Goal: Task Accomplishment & Management: Manage account settings

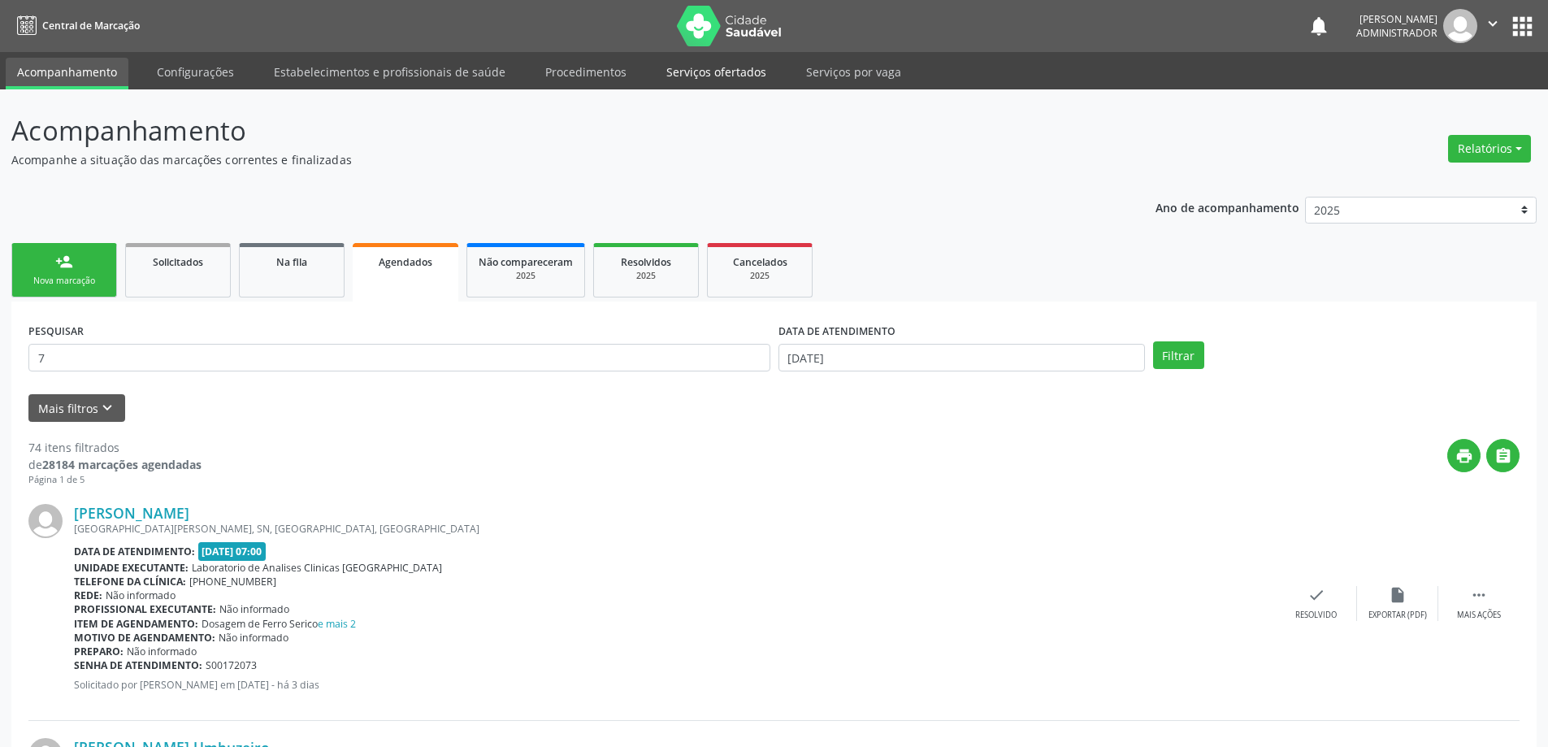
click at [687, 72] on link "Serviços ofertados" at bounding box center [716, 72] width 123 height 28
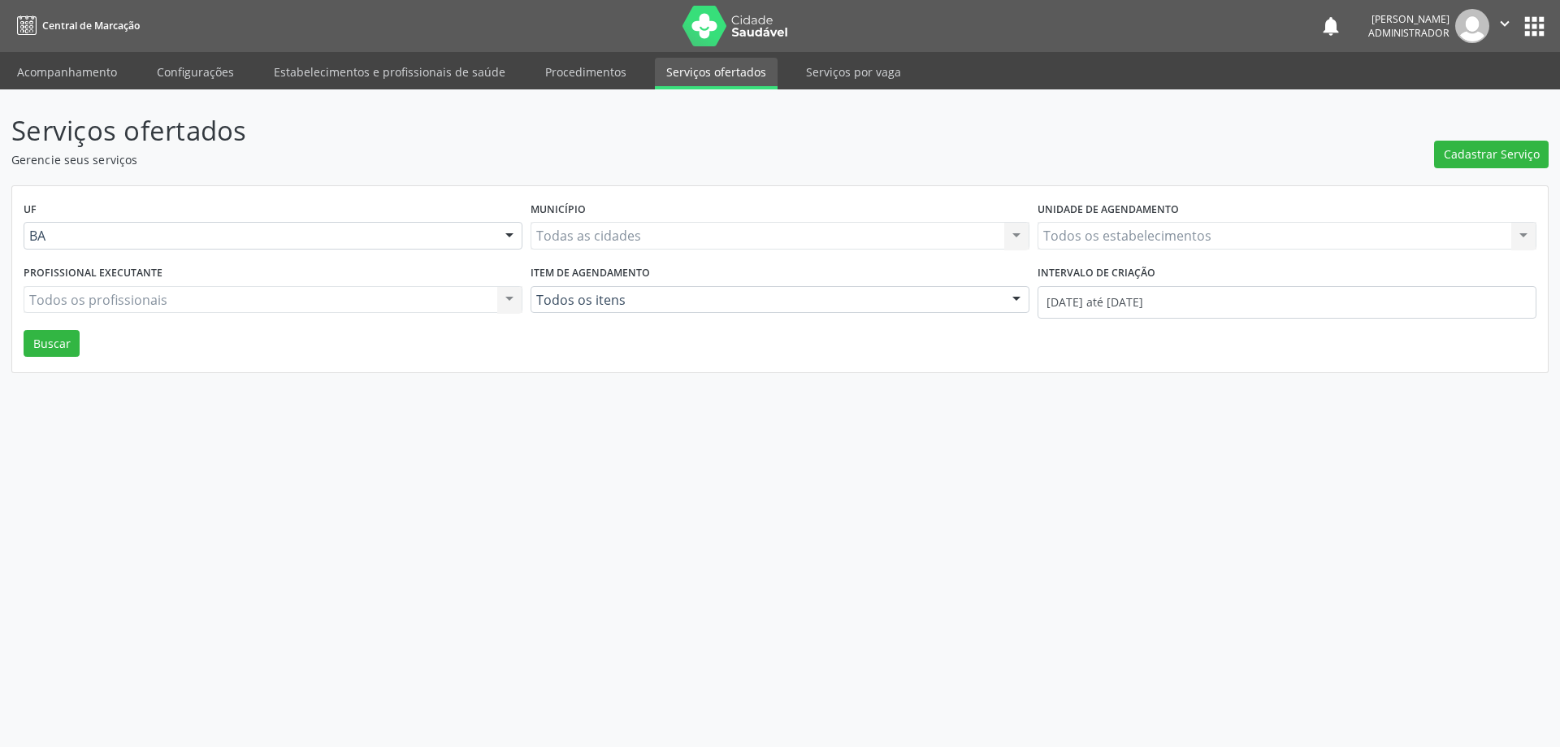
click at [1197, 233] on div "Todos os estabelecimentos Todos os estabelecimentos Nenhum resultado encontrado…" at bounding box center [1287, 236] width 499 height 28
click at [1194, 233] on div "Todos os estabelecimentos Todos os estabelecimentos Academia da Saude Analise D…" at bounding box center [1287, 236] width 499 height 28
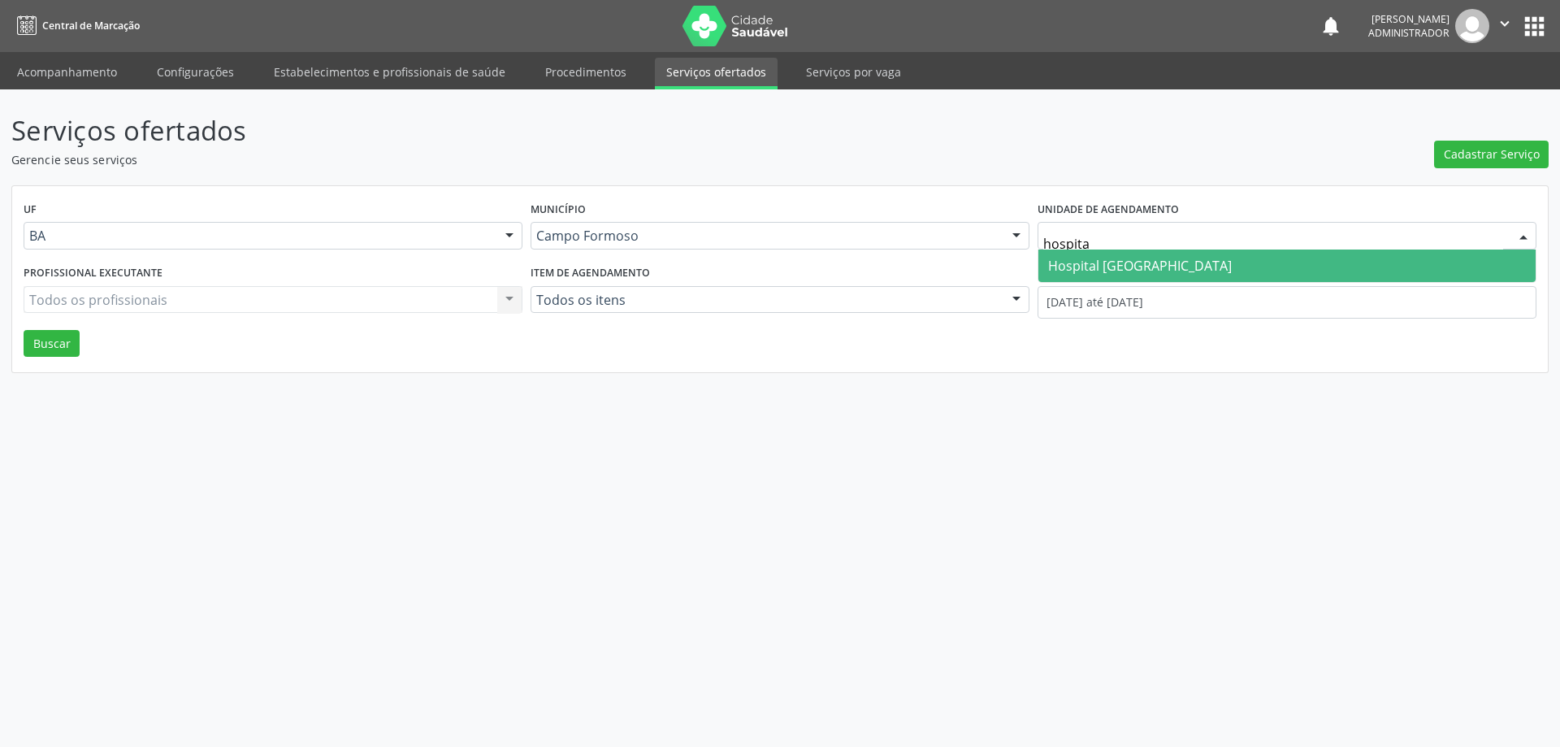
type input "hospital"
click at [1188, 262] on span "Hospital [GEOGRAPHIC_DATA]" at bounding box center [1286, 265] width 497 height 33
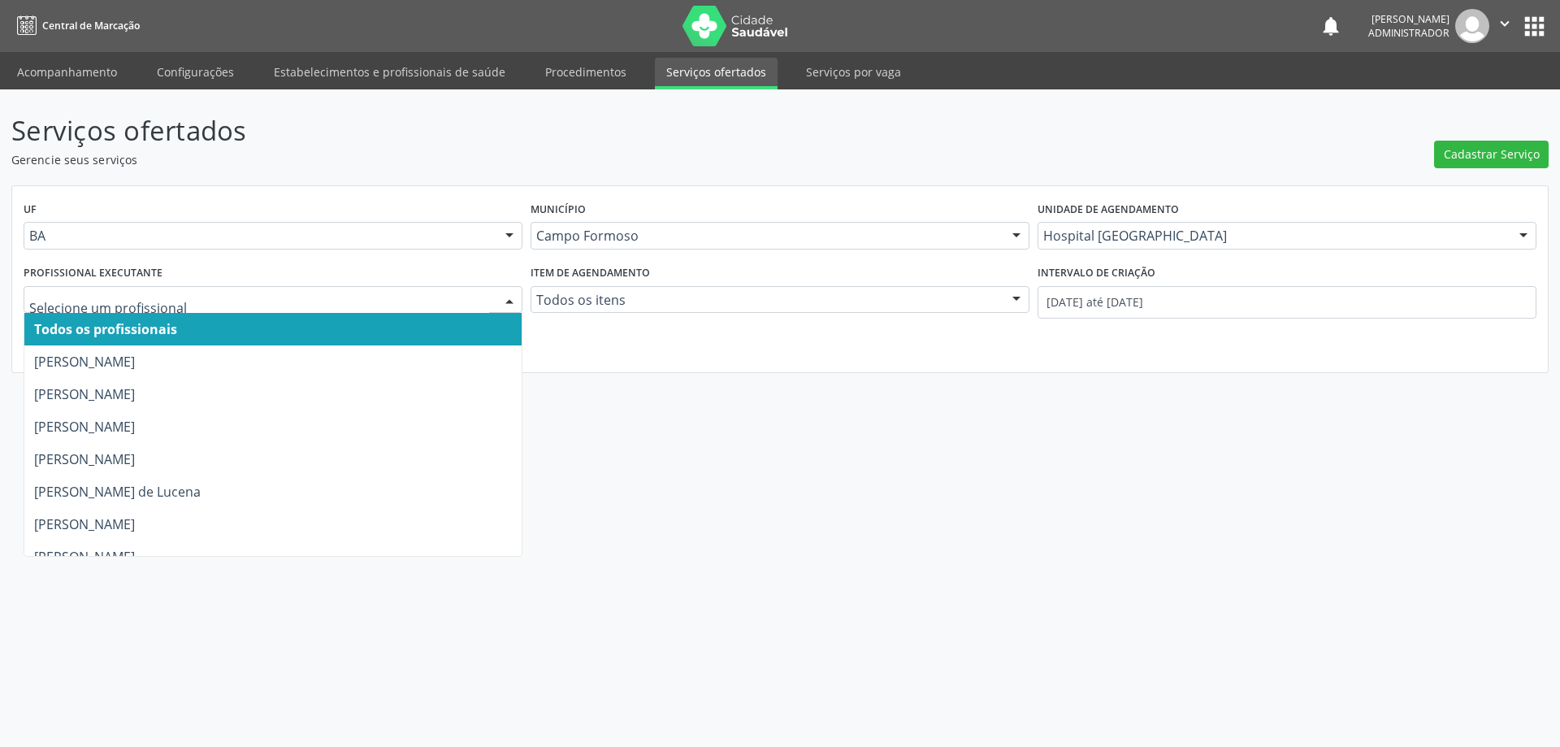
click at [506, 297] on div at bounding box center [509, 301] width 24 height 28
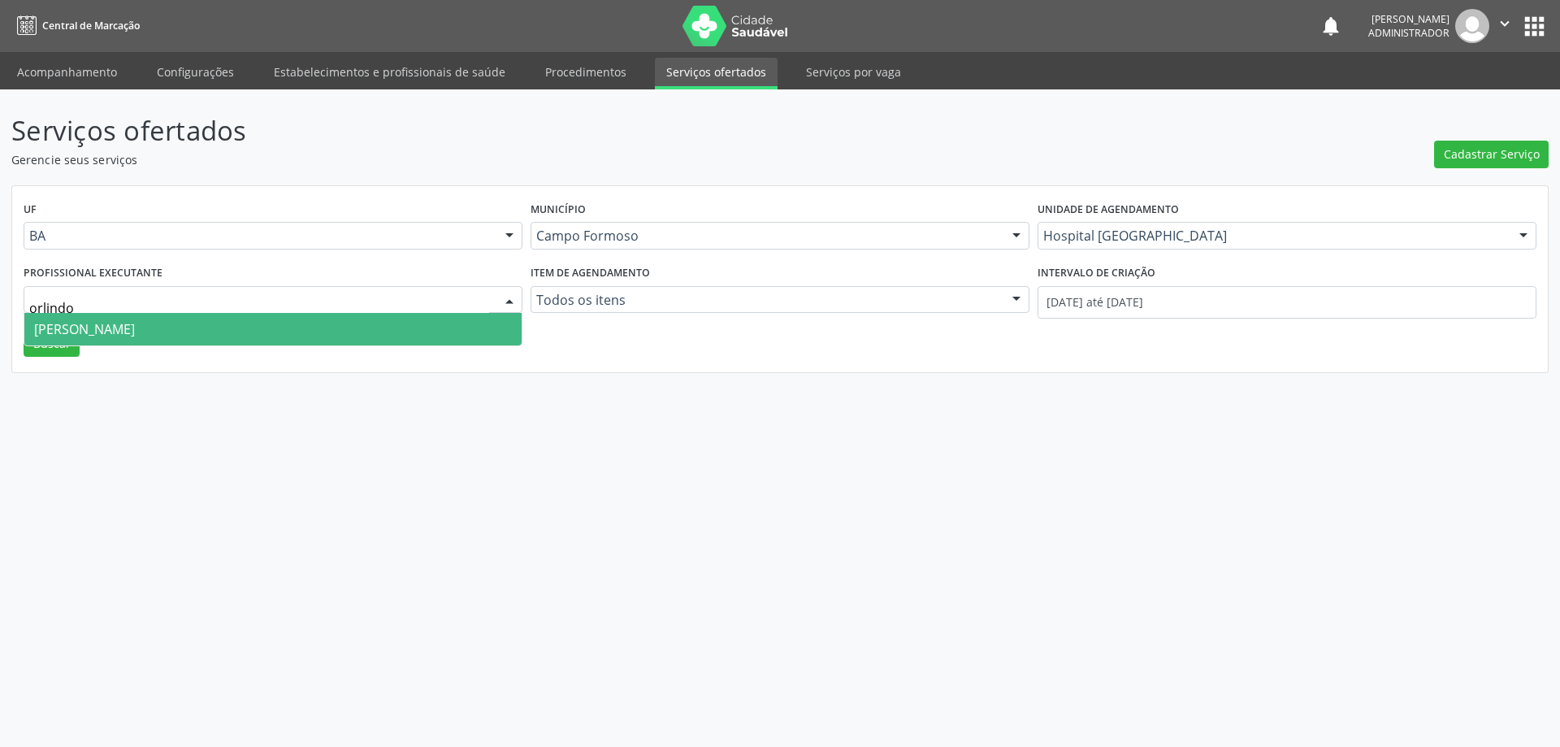
click at [437, 330] on span "[PERSON_NAME]" at bounding box center [272, 329] width 497 height 33
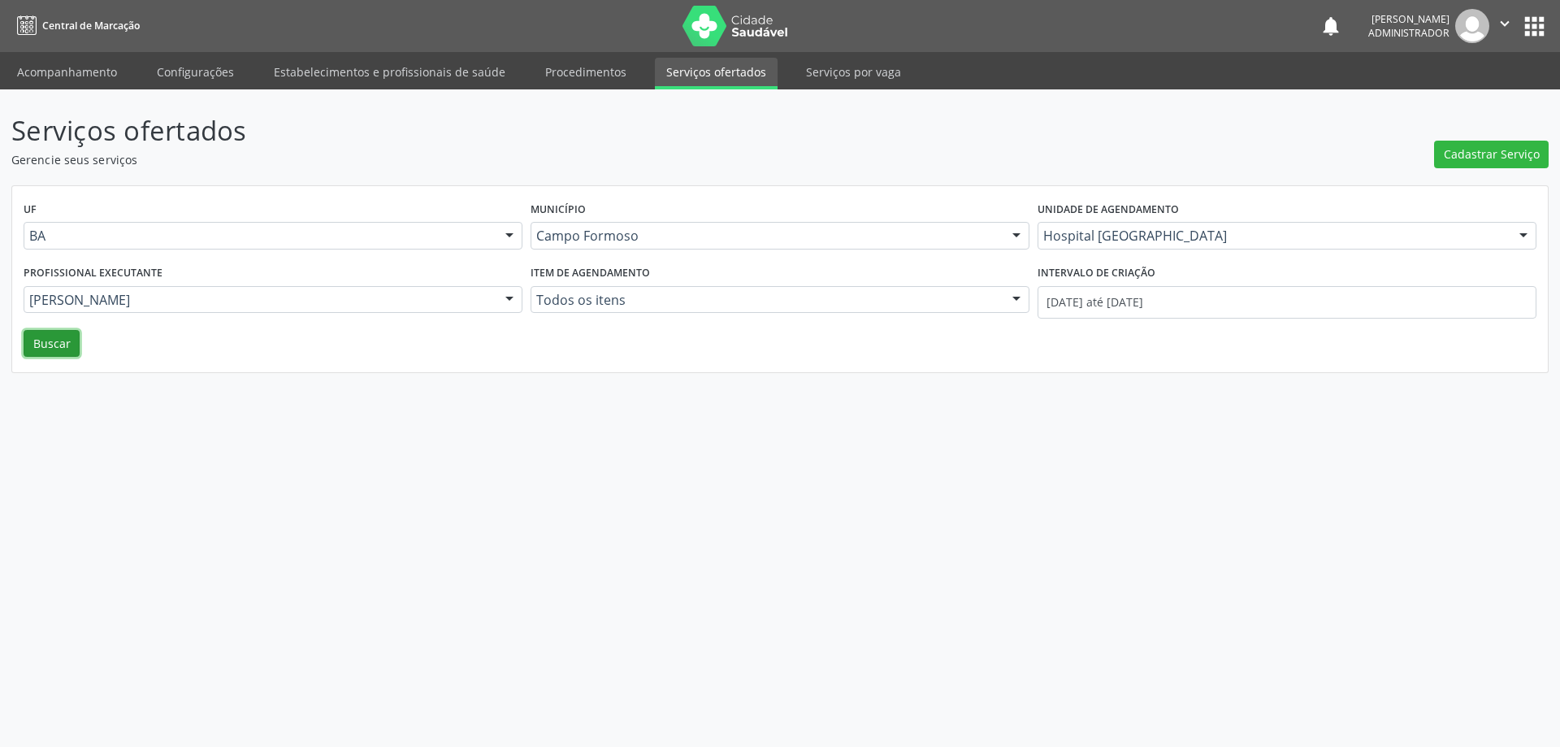
click at [64, 336] on button "Buscar" at bounding box center [52, 344] width 56 height 28
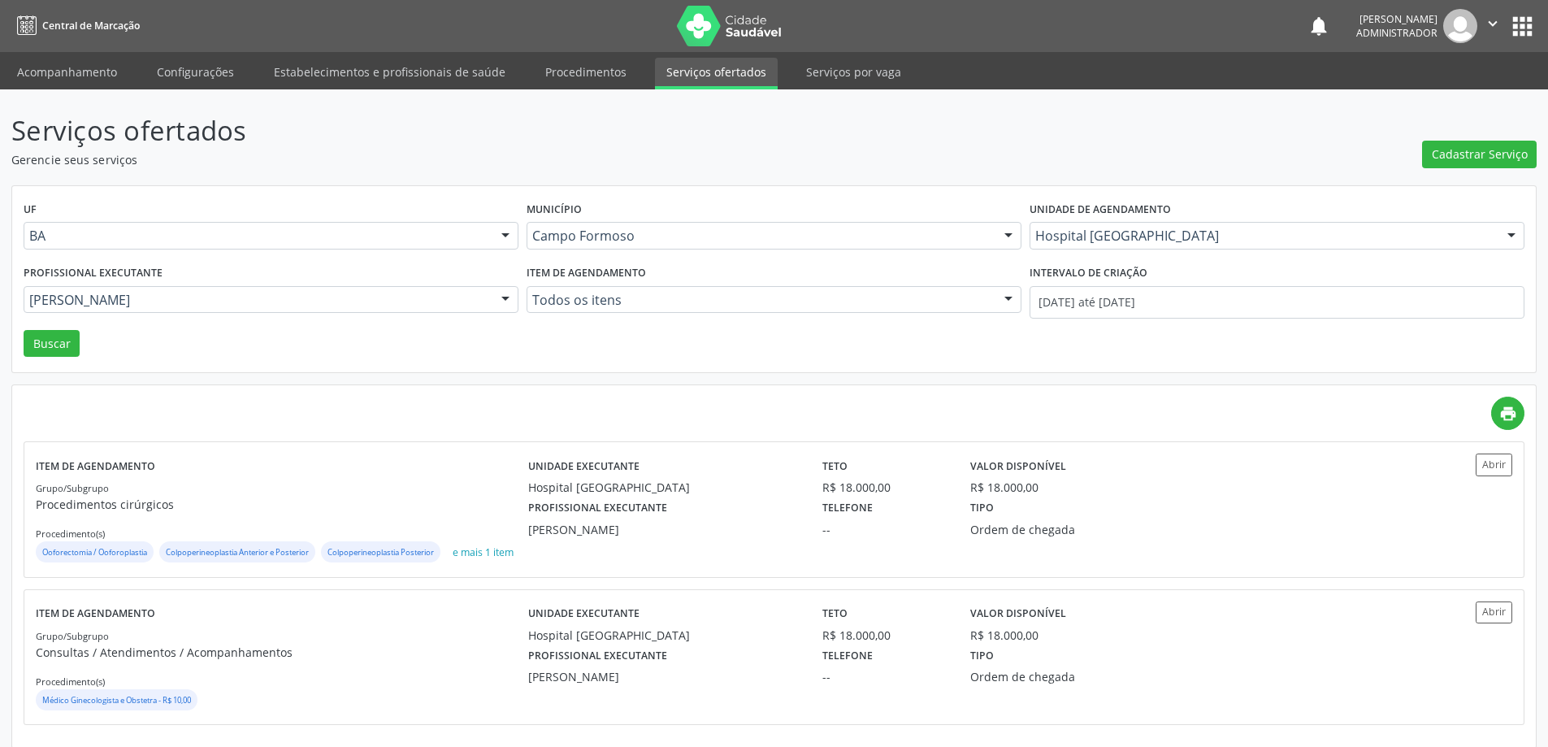
scroll to position [35, 0]
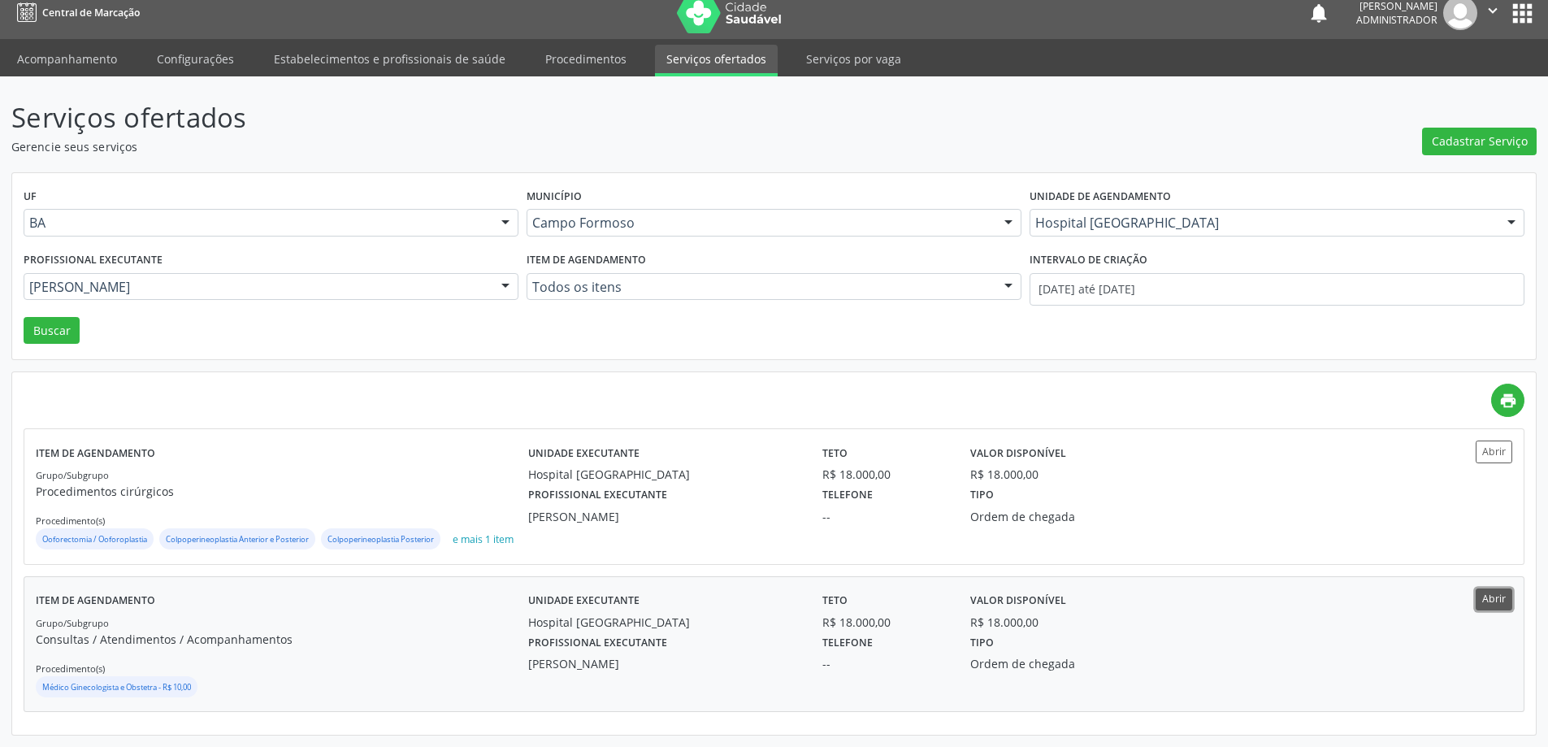
click at [1501, 600] on button "Abrir" at bounding box center [1494, 599] width 37 height 22
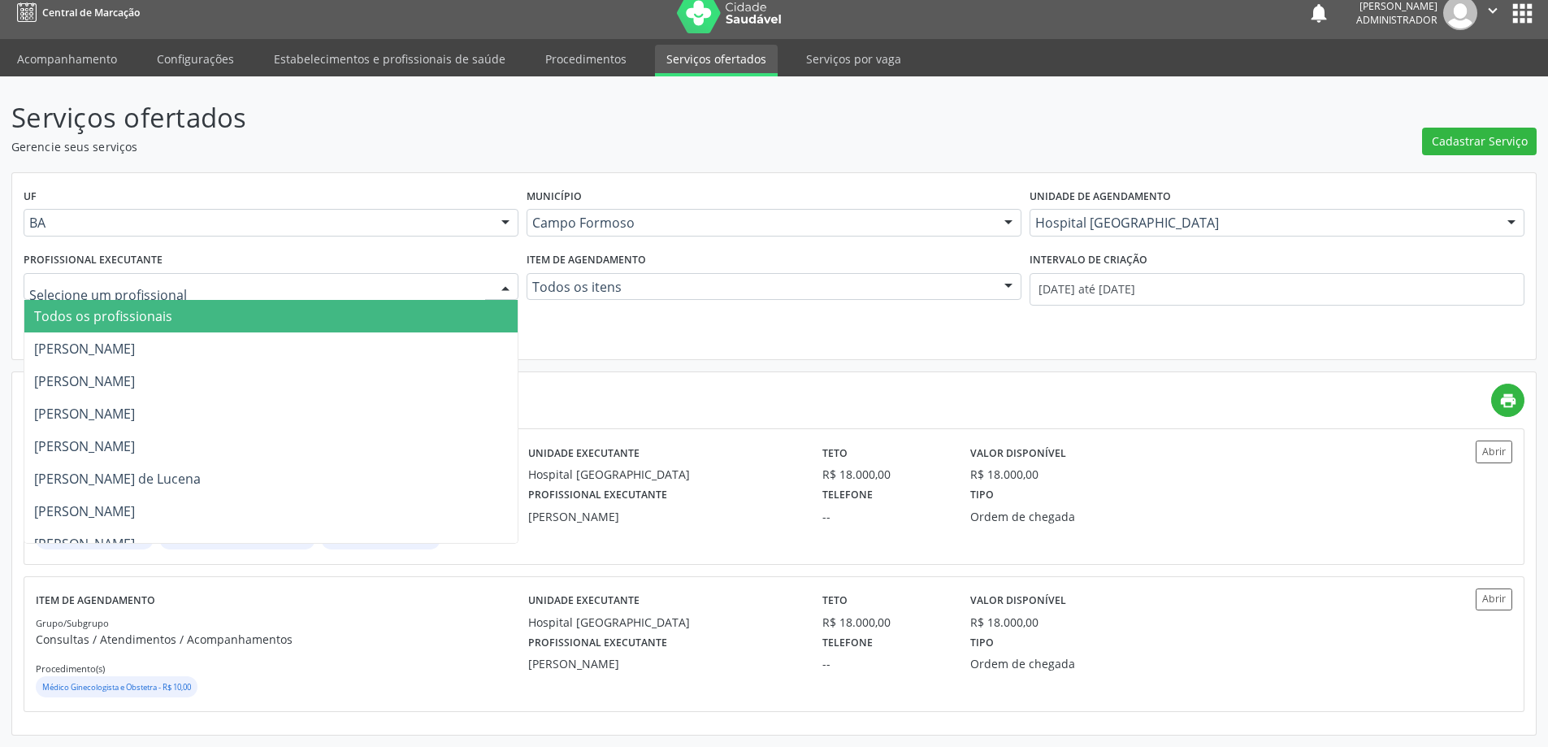
click at [497, 274] on div at bounding box center [505, 288] width 24 height 28
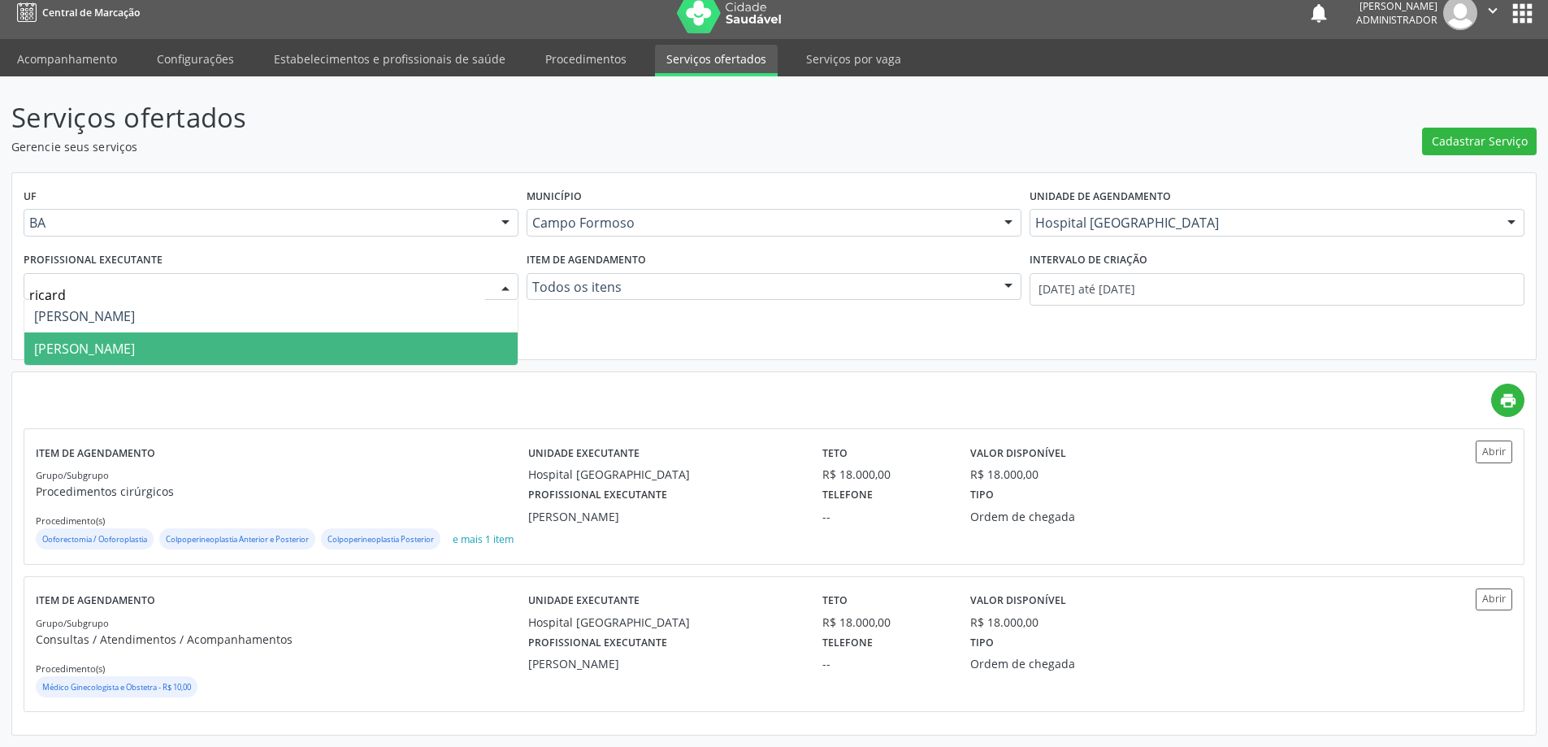
click at [135, 340] on span "[PERSON_NAME]" at bounding box center [84, 349] width 101 height 18
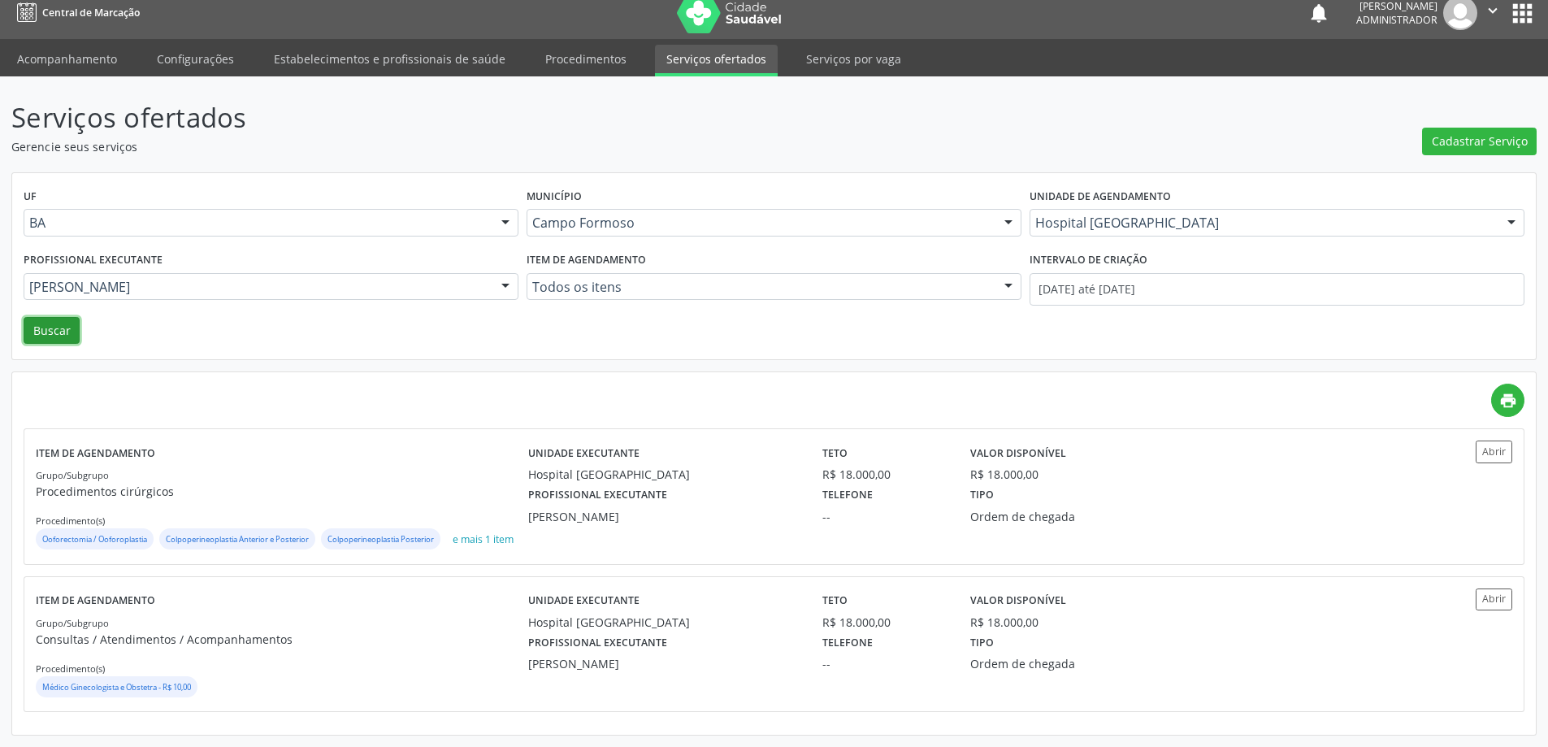
click at [59, 317] on button "Buscar" at bounding box center [52, 331] width 56 height 28
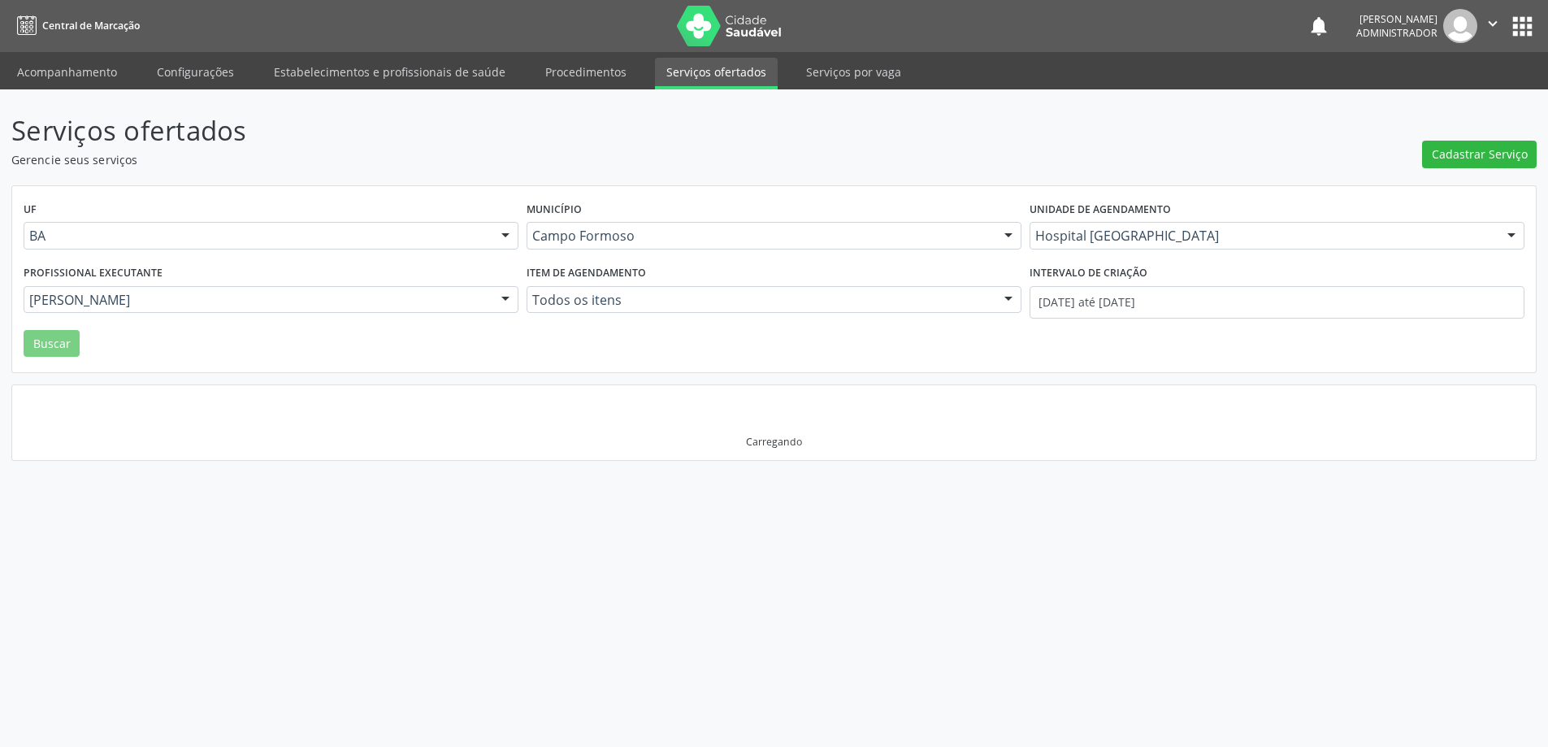
scroll to position [0, 0]
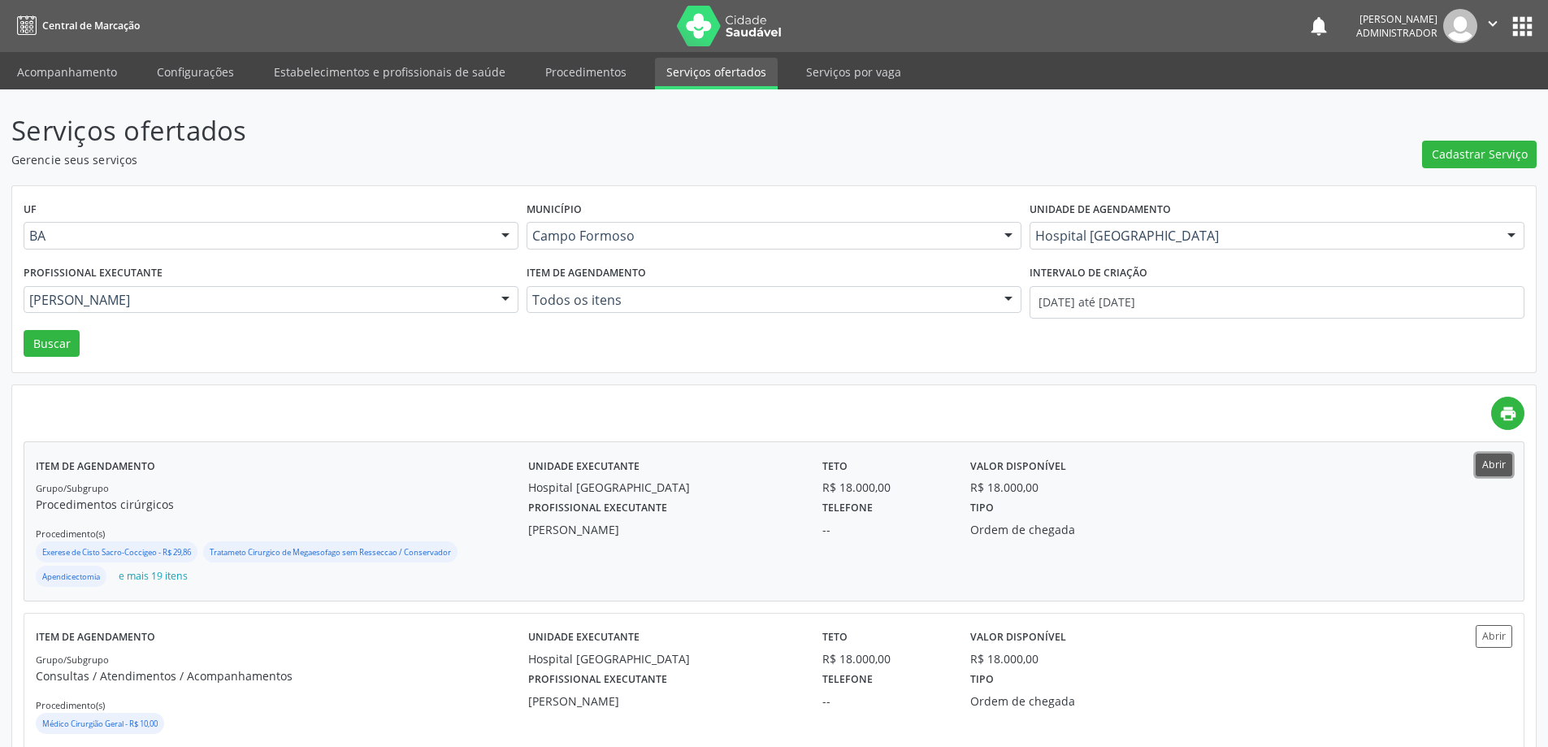
click at [1483, 463] on button "Abrir" at bounding box center [1494, 464] width 37 height 22
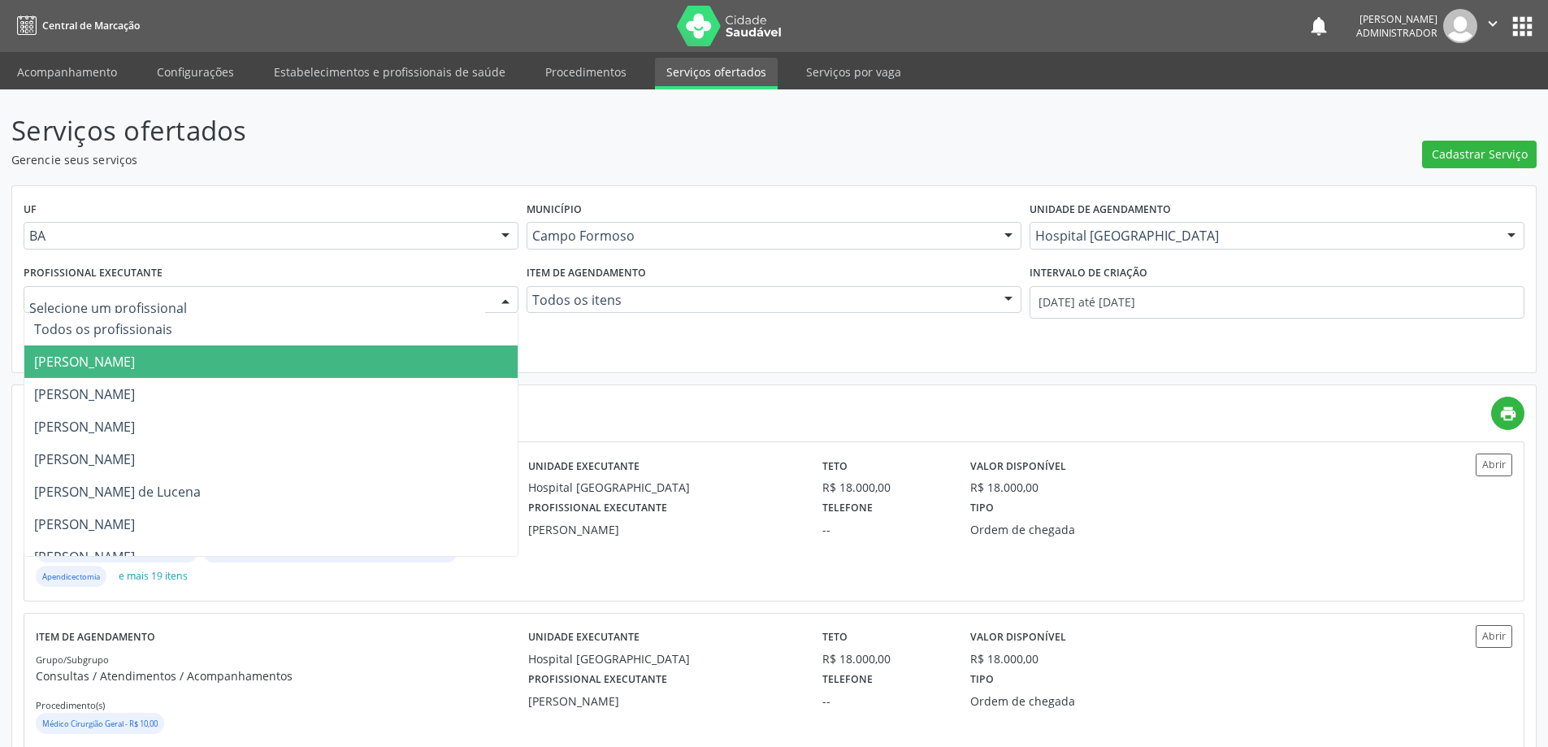
click at [505, 291] on div at bounding box center [505, 301] width 24 height 28
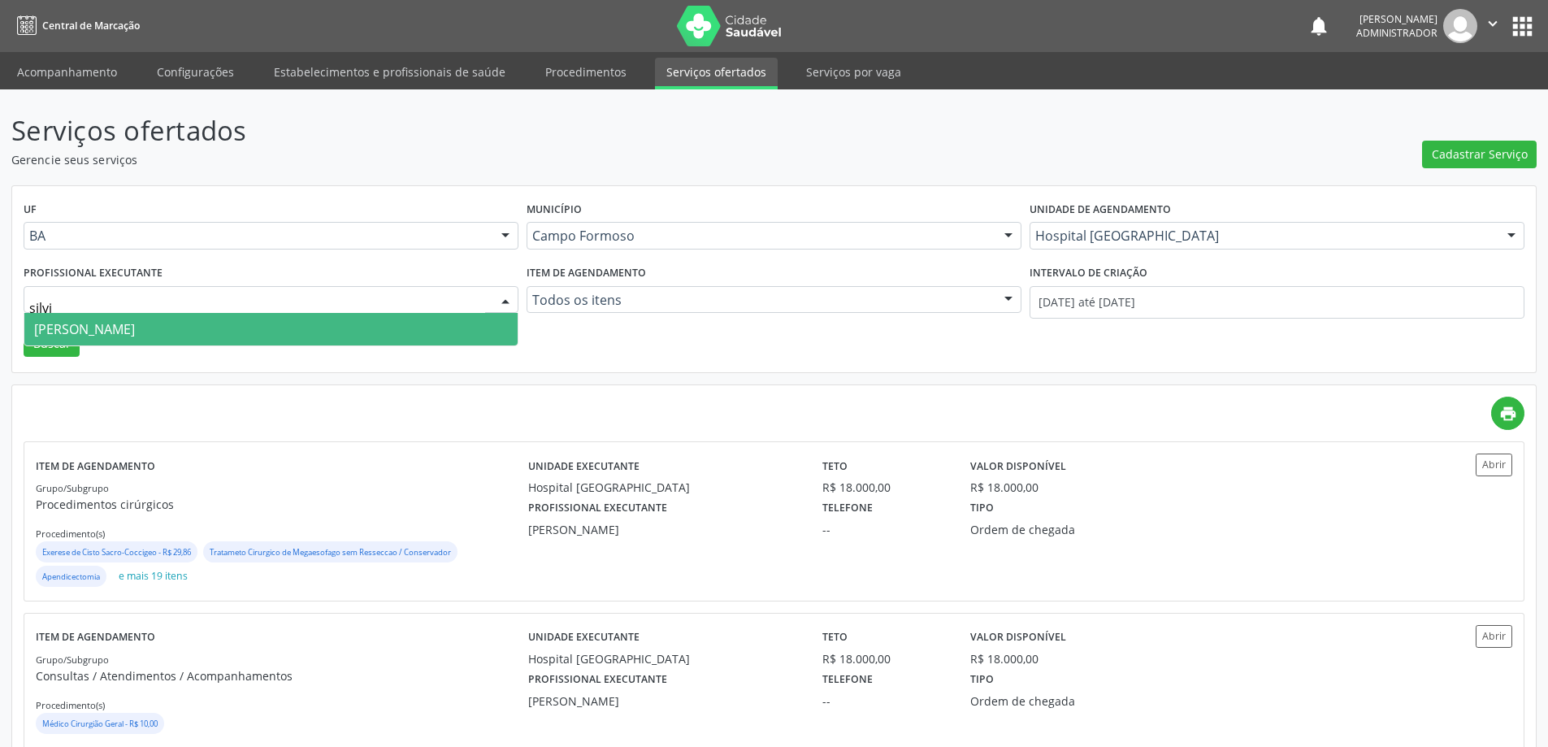
type input "[PERSON_NAME]"
click at [346, 330] on span "[PERSON_NAME]" at bounding box center [270, 329] width 493 height 33
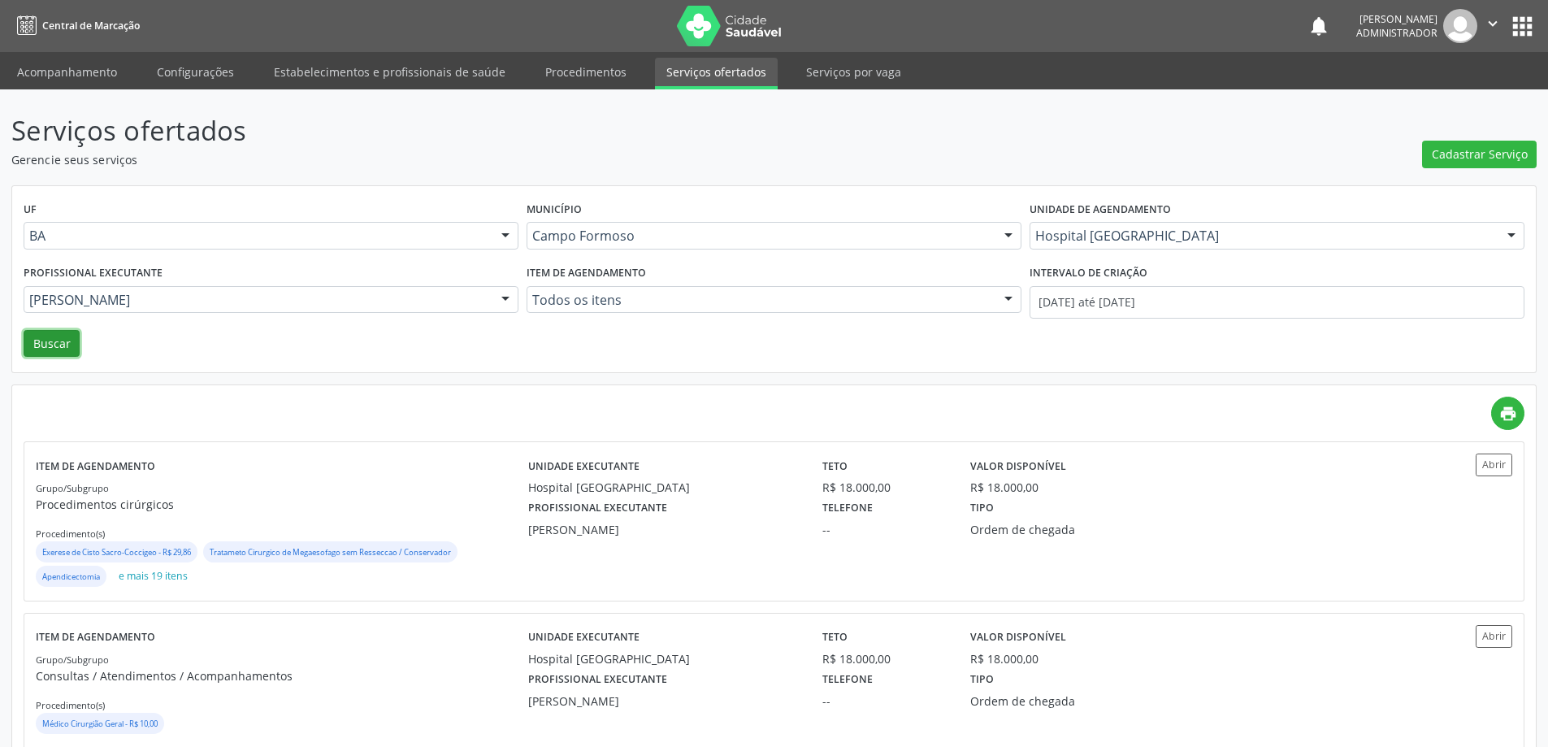
click at [58, 334] on button "Buscar" at bounding box center [52, 344] width 56 height 28
click at [1496, 470] on button "Abrir" at bounding box center [1494, 464] width 37 height 22
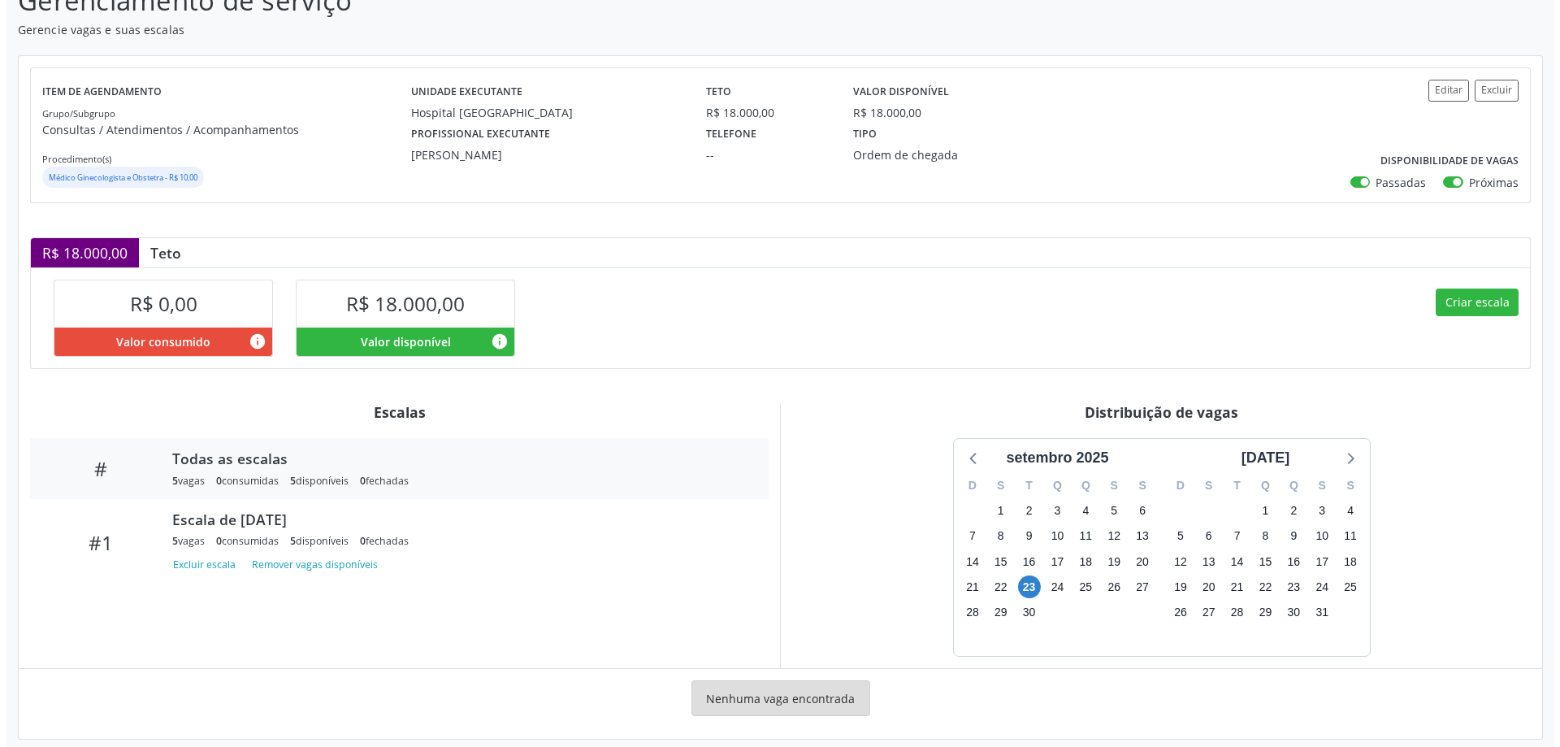
scroll to position [145, 0]
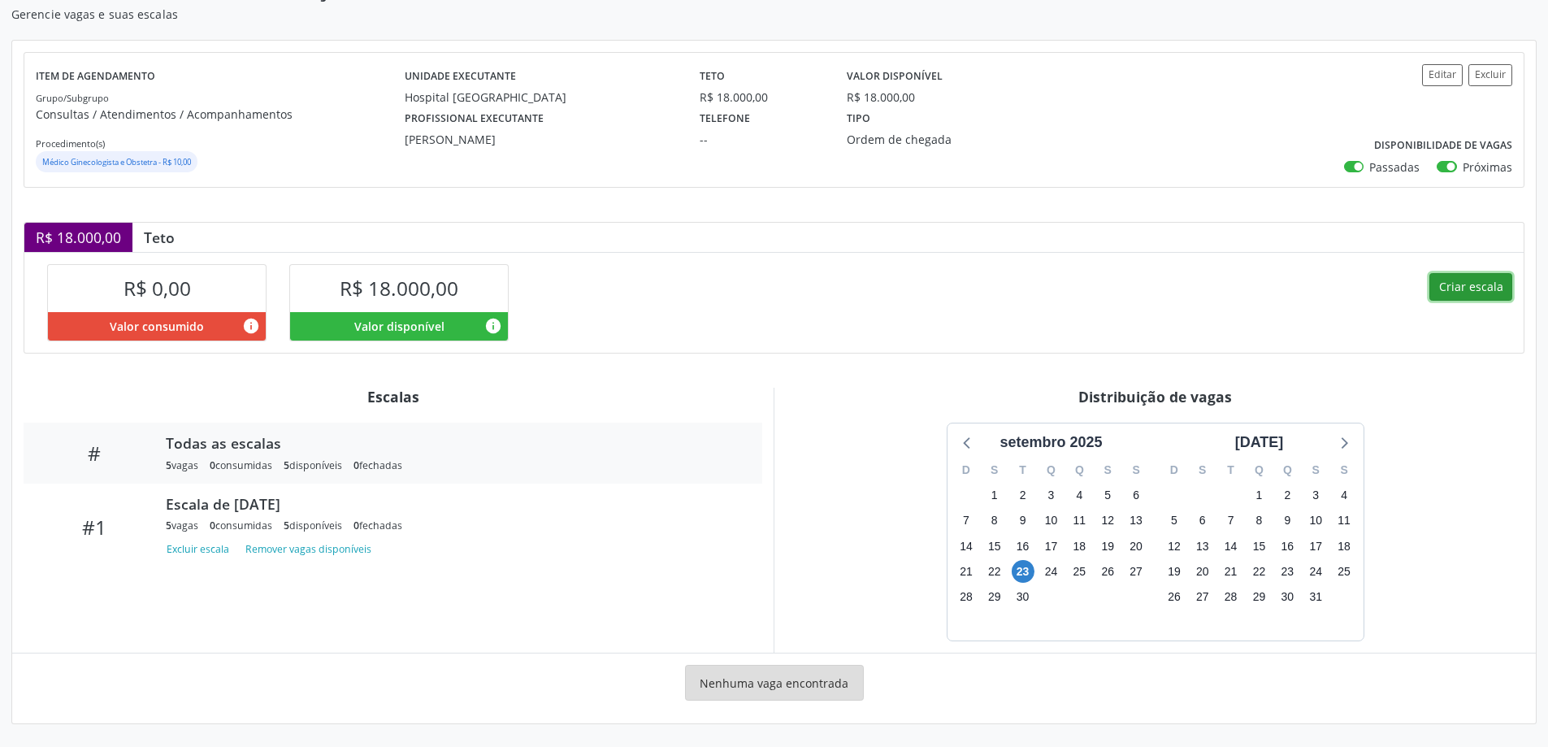
click at [1436, 282] on button "Criar escala" at bounding box center [1470, 287] width 83 height 28
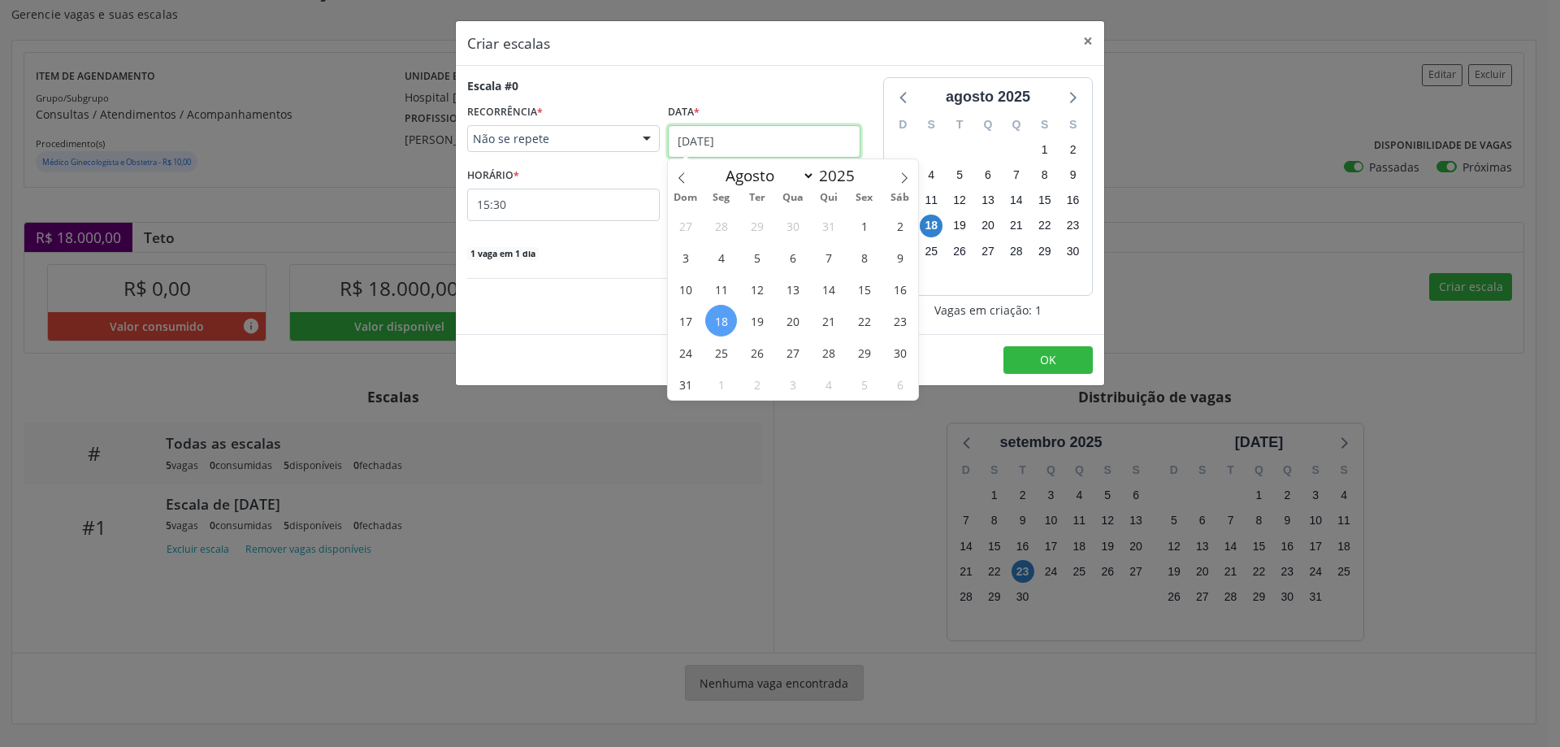
click at [715, 131] on input "18/08/2025" at bounding box center [764, 141] width 193 height 33
click at [899, 177] on icon at bounding box center [904, 177] width 11 height 11
select select "8"
click at [755, 224] on span "2" at bounding box center [757, 226] width 32 height 32
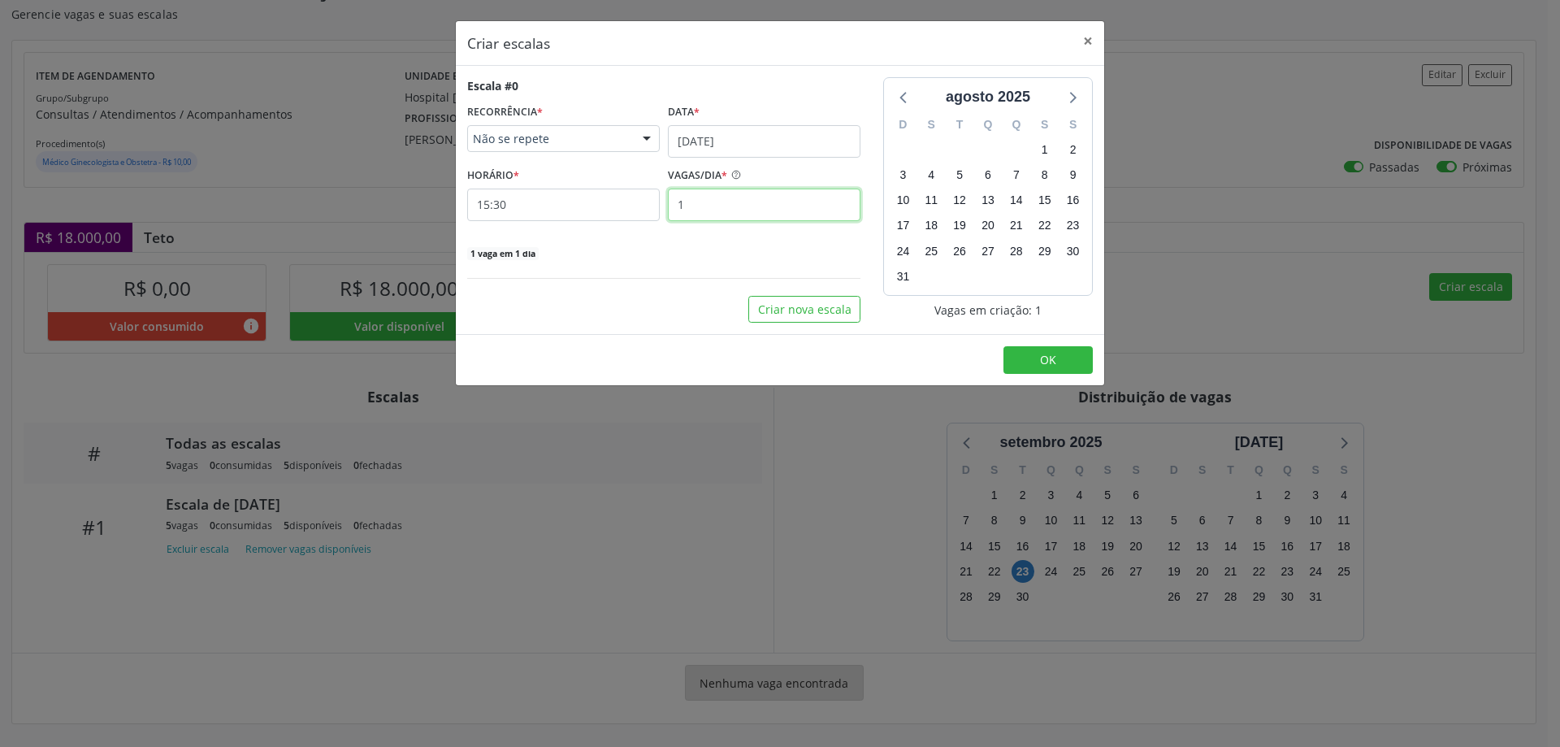
click at [723, 212] on input "1" at bounding box center [764, 205] width 193 height 33
type input "5"
click at [587, 205] on input "15:30" at bounding box center [563, 205] width 193 height 33
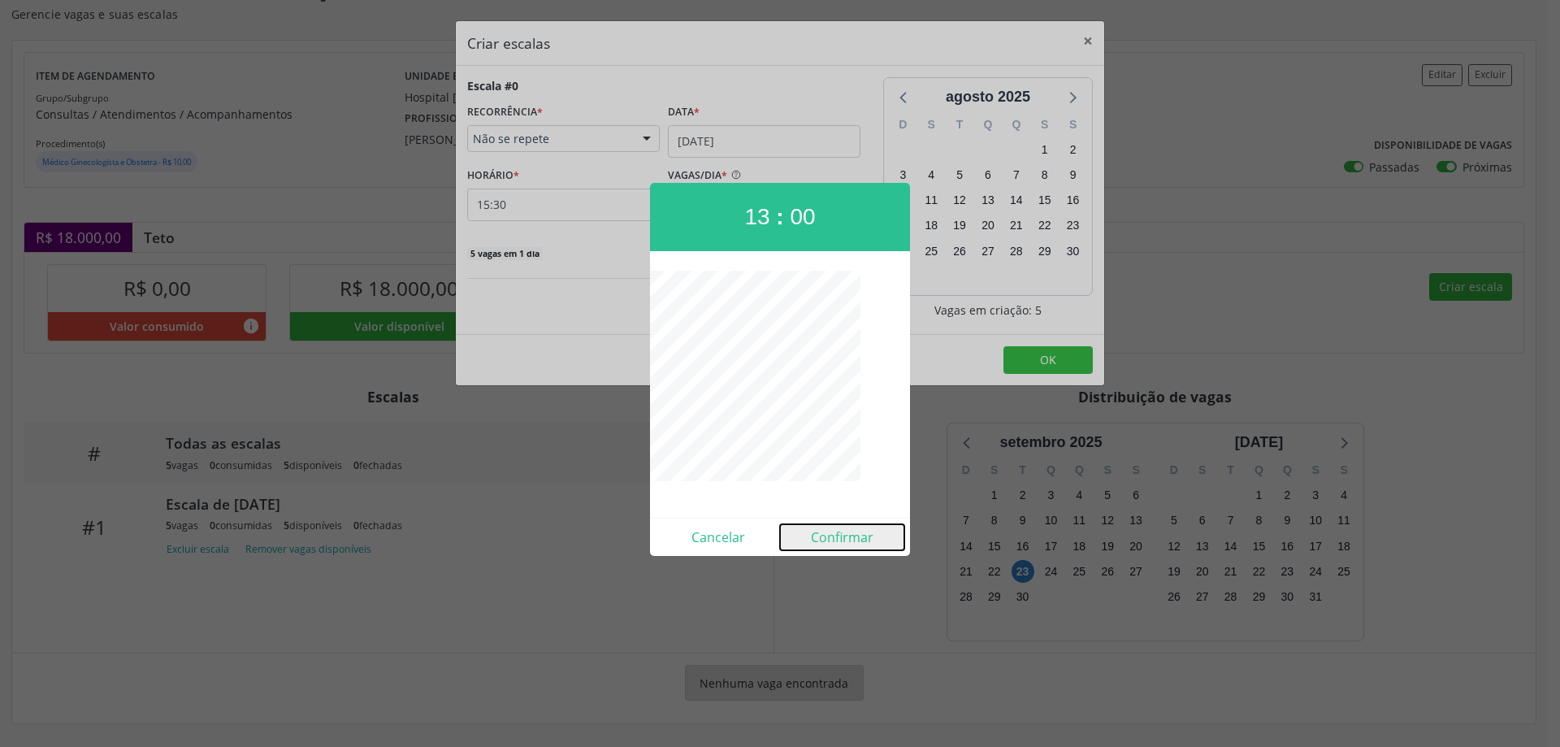
click at [821, 534] on button "Confirmar" at bounding box center [842, 537] width 124 height 26
type input "13:00"
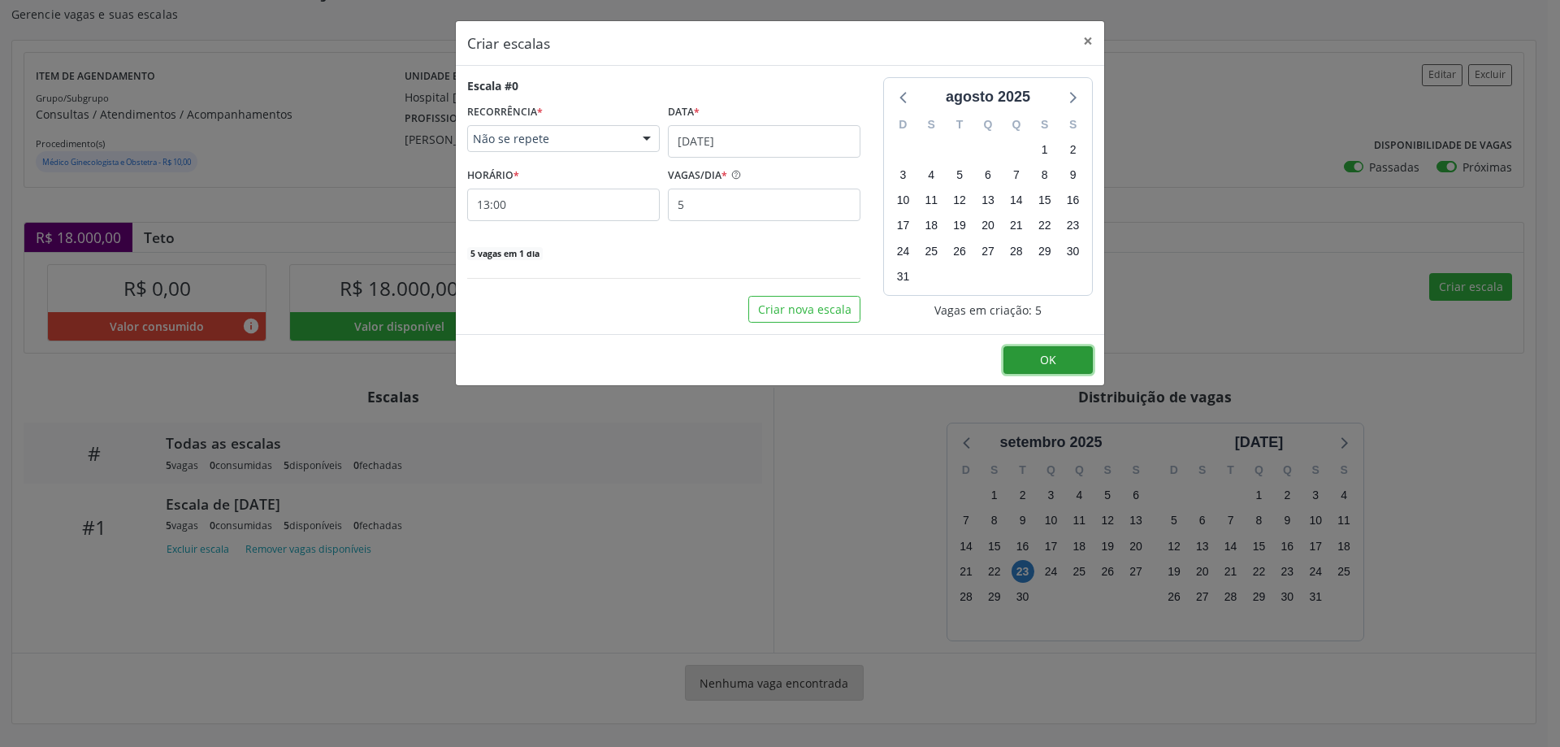
click at [1059, 362] on button "OK" at bounding box center [1048, 360] width 89 height 28
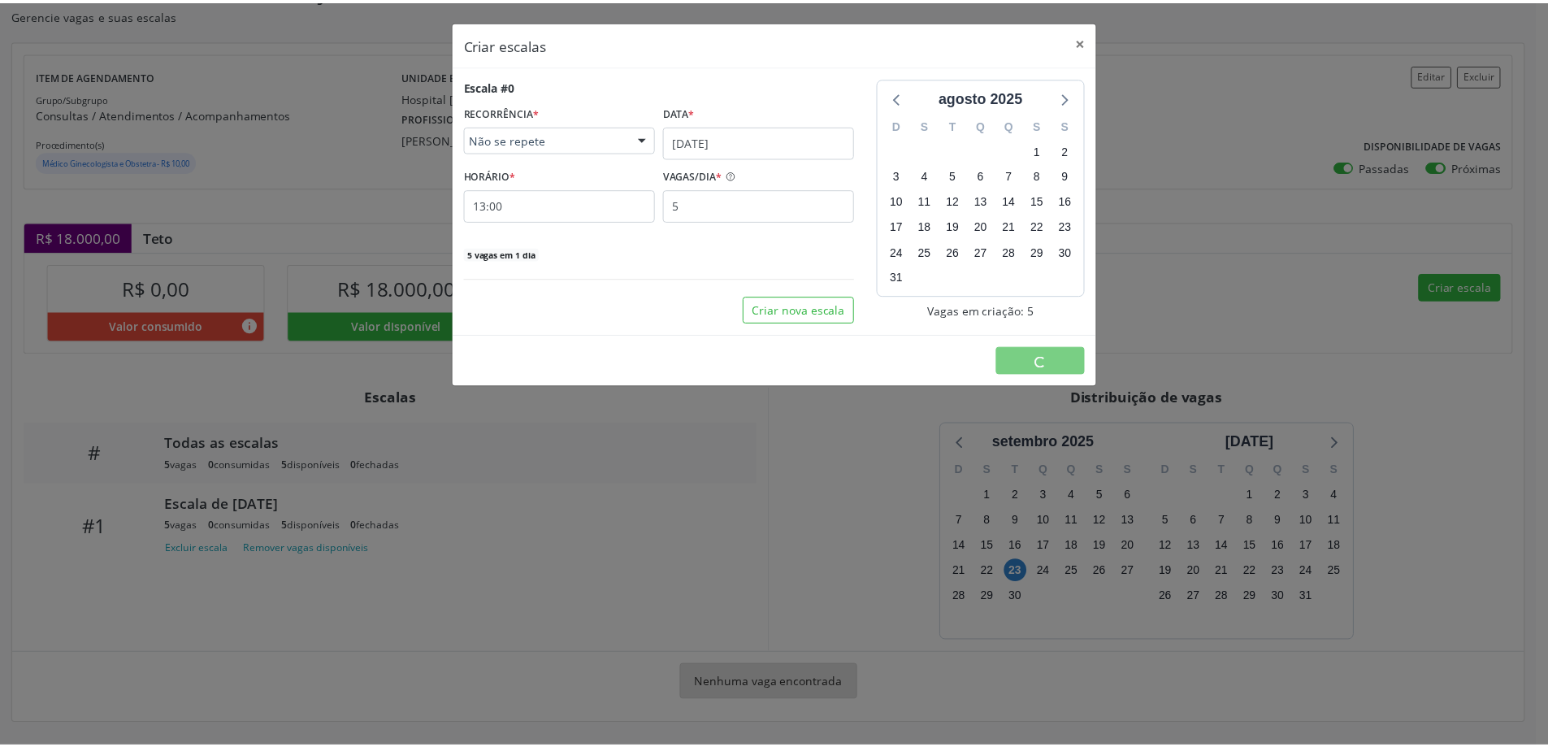
scroll to position [0, 0]
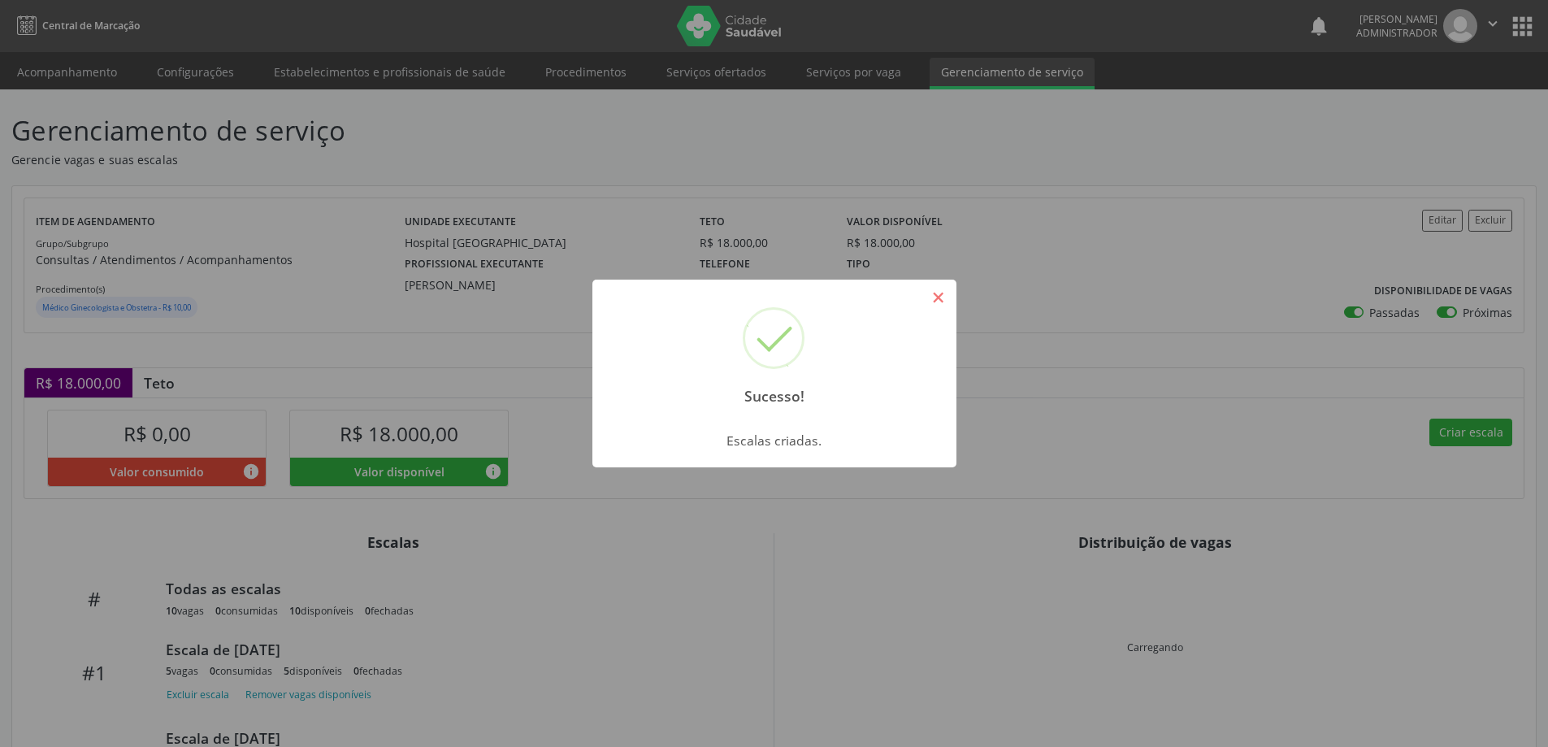
click at [939, 298] on button "×" at bounding box center [939, 298] width 28 height 28
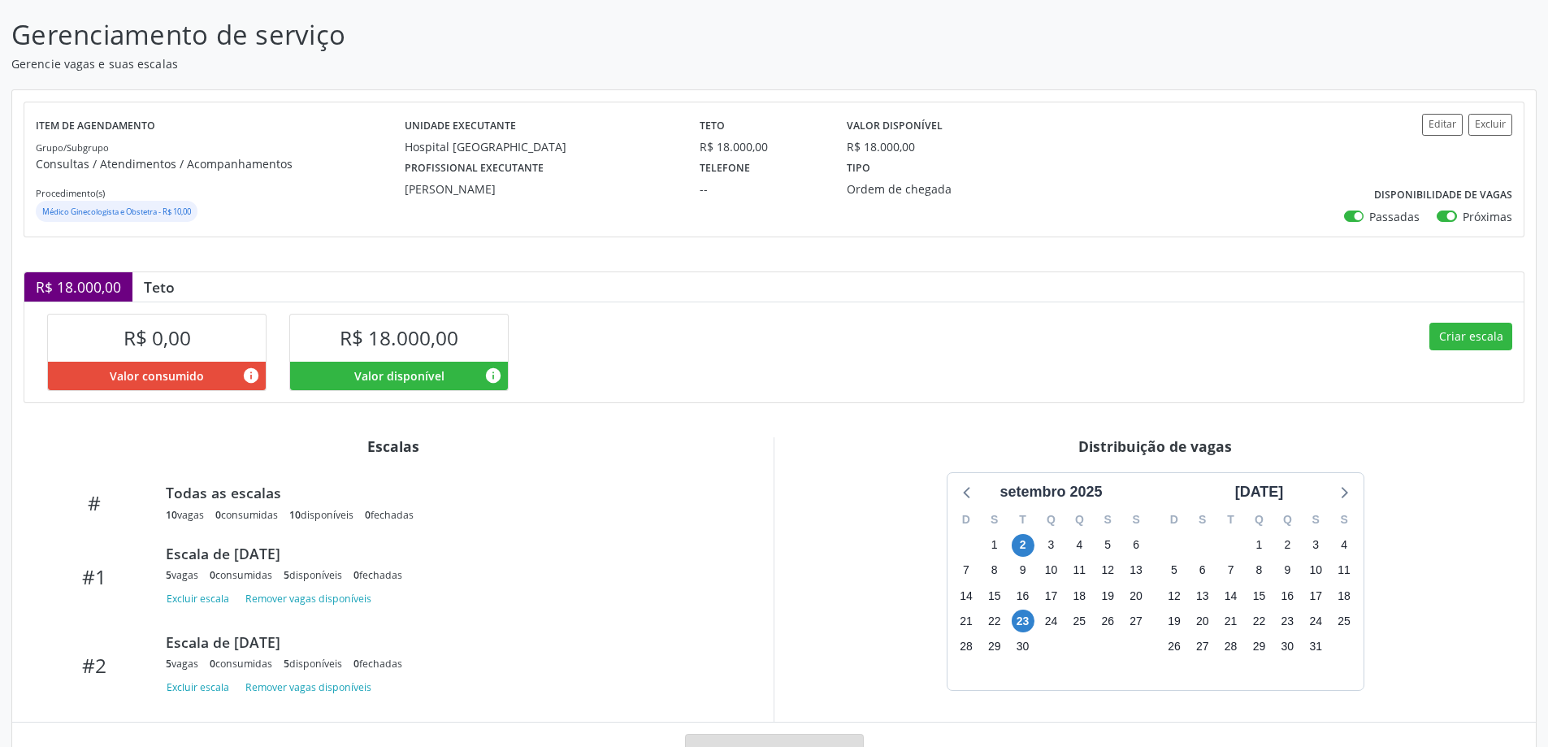
scroll to position [165, 0]
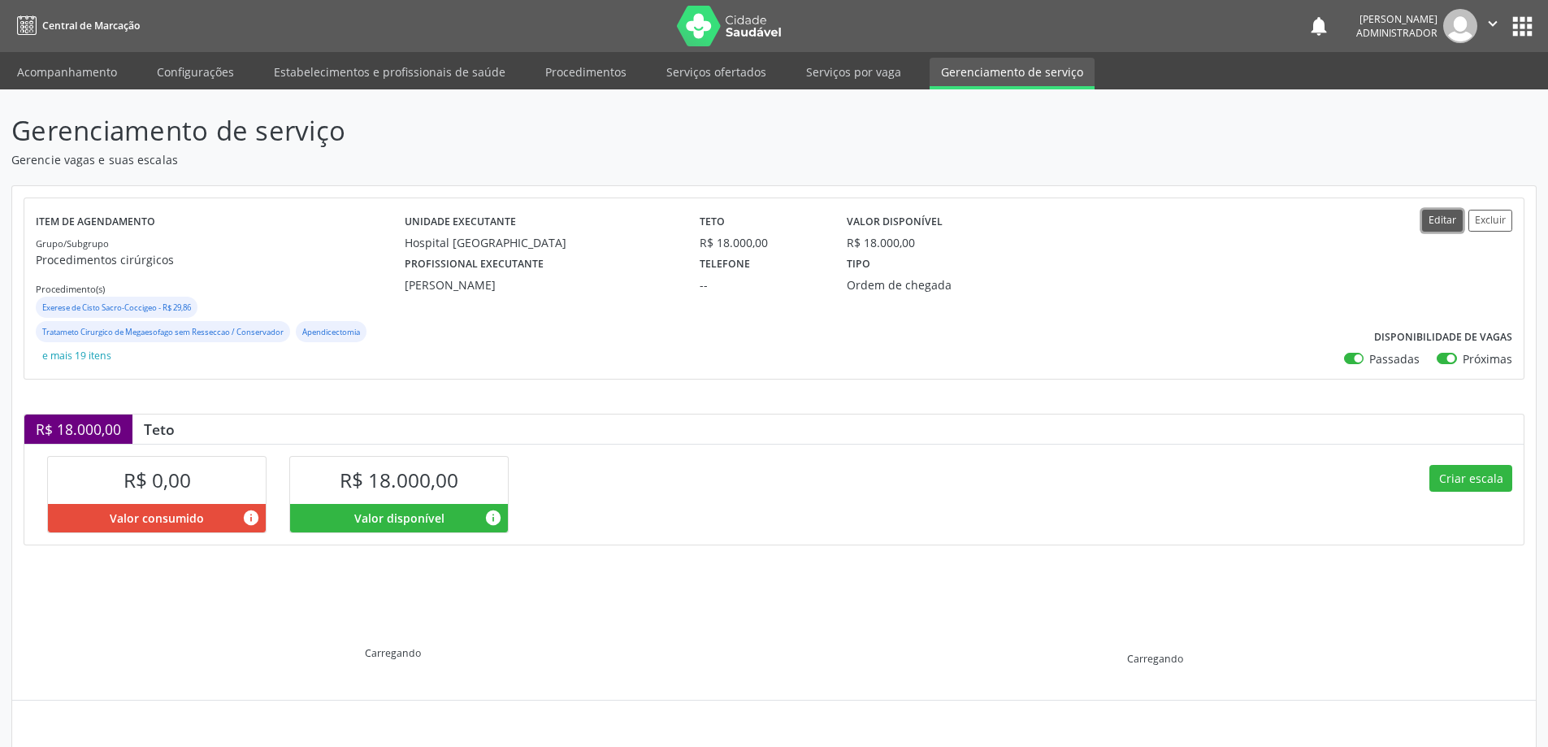
click at [1442, 228] on button "Editar" at bounding box center [1442, 221] width 41 height 22
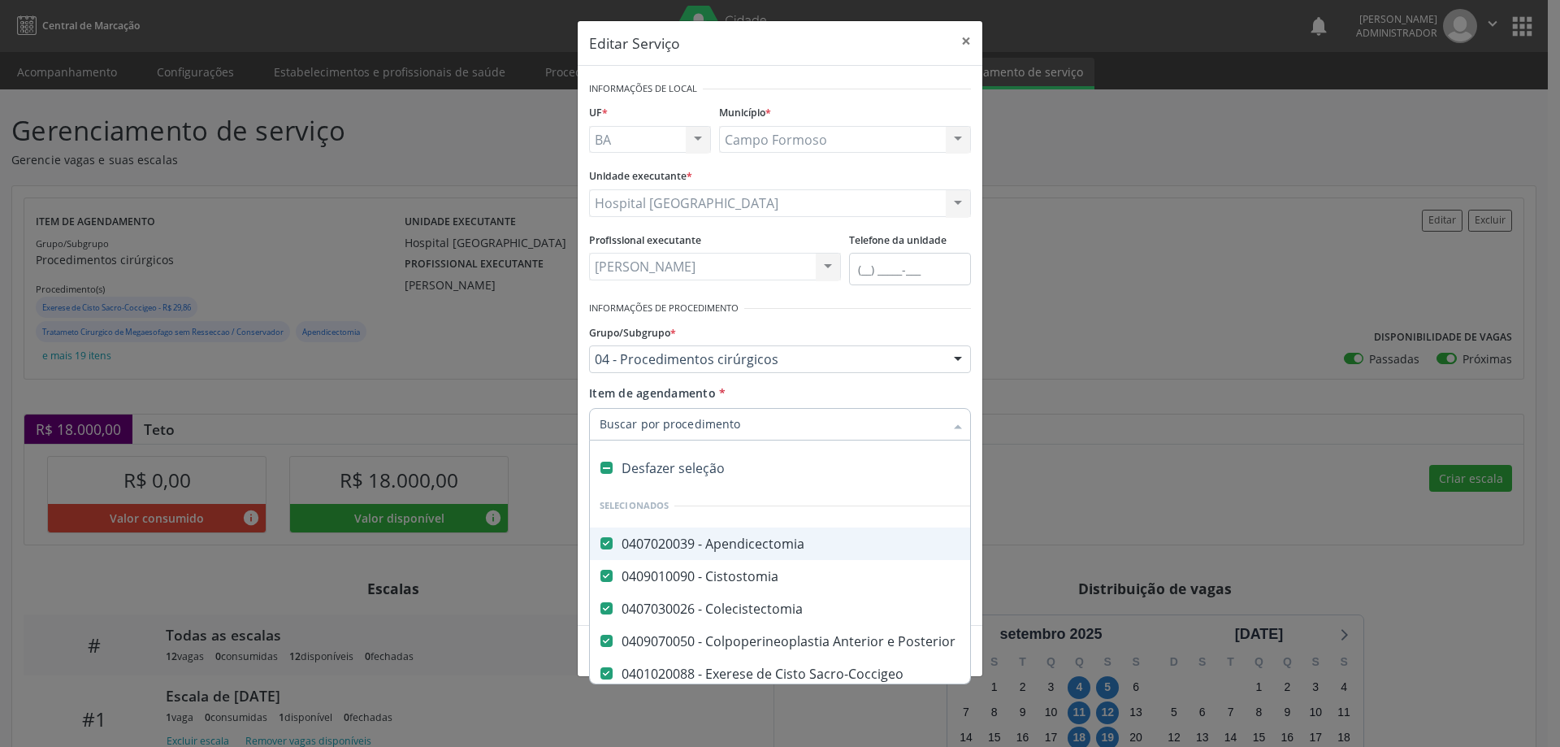
type input "h"
checkbox Hemorroidectomia "false"
checkbox Epigastrica "false"
checkbox Incisional "false"
checkbox \(Bilateral\) "false"
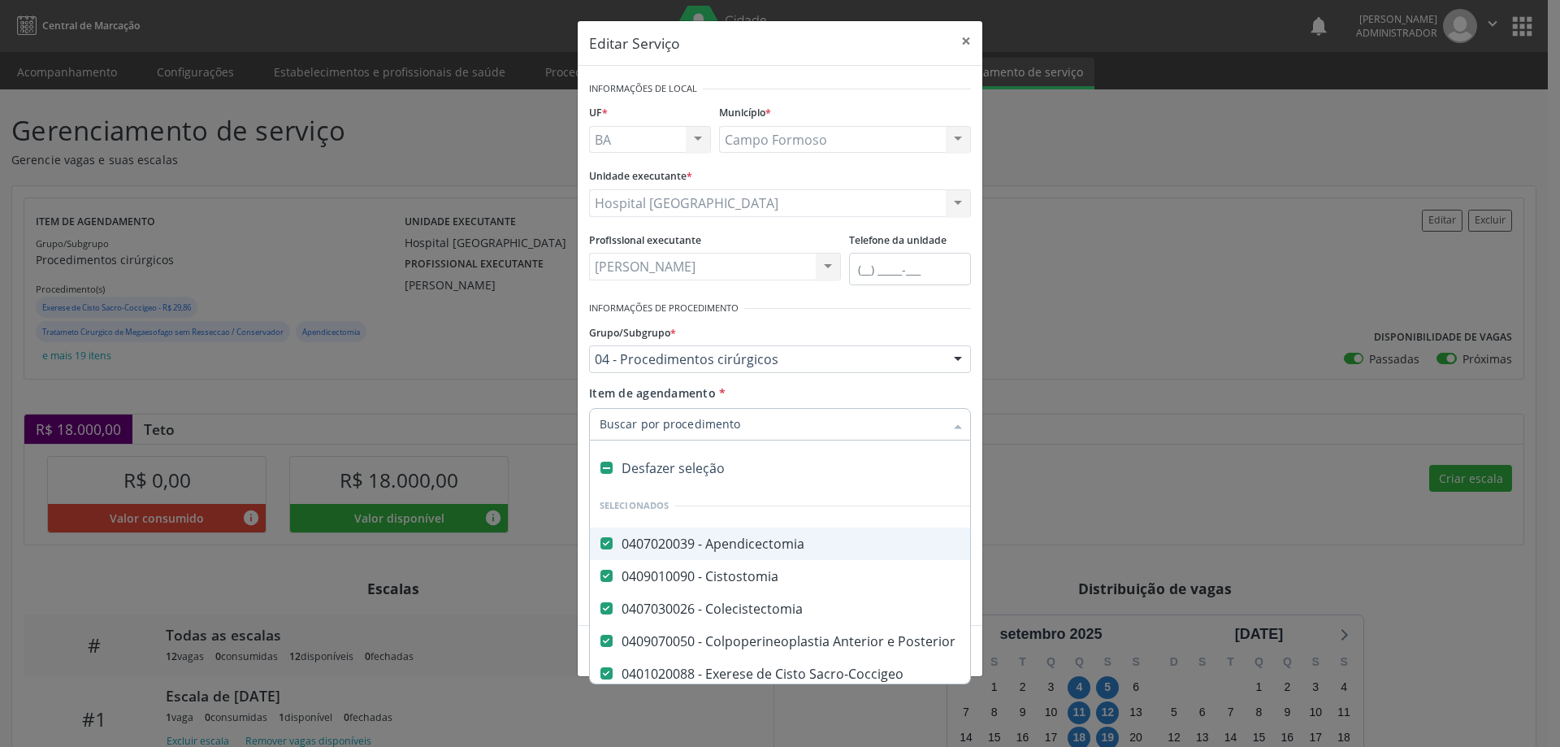
checkbox Umbilical "false"
checkbox Exploradora "false"
checkbox Simples "false"
checkbox Bilateral "false"
checkbox Unilateral "false"
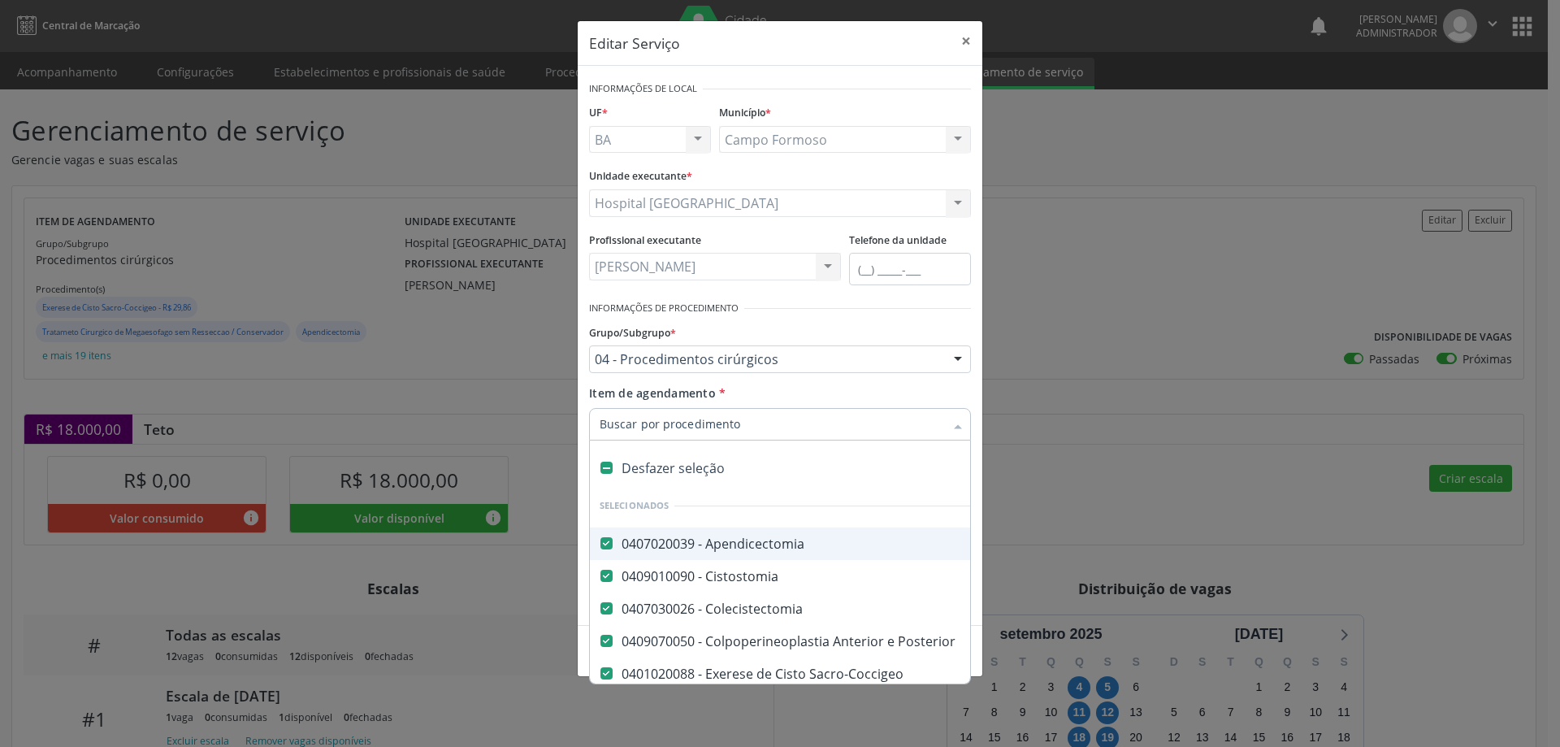
checkbox Postectomia "false"
checkbox Evisceracao\) "false"
checkbox Hidrocele "false"
checkbox Anal "false"
checkbox Varicocele "false"
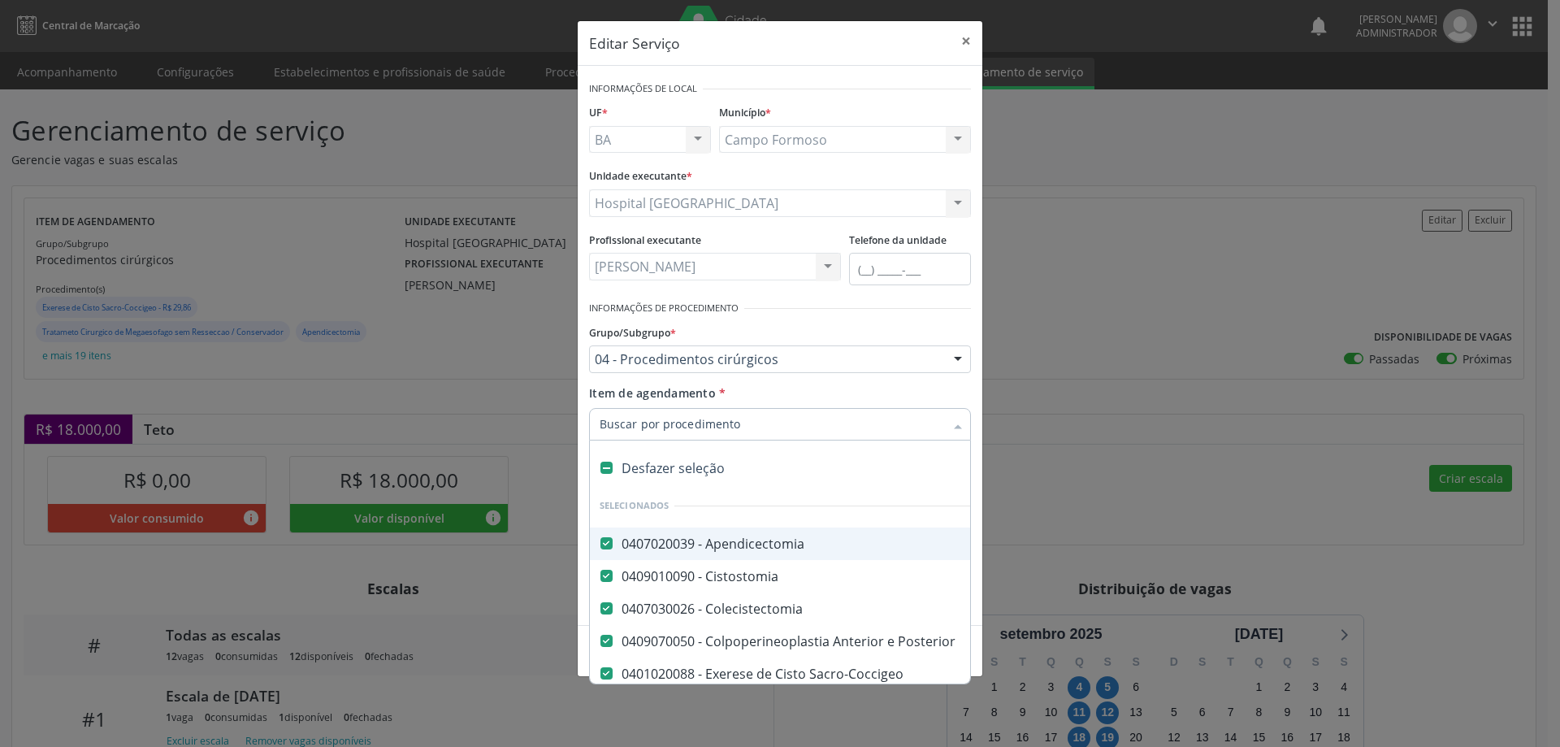
checkbox Conservador "false"
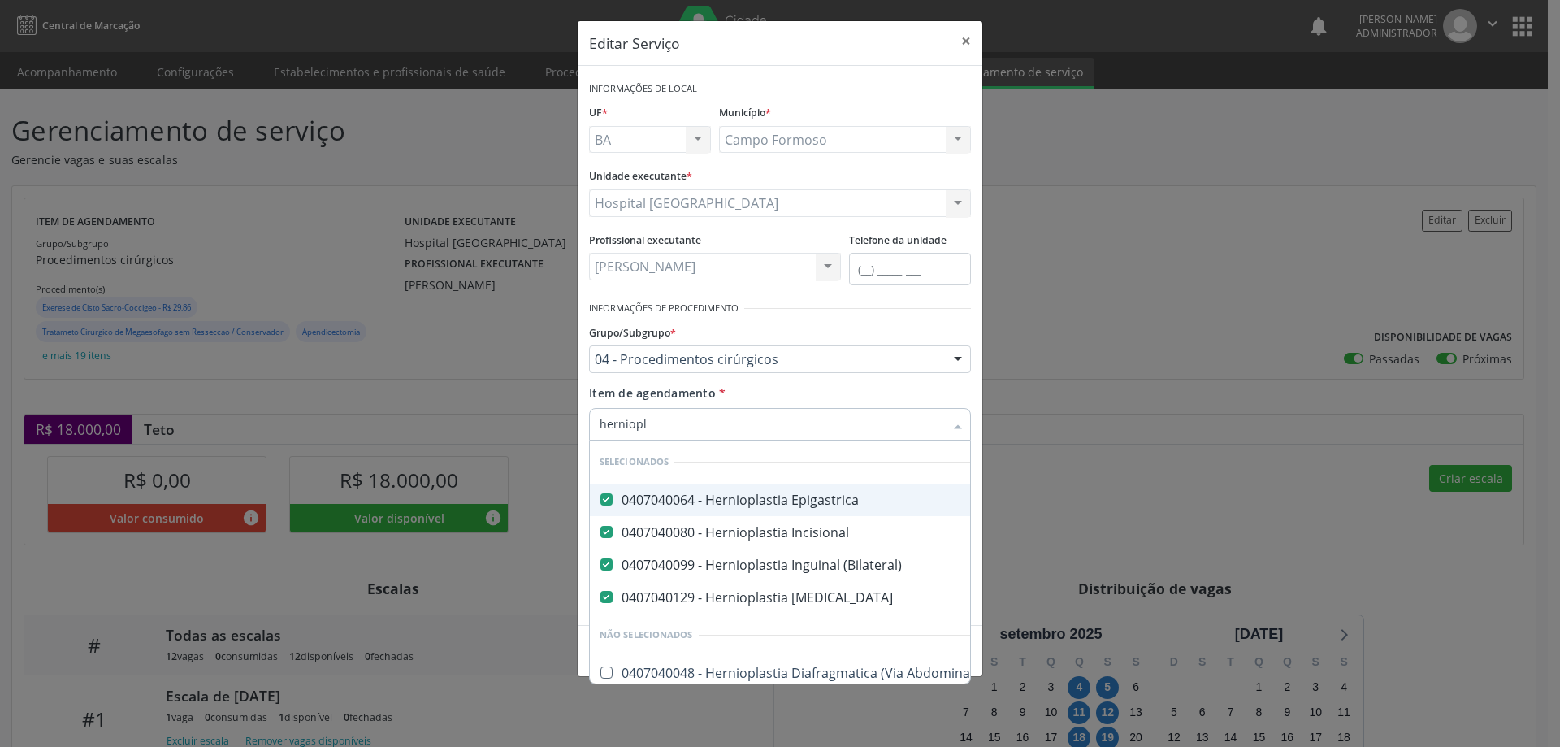
type input "herniopla"
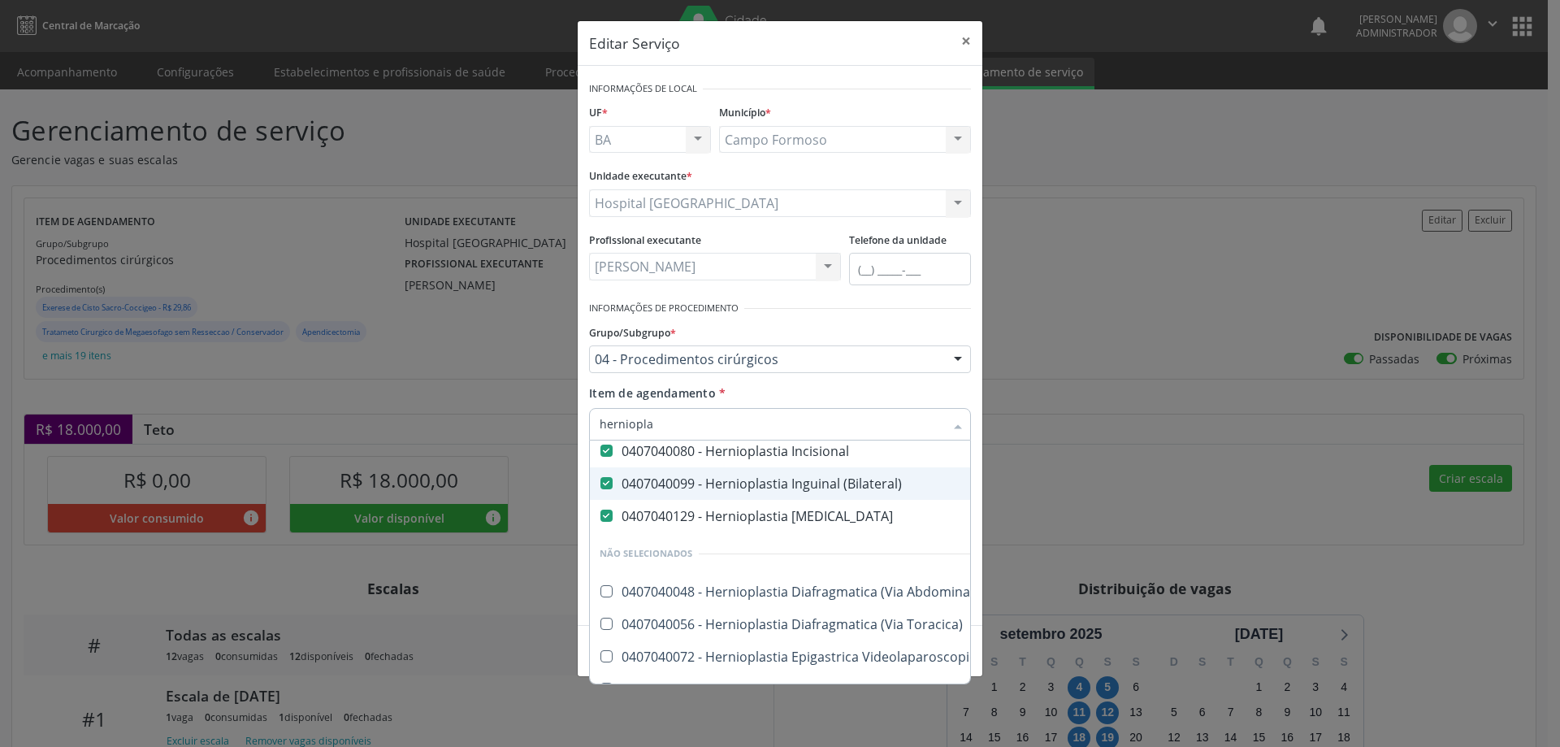
scroll to position [148, 0]
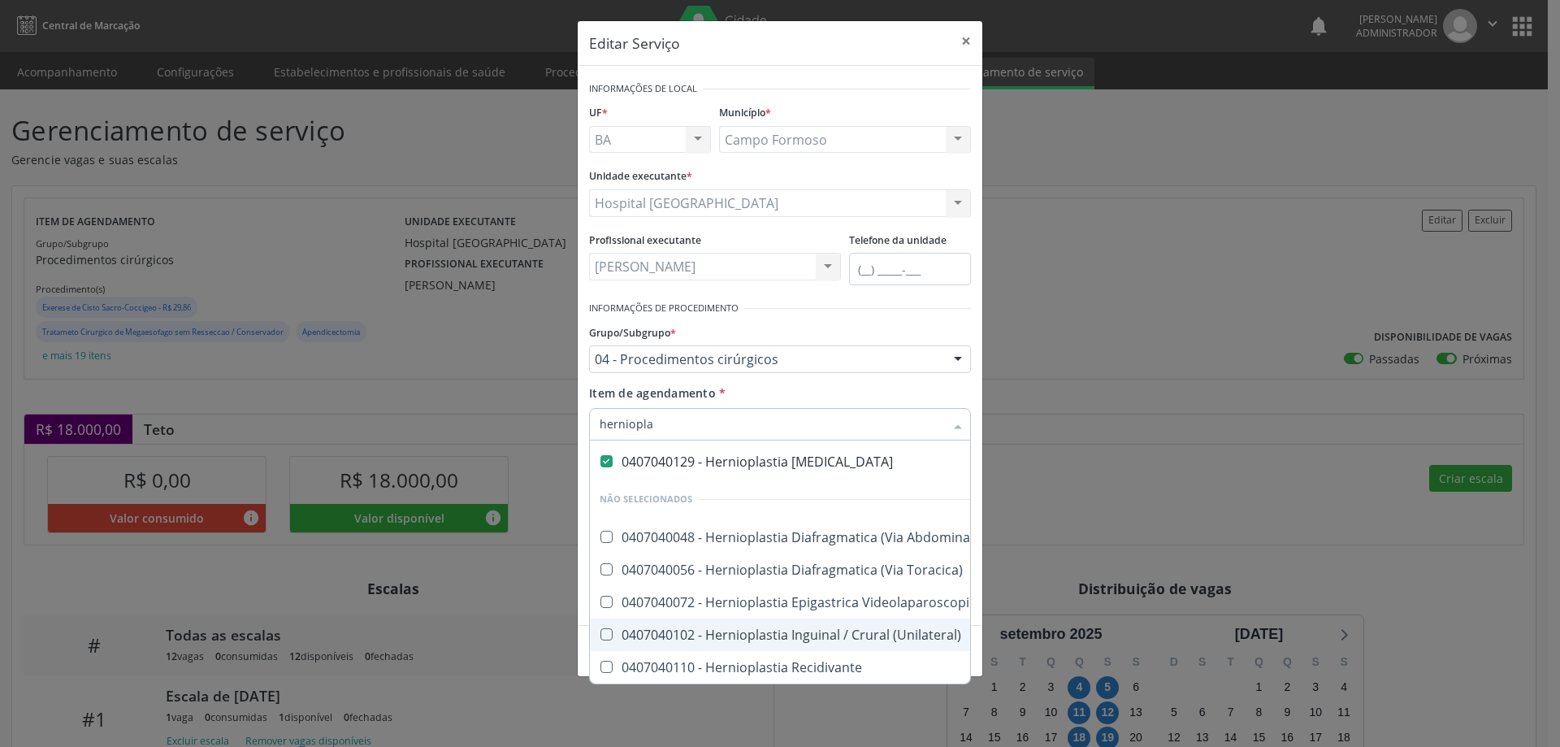
click at [718, 628] on div "0407040102 - Hernioplastia Inguinal / Crural (Unilateral)" at bounding box center [792, 634] width 384 height 13
checkbox \(Unilateral\) "true"
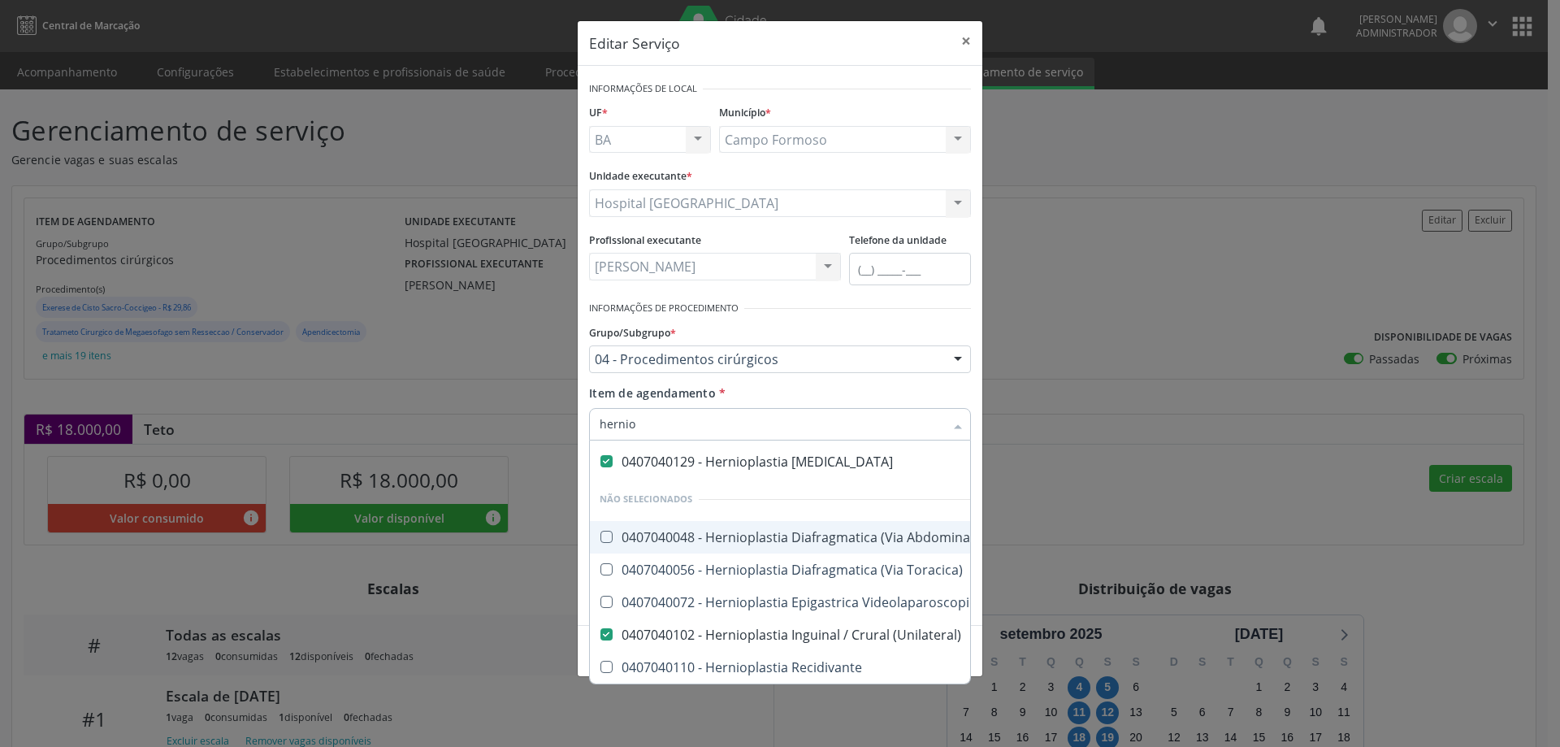
type input "herni"
checkbox \(Unilateral\) "false"
checkbox Recidivante "true"
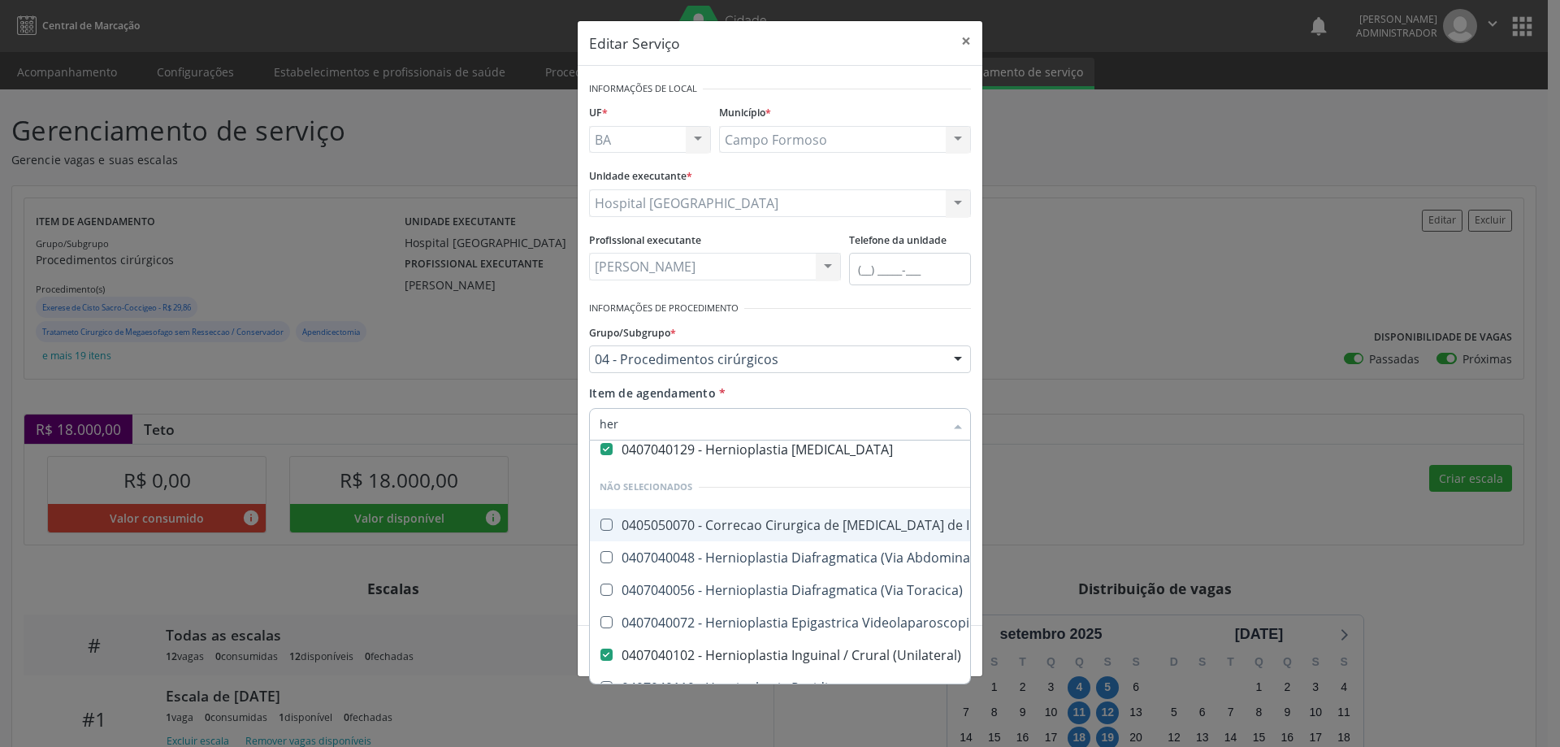
type input "he"
checkbox \(Unilateral\) "false"
type input "h"
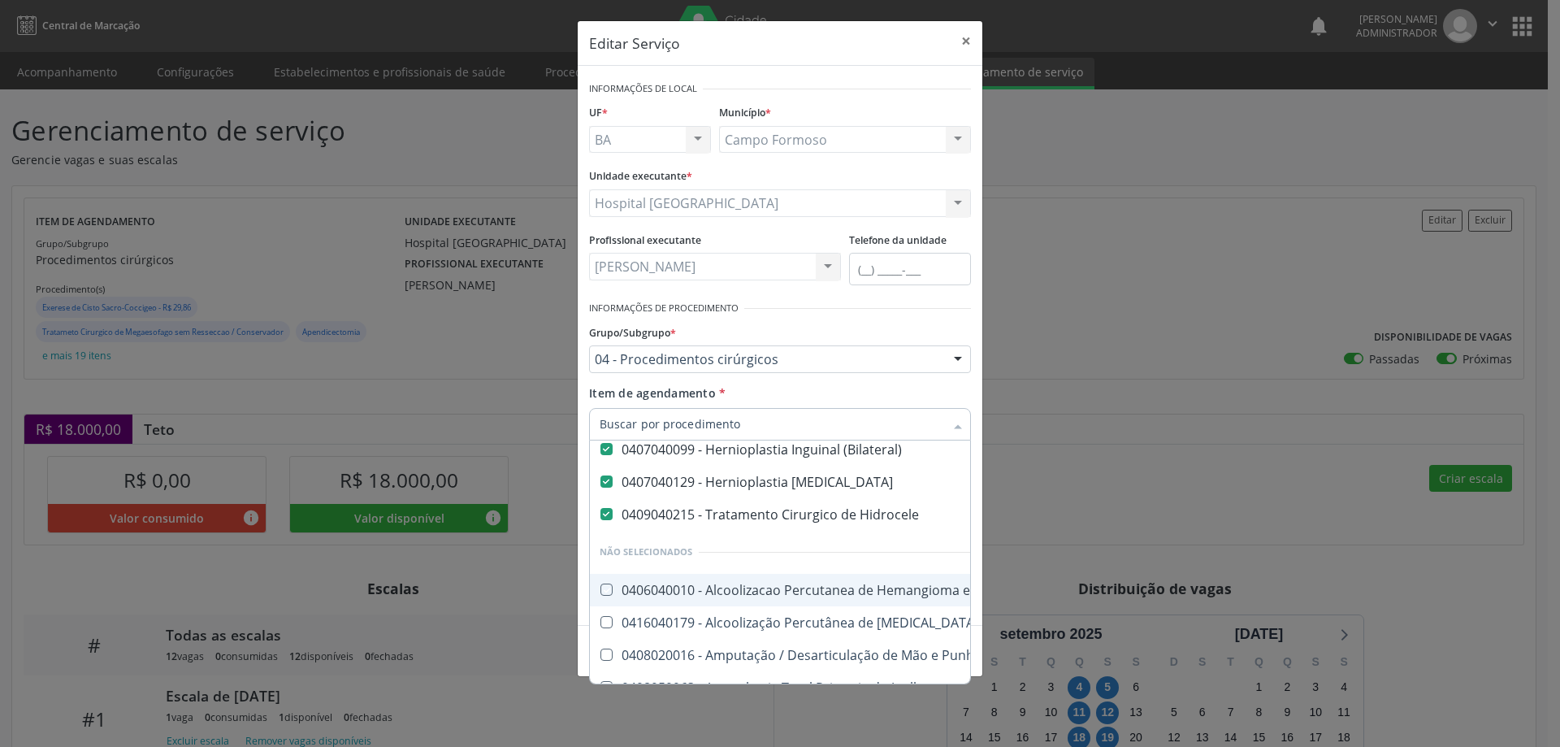
checkbox Angiografico\) "true"
checkbox Hepático "true"
checkbox Punho "true"
checkbox Joelho "true"
checkbox Híbrida "true"
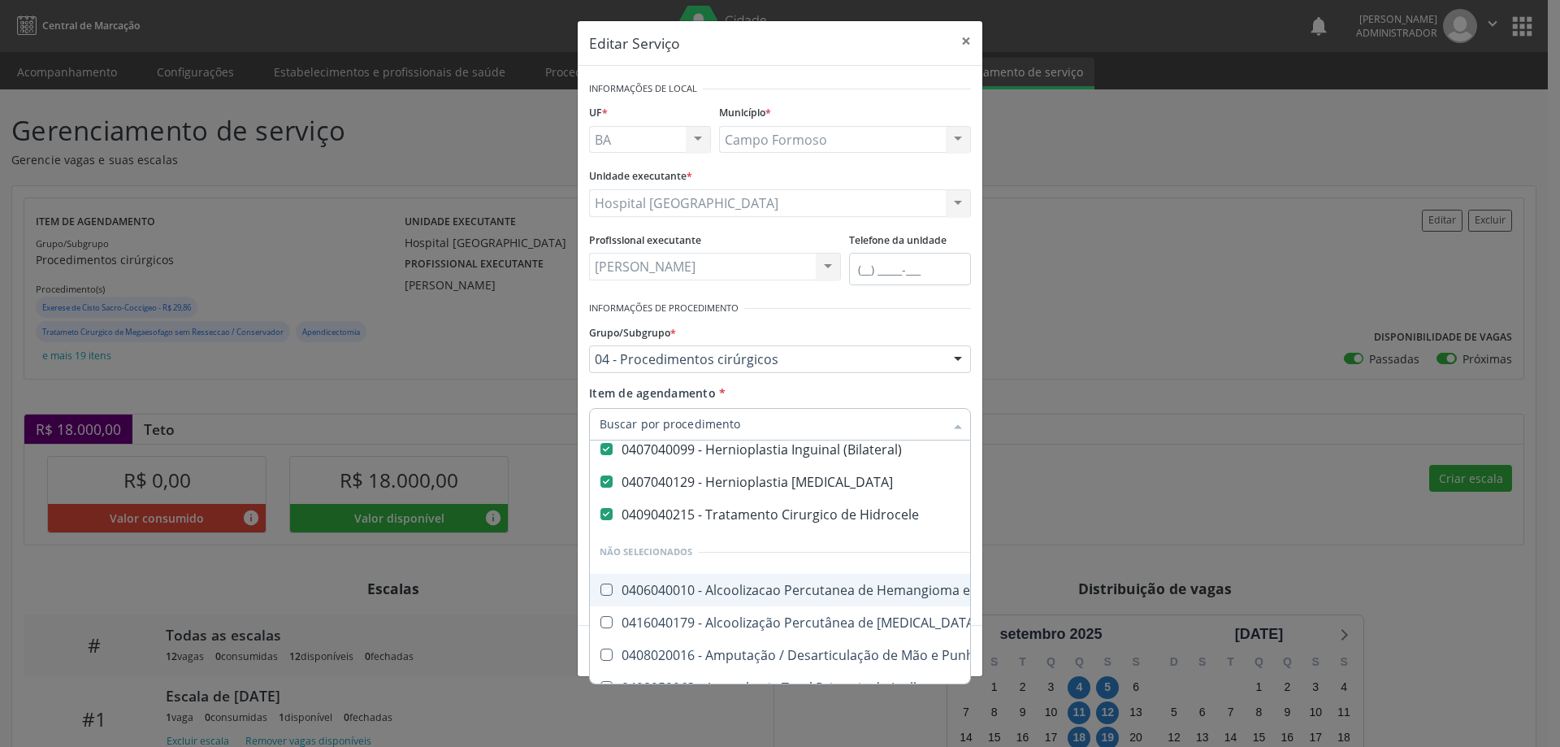
checkbox Reconstrucao "true"
checkbox Joelho "true"
checkbox Convencional\) "true"
checkbox Punho "true"
checkbox Retalho "true"
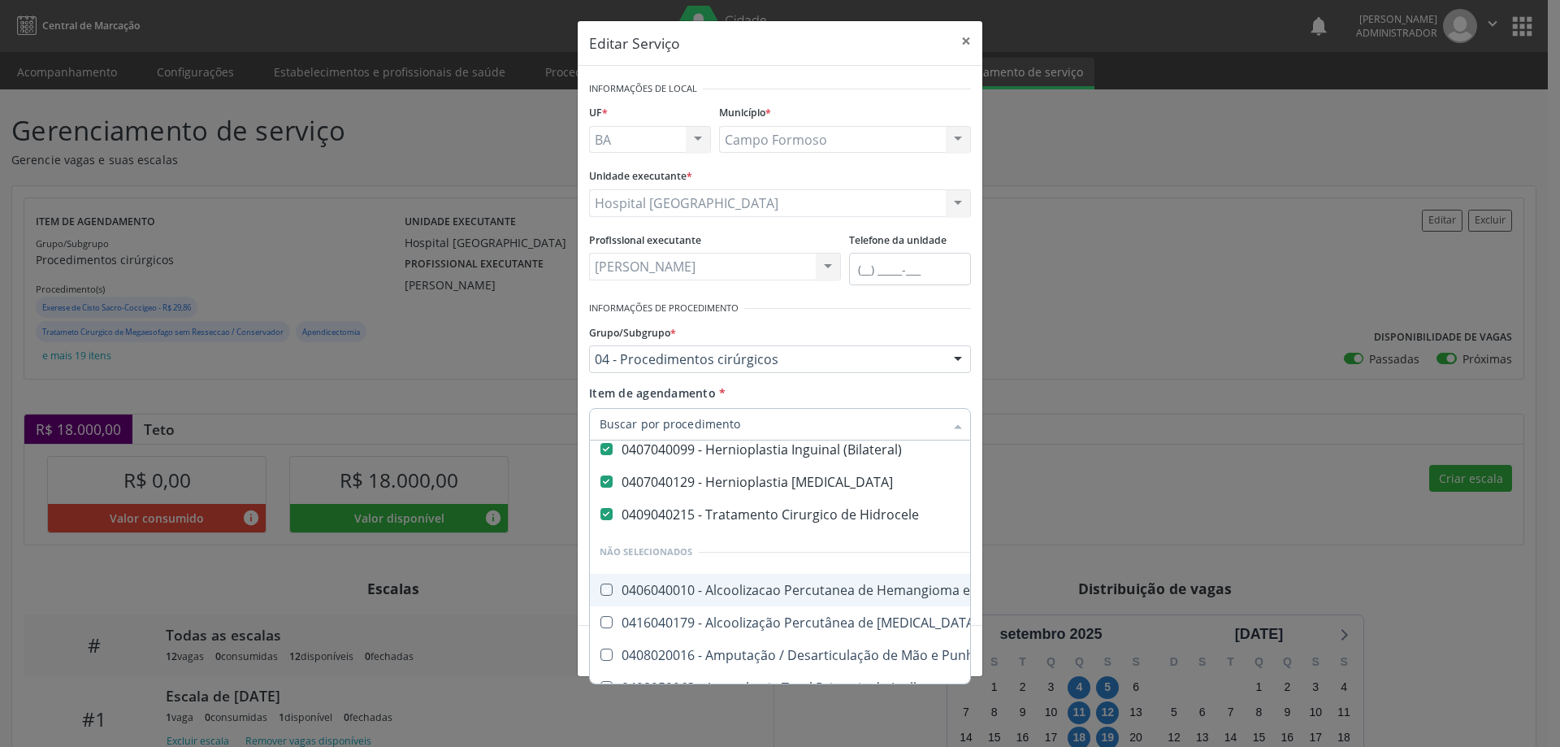
checkbox Estranho "true"
checkbox \(Cantoplastia\) "true"
checkbox Bexiga "true"
checkbox \(Hemicolectomia\) "true"
checkbox Oncologia "true"
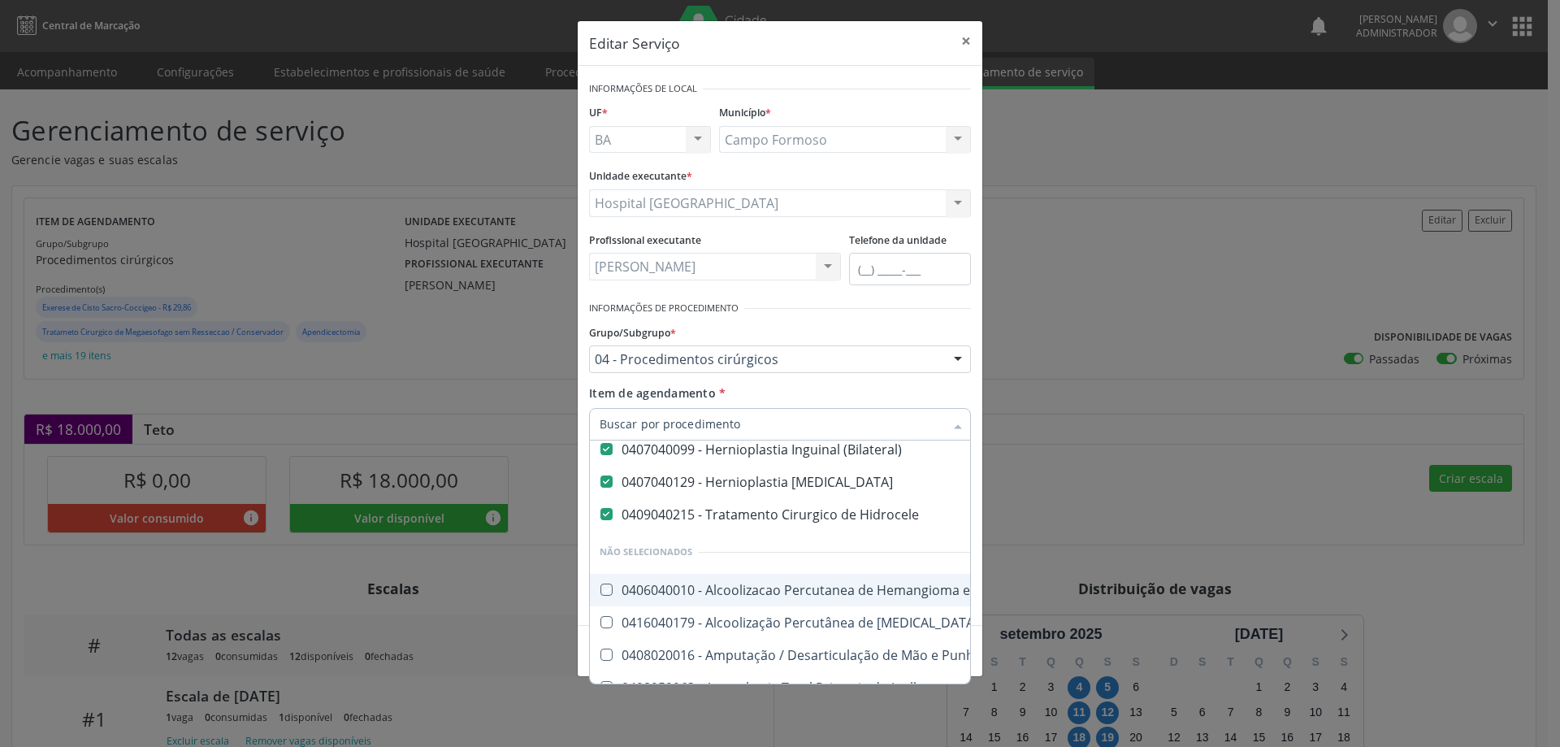
checkbox \(Unilateral\) "false"
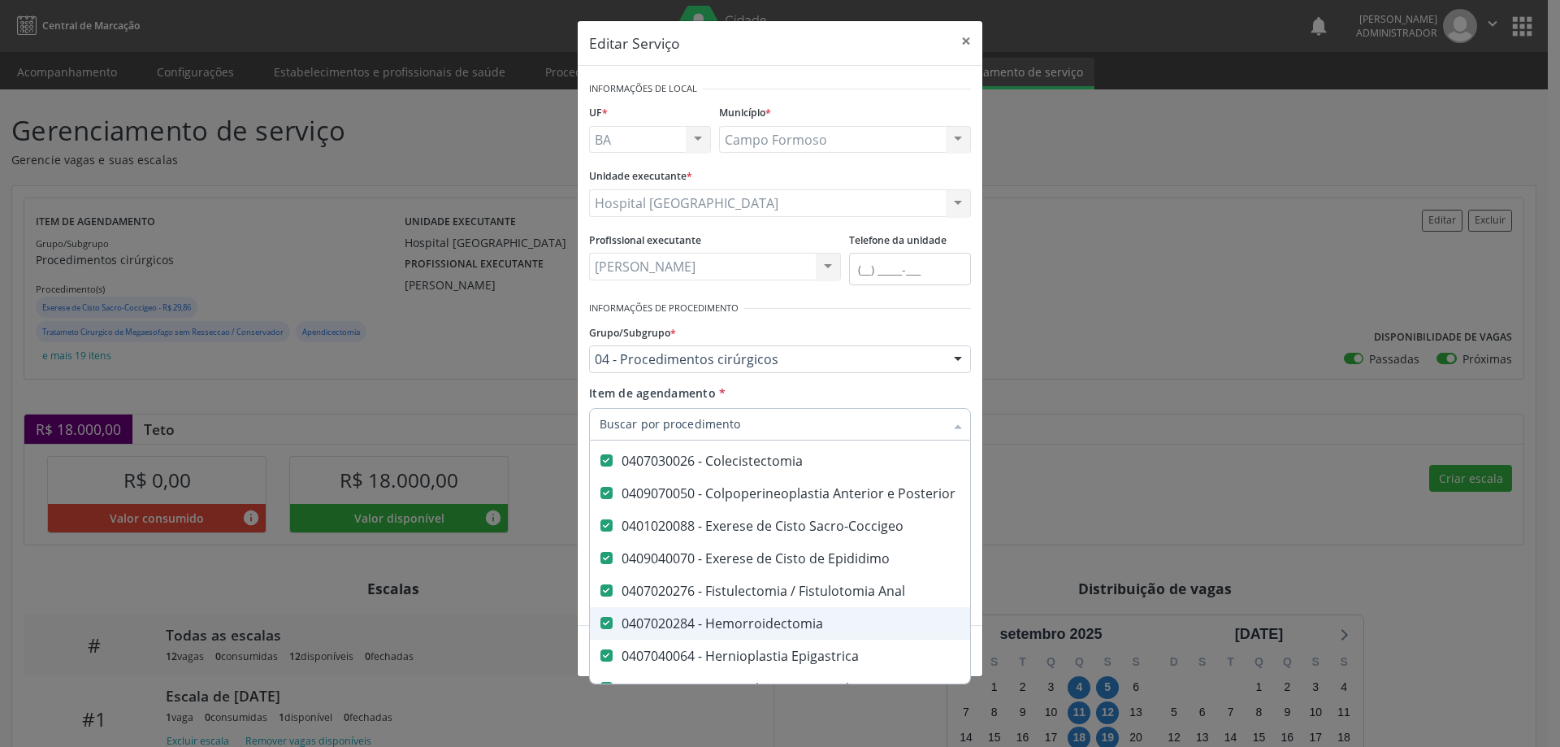
scroll to position [192, 0]
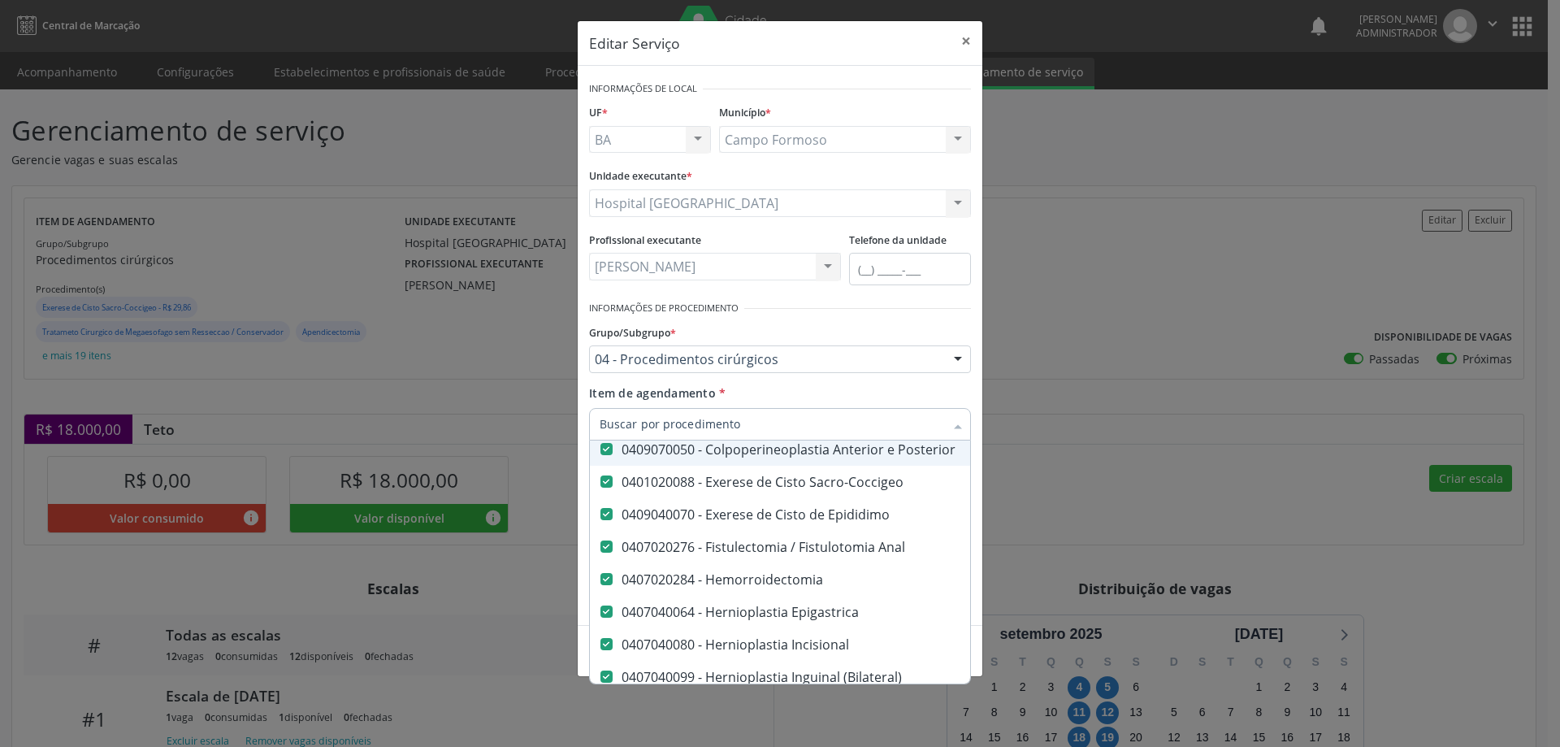
click at [843, 320] on div "Grupo/Subgrupo * 04 - Procedimentos cirúrgicos 01 - Ações de promoção e prevenç…" at bounding box center [780, 346] width 382 height 52
checkbox \(Unilateral\) "false"
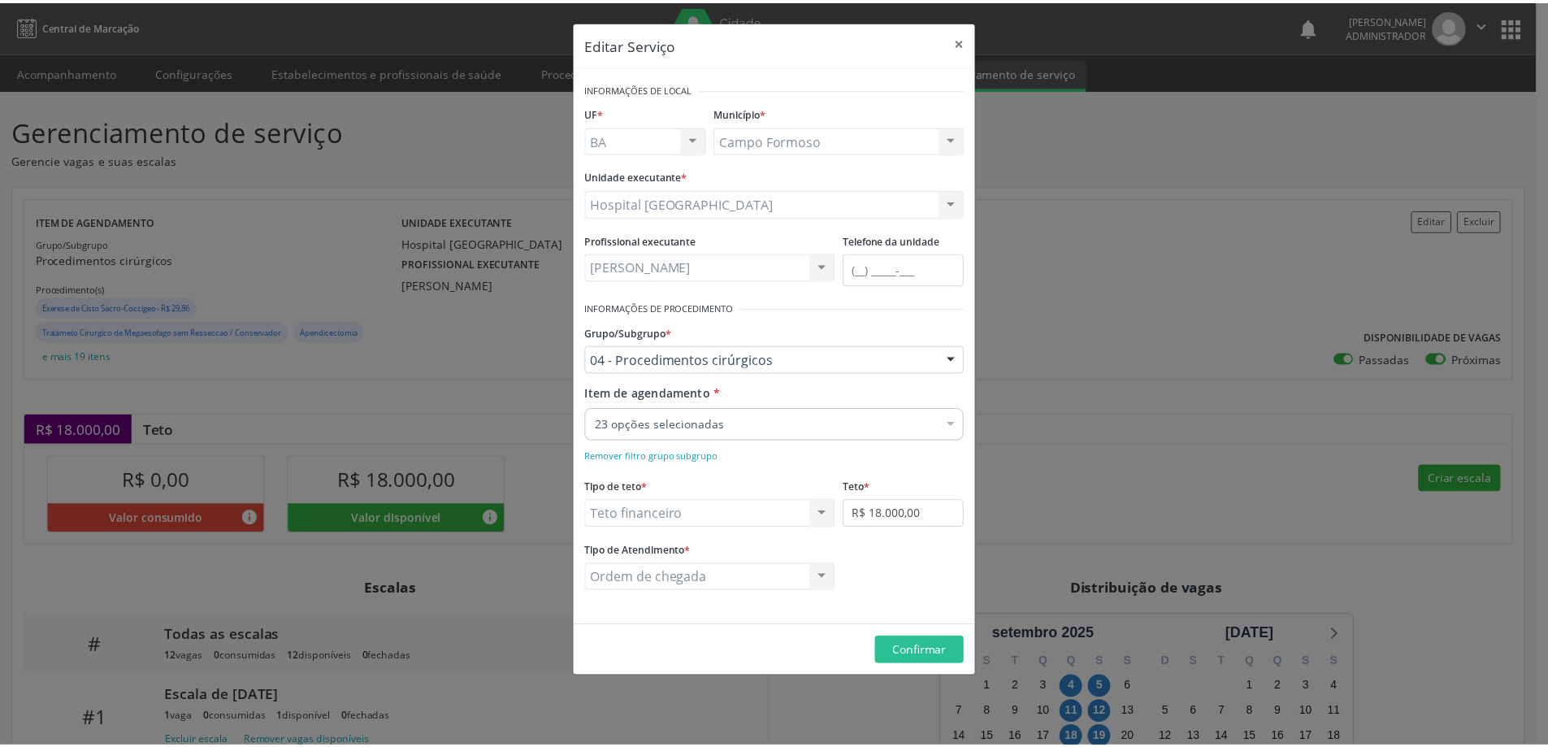
scroll to position [0, 0]
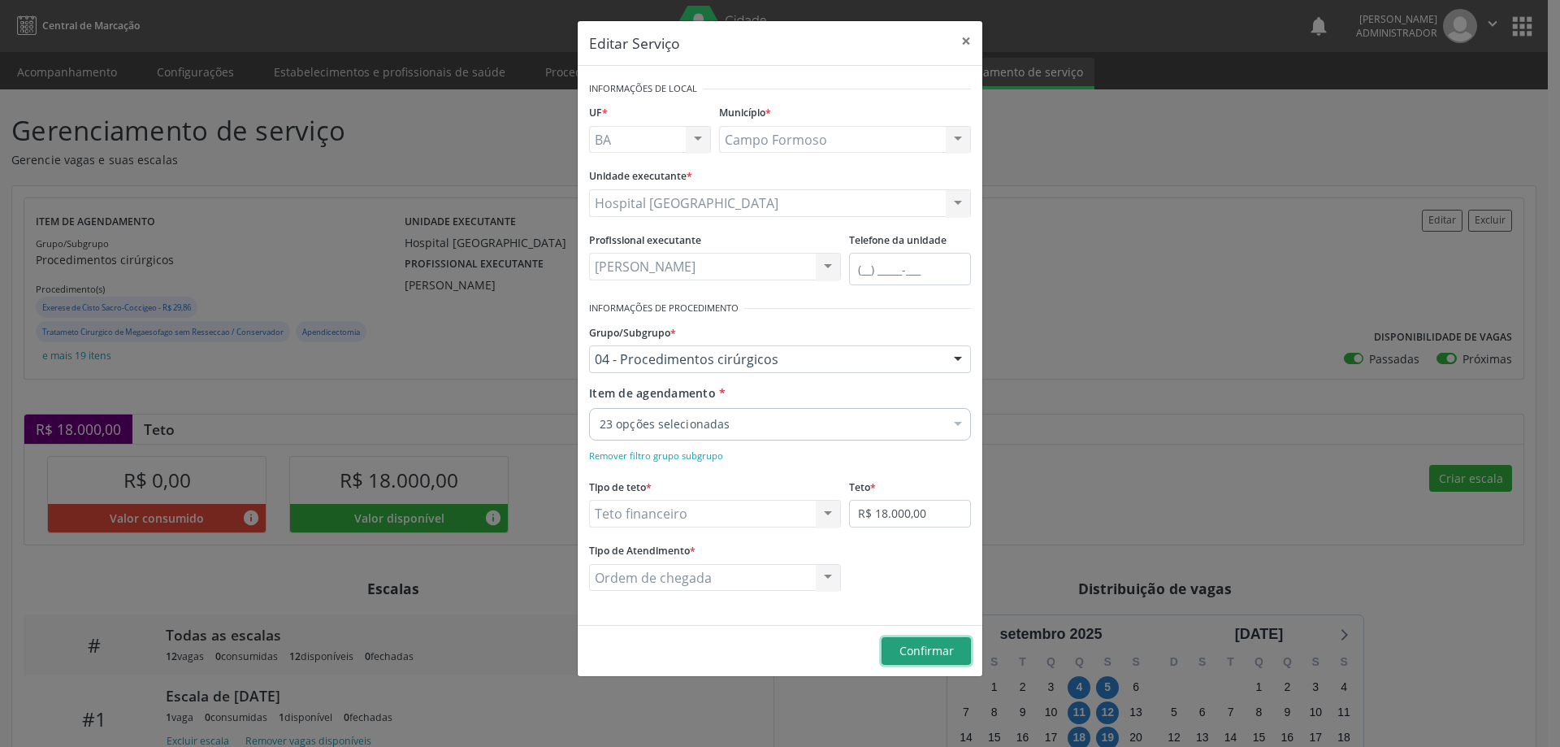
click at [913, 645] on span "Confirmar" at bounding box center [927, 650] width 54 height 15
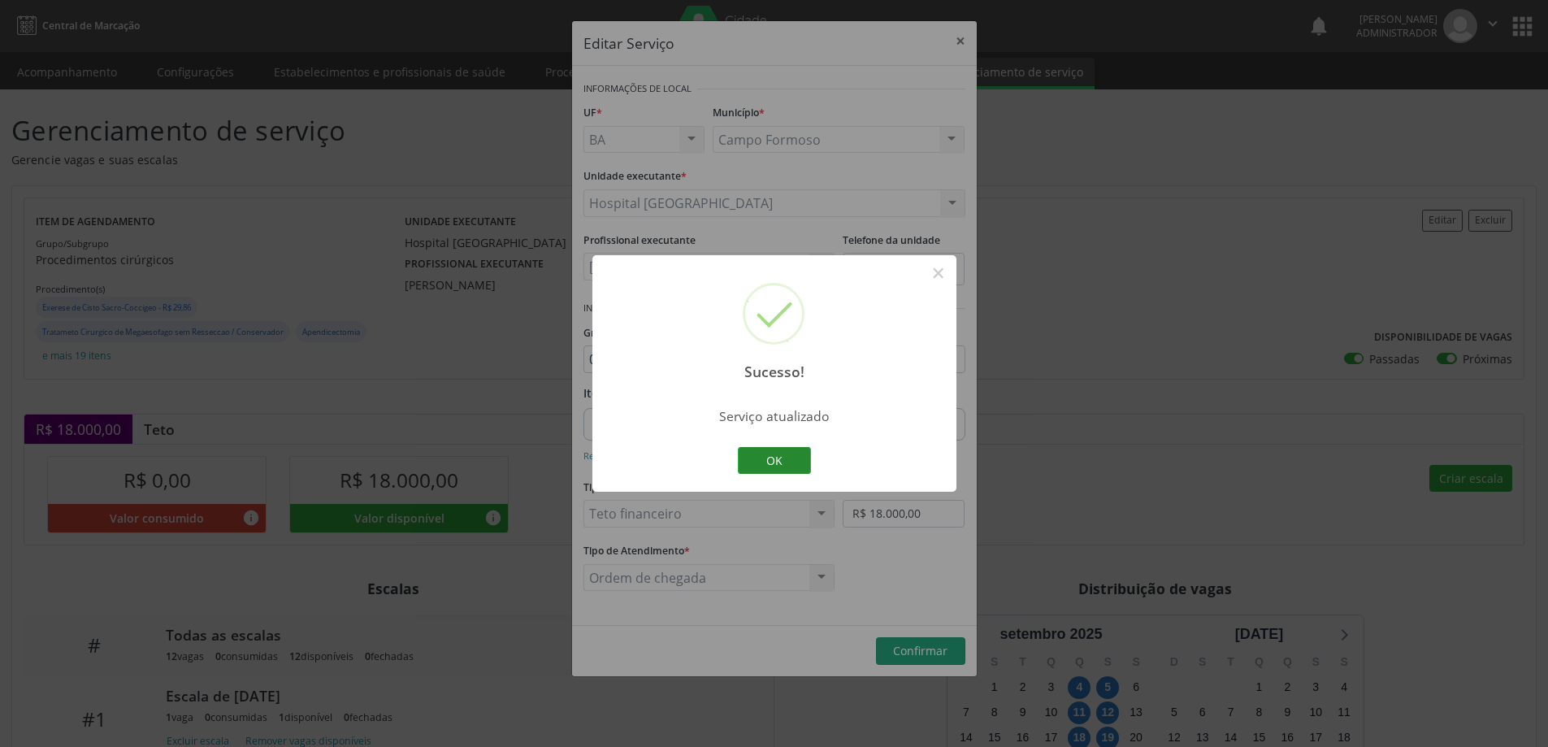
click at [787, 455] on button "OK" at bounding box center [774, 461] width 73 height 28
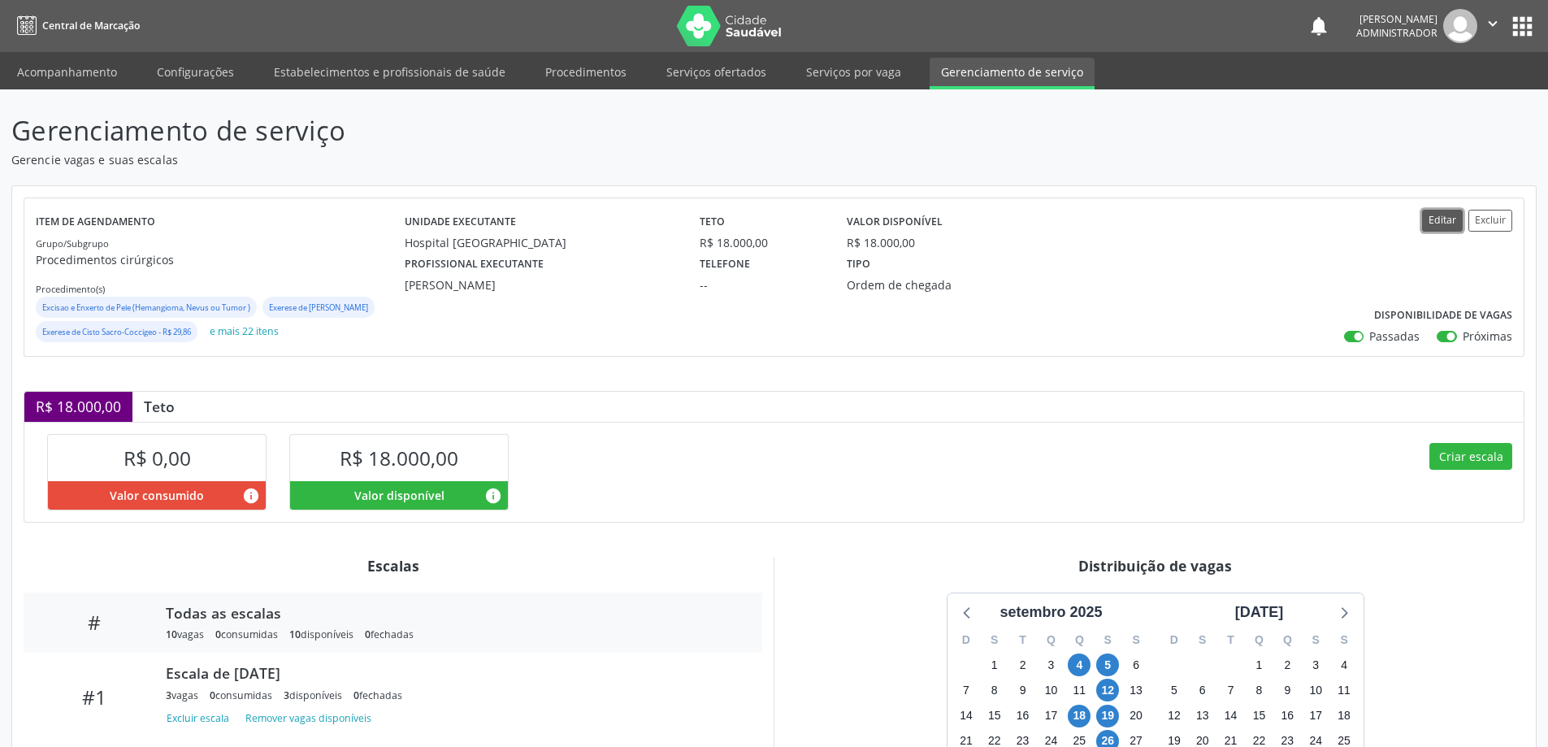
click at [1428, 210] on button "Editar" at bounding box center [1442, 221] width 41 height 22
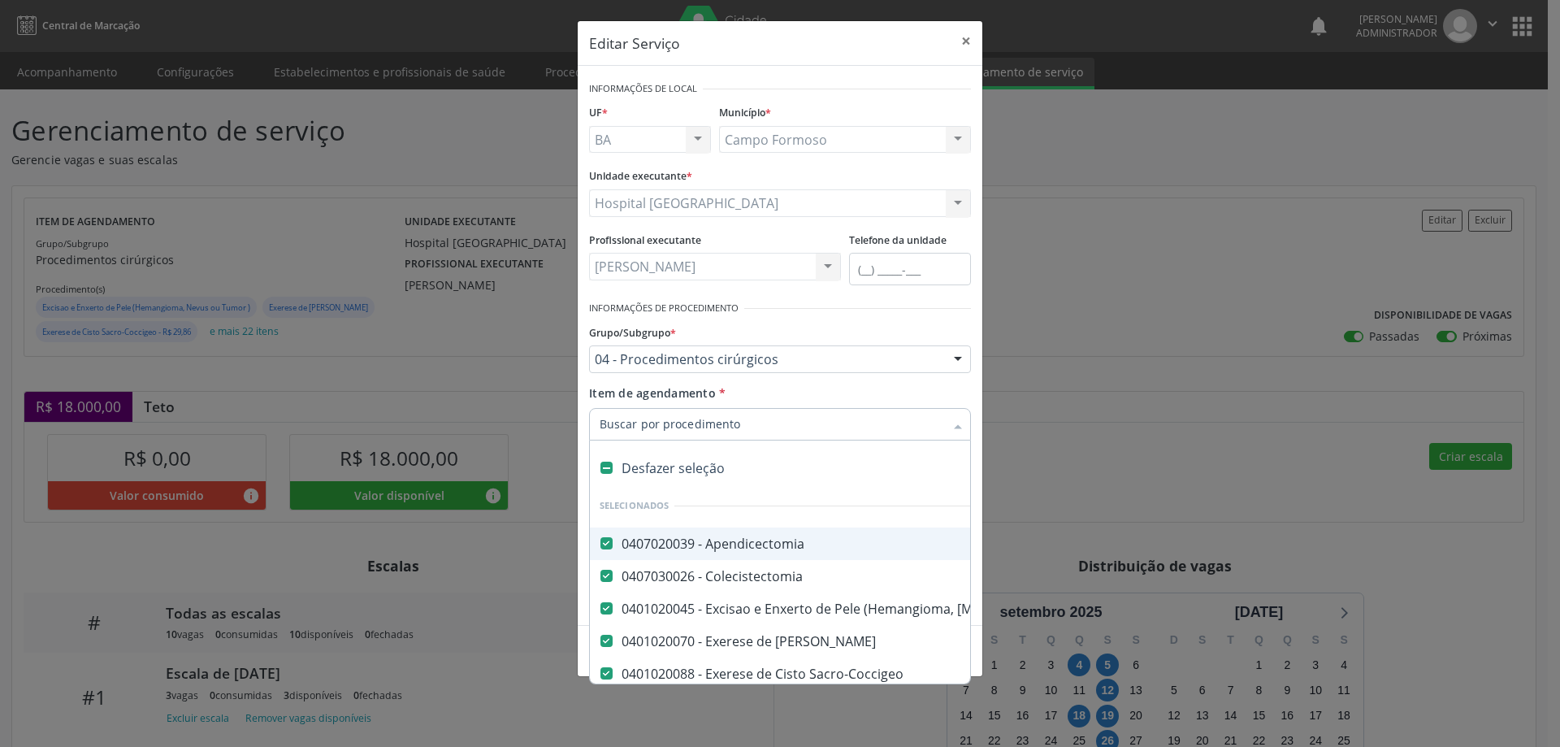
type input "h"
checkbox \(Bilateral\) "false"
checkbox Umbilical "false"
checkbox Bilateral\) "false"
checkbox Total "false"
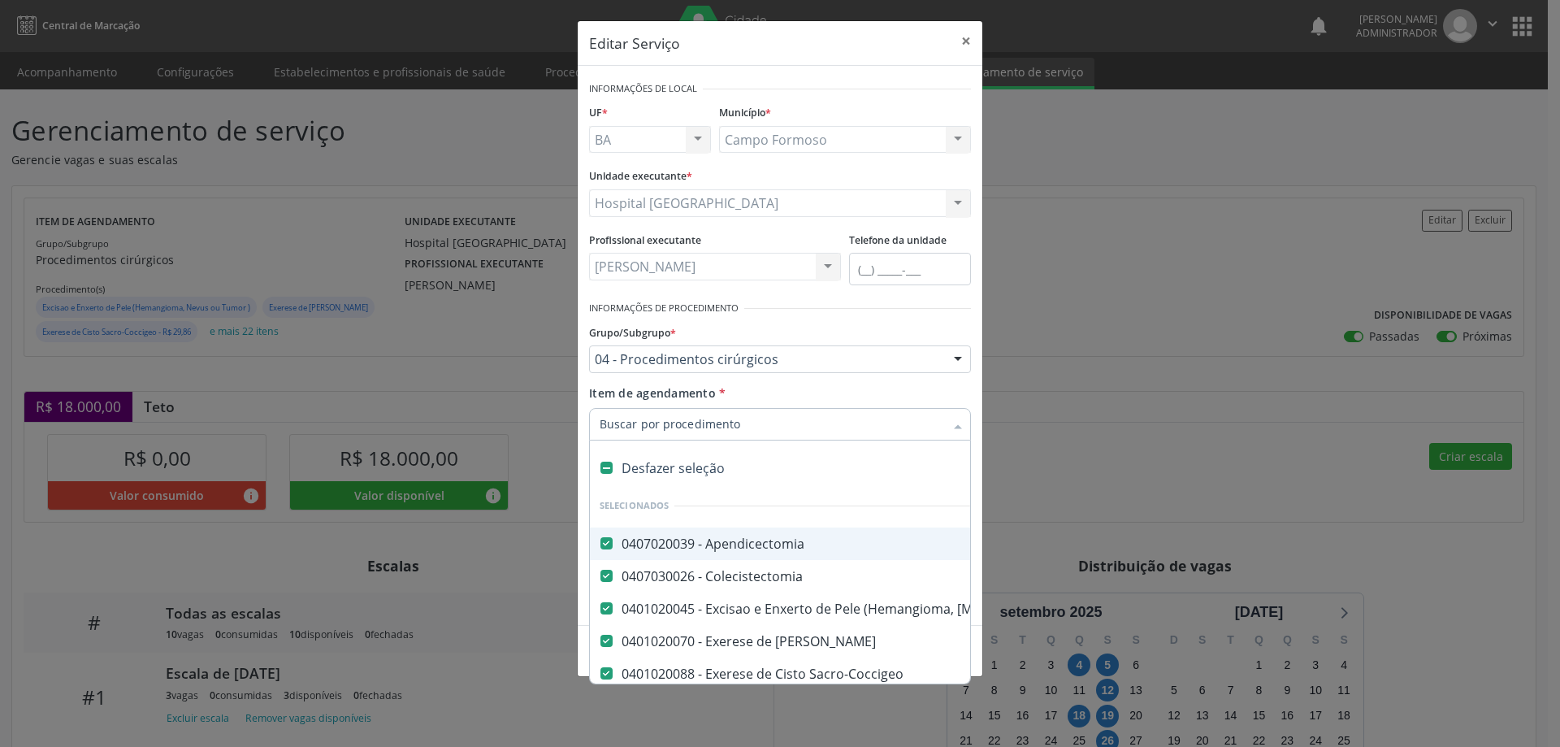
checkbox Exploradora "false"
checkbox Simples "false"
checkbox Miomectomia "false"
checkbox Ooforoplastia "false"
checkbox Bilateral "false"
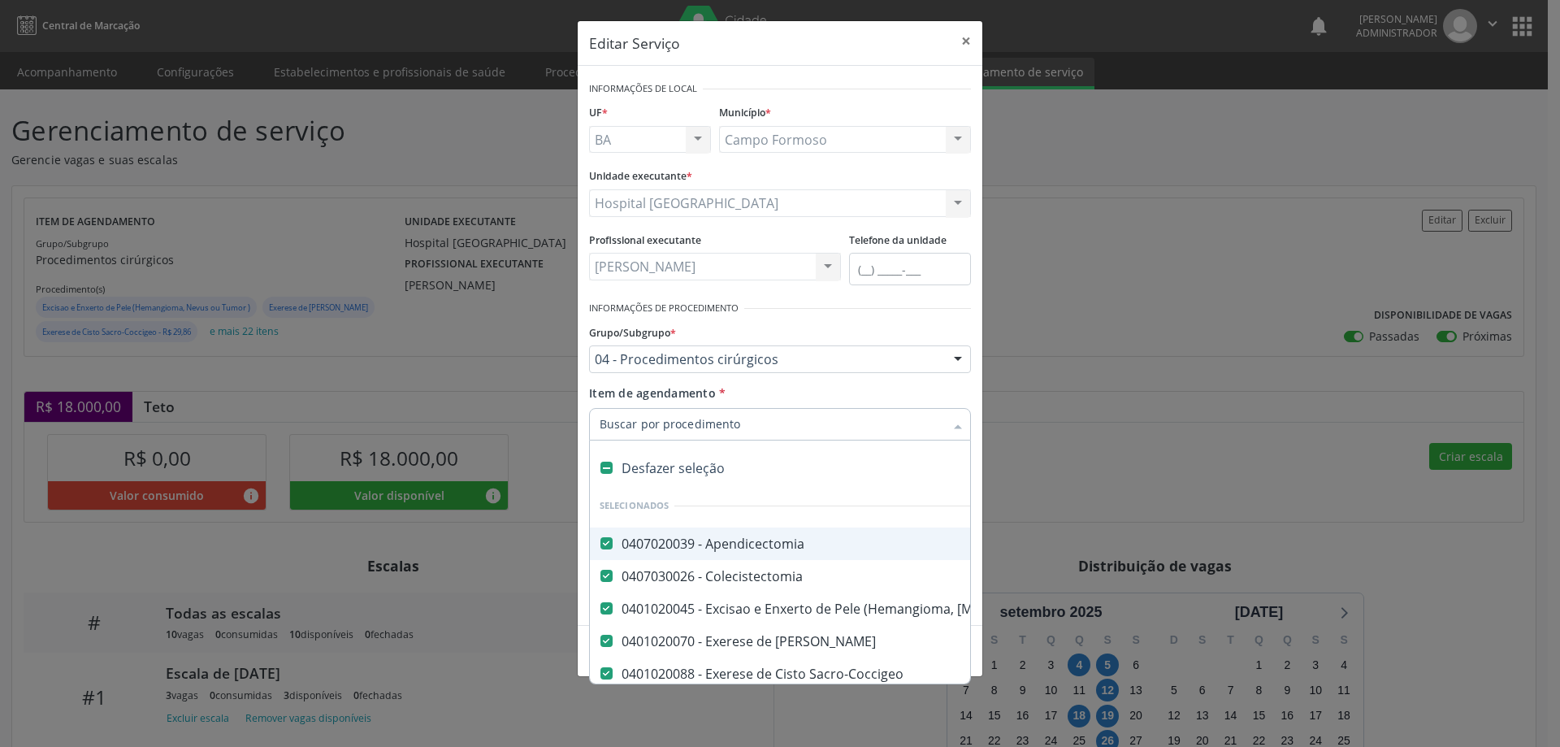
checkbox Unilateral "false"
checkbox Postectomia "false"
checkbox Evisceracao\) "false"
checkbox Hidrocele "false"
checkbox Varicocele "false"
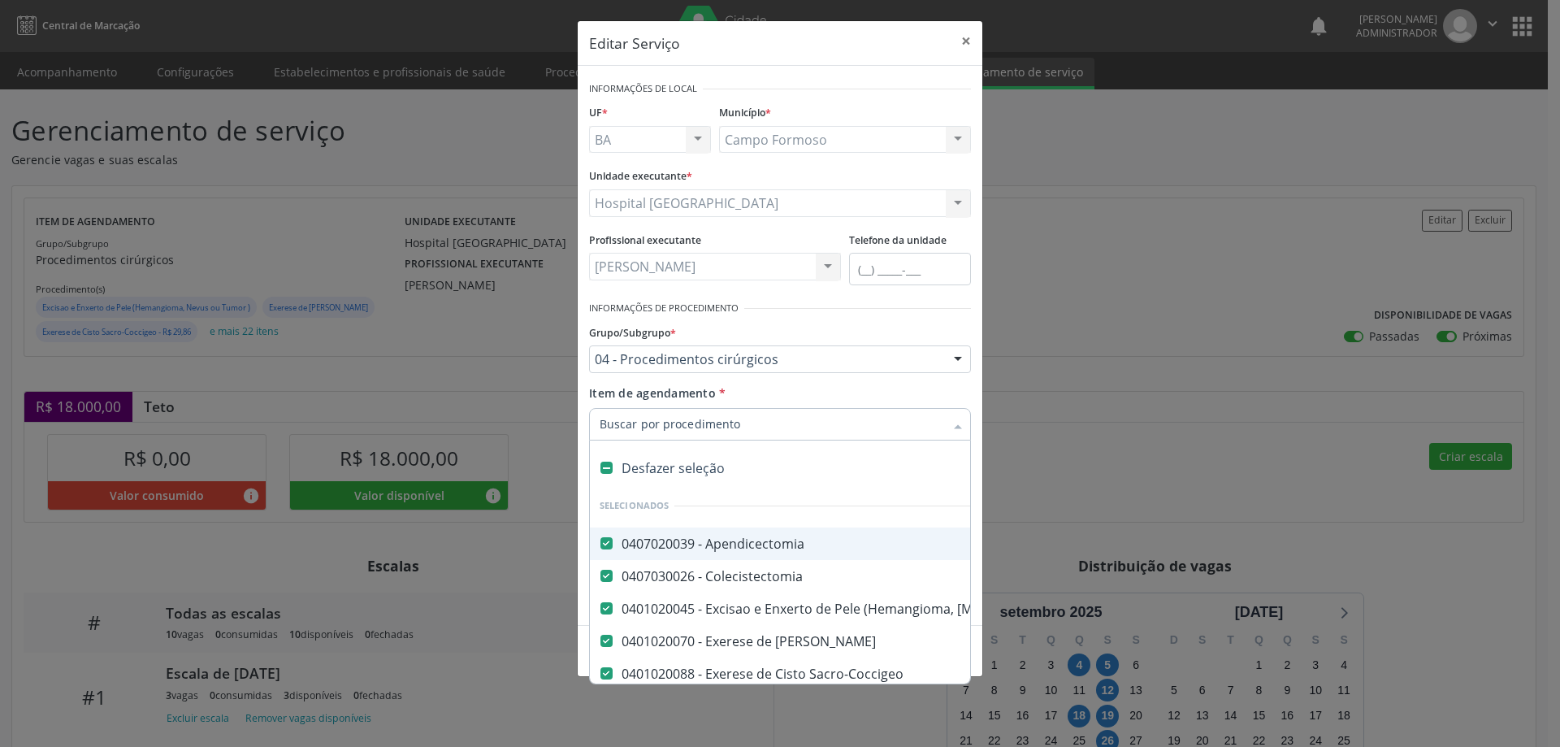
checkbox Conservador "false"
type input "he"
checkbox Hemorroidectomia "false"
checkbox Epigastrica "false"
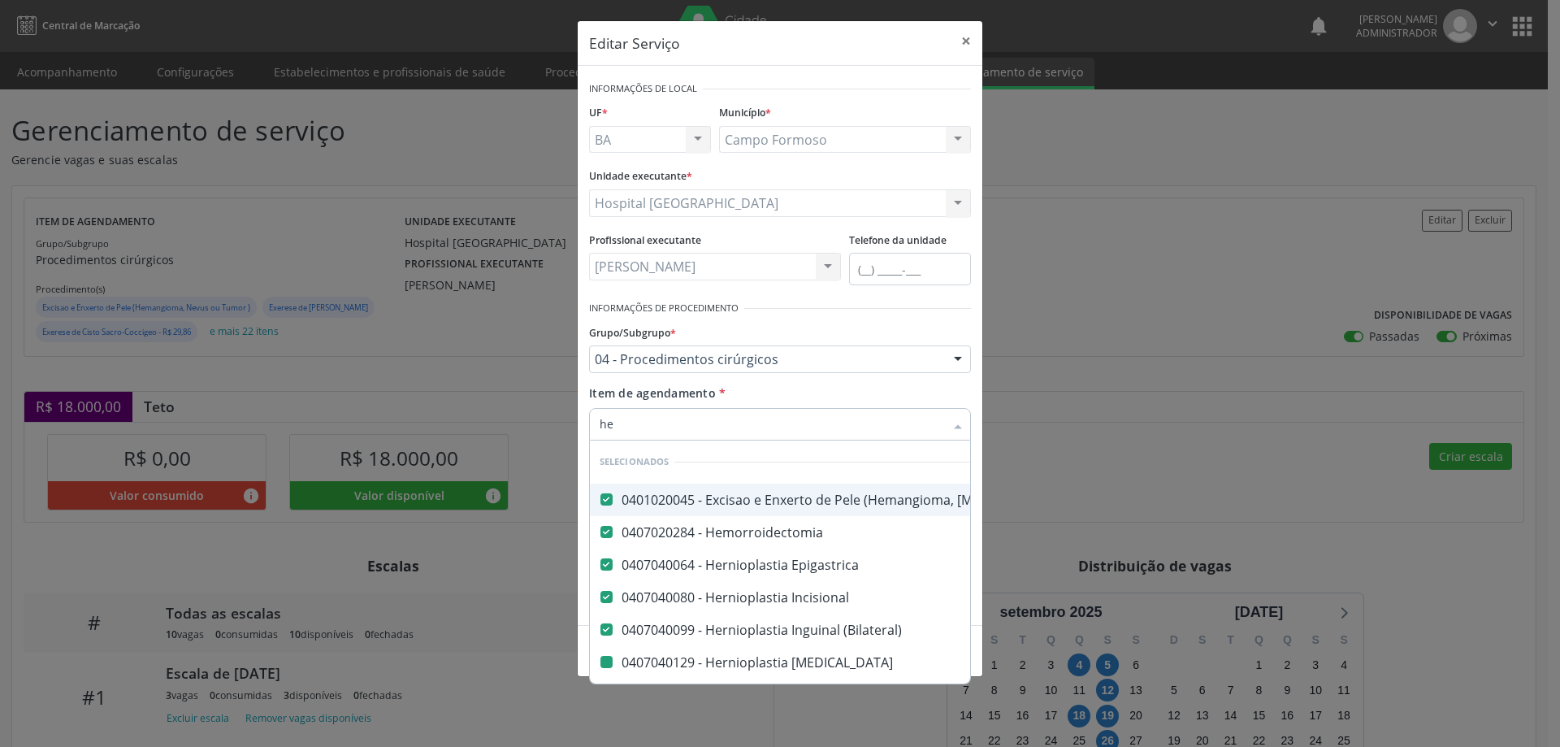
type input "her"
checkbox Umbilical "false"
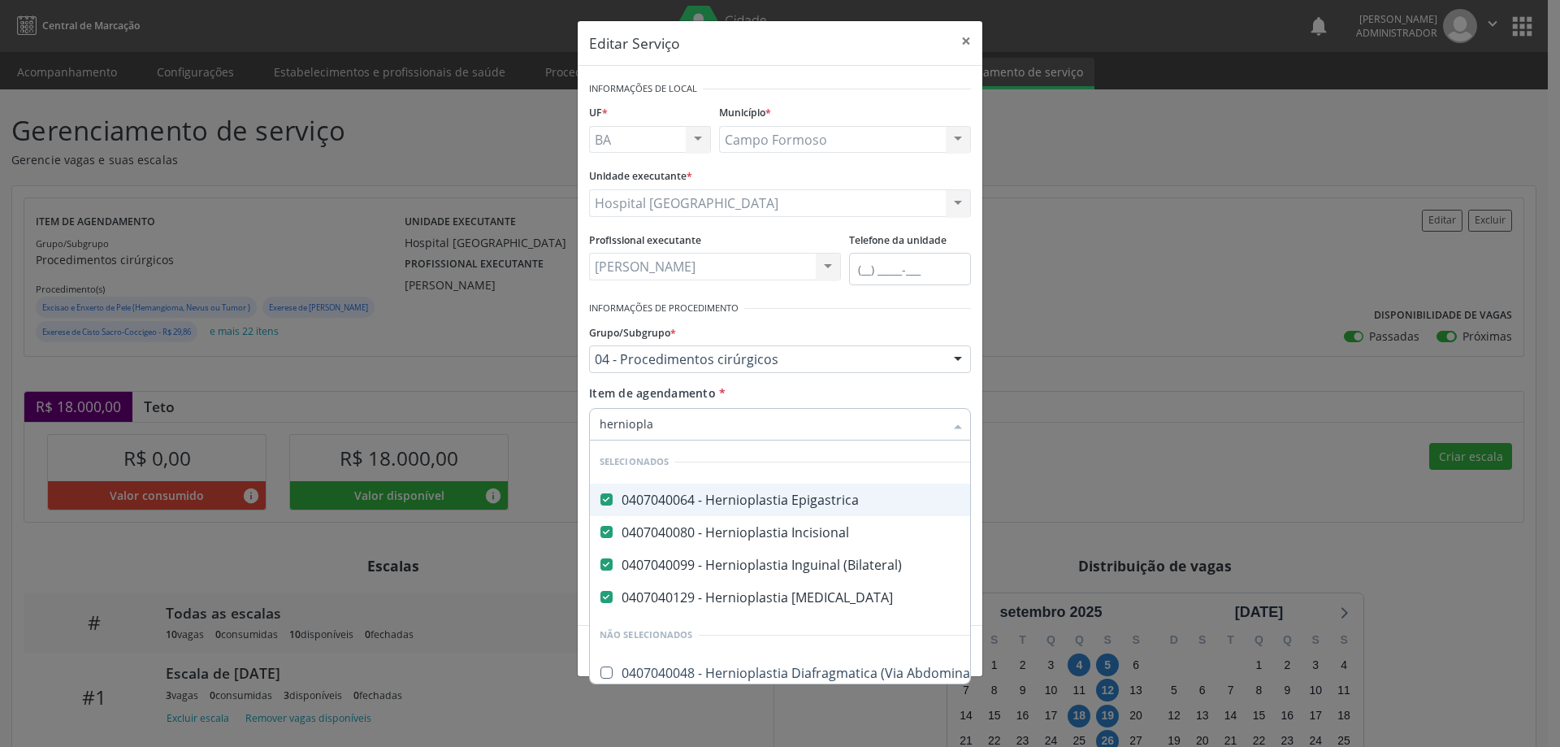
type input "hernioplas"
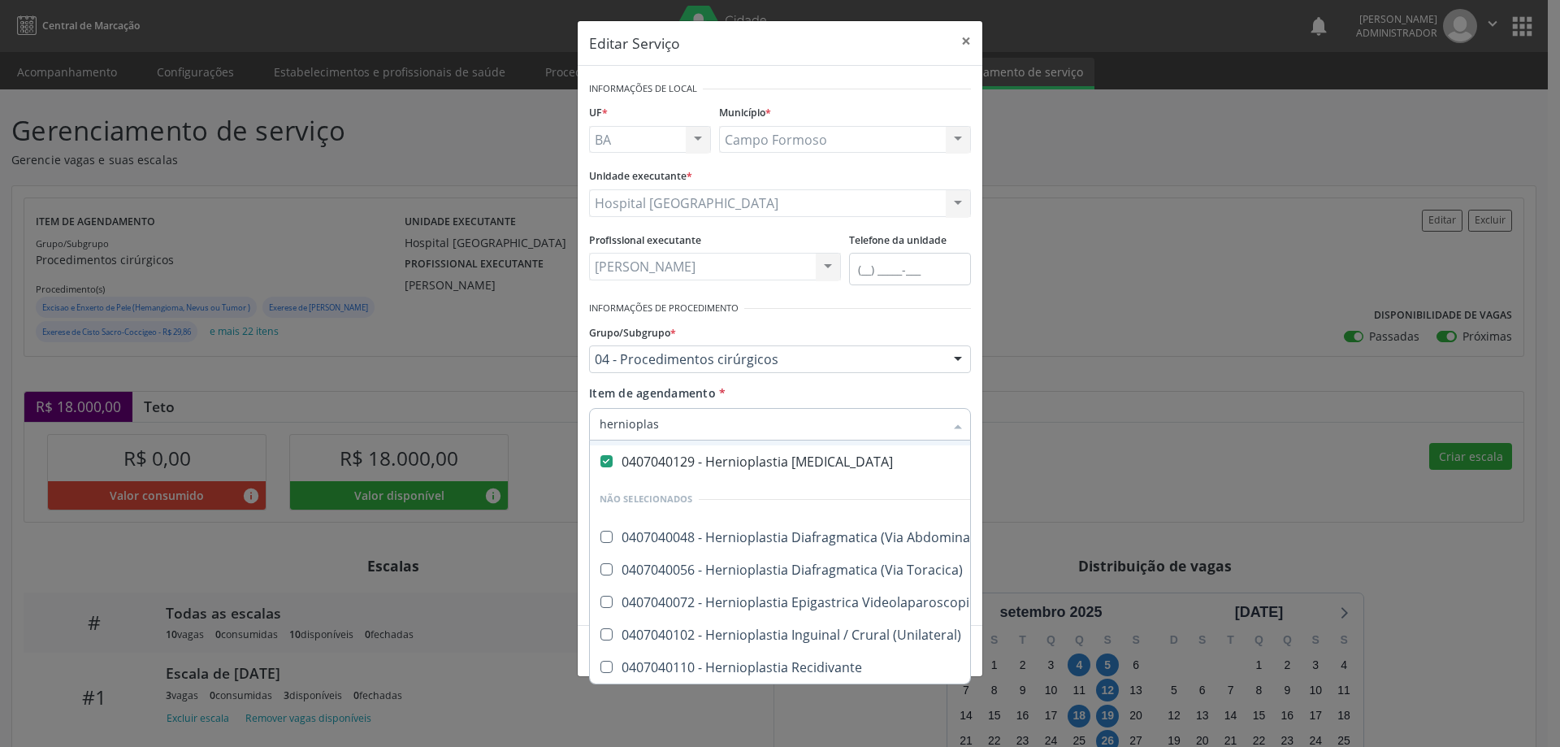
scroll to position [148, 0]
click at [792, 628] on div "0407040102 - Hernioplastia Inguinal / Crural (Unilateral)" at bounding box center [792, 634] width 384 height 13
checkbox \(Unilateral\) "true"
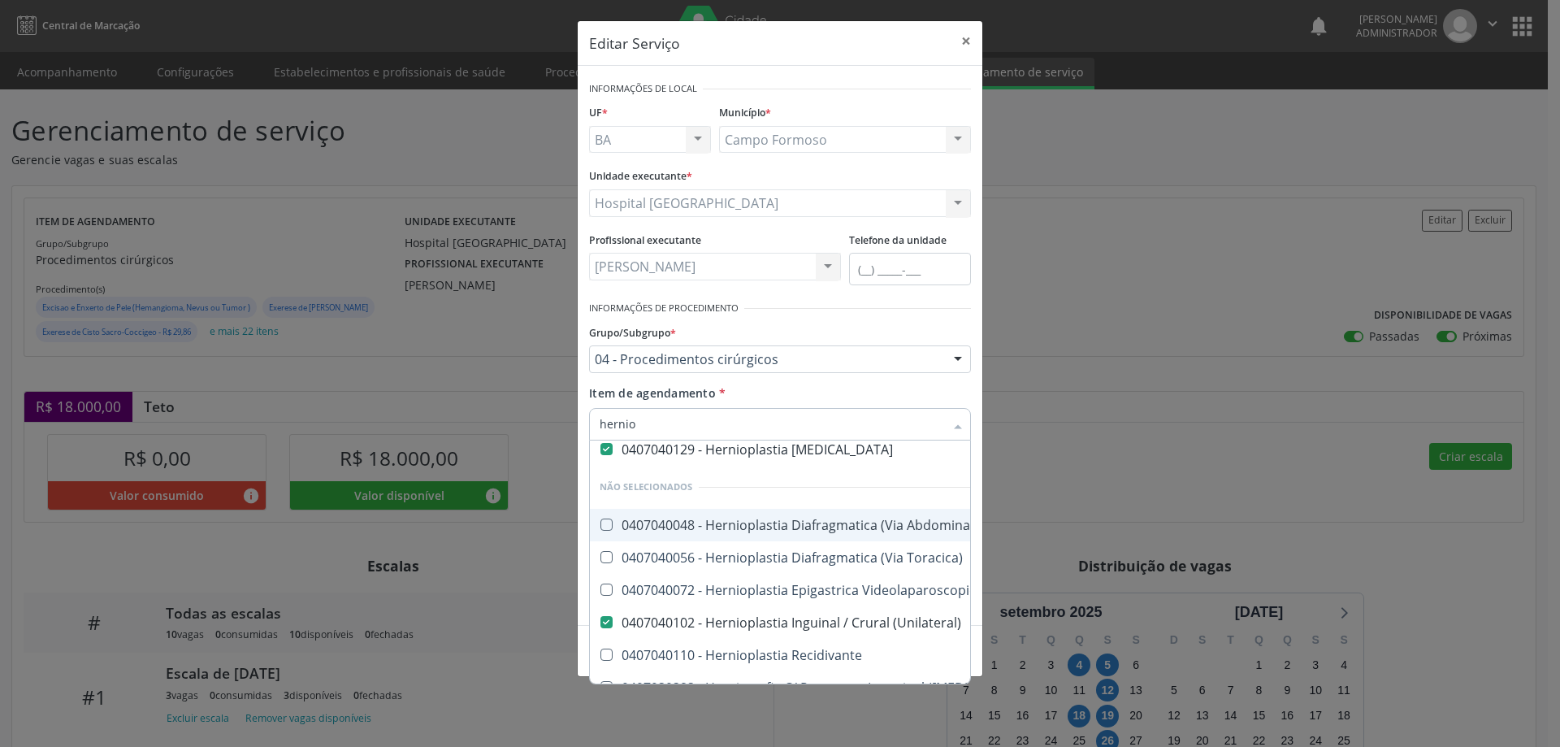
type input "herni"
checkbox \(Unilateral\) "false"
checkbox Recidivante "true"
type input "he"
checkbox Iris "true"
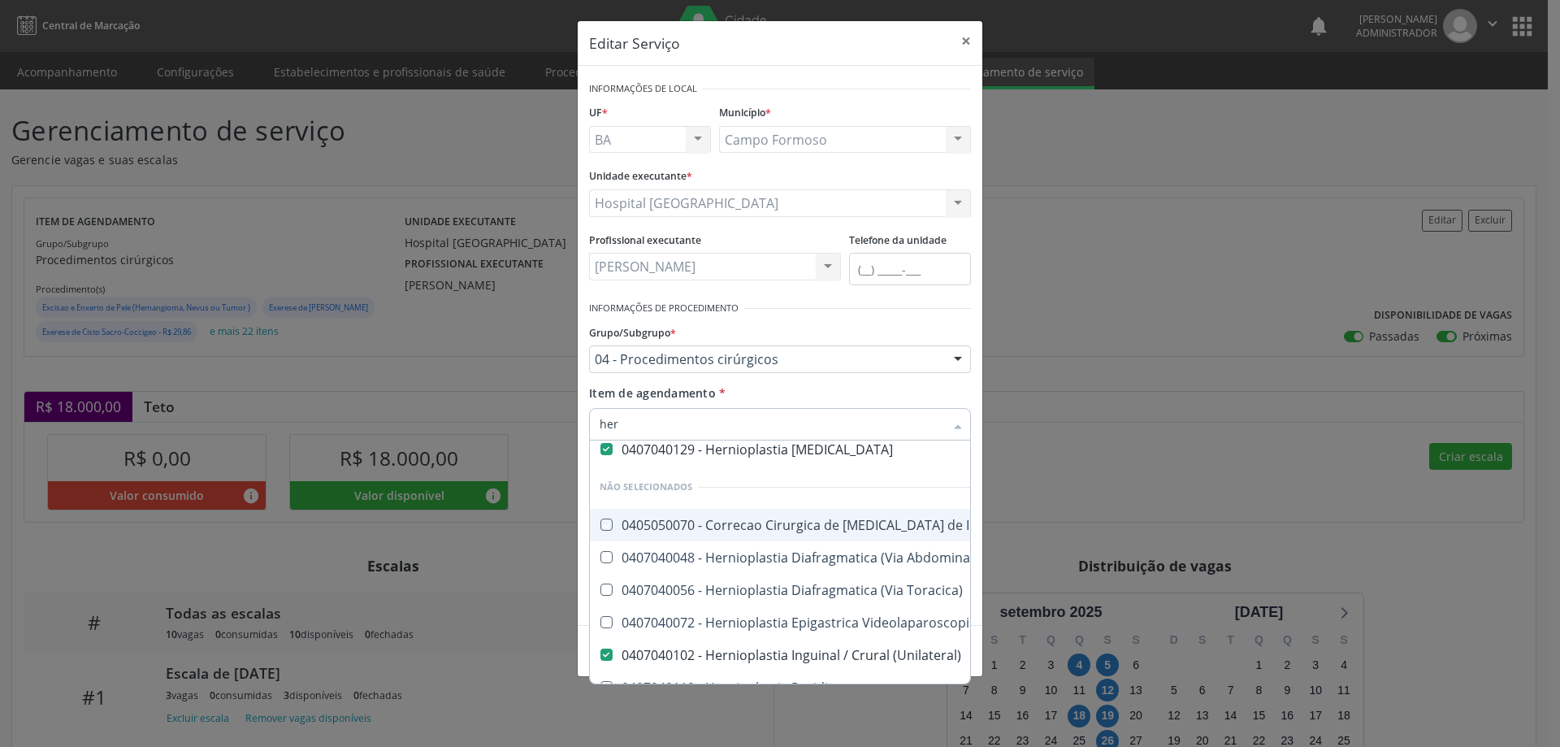
checkbox \(Unilateral\) "false"
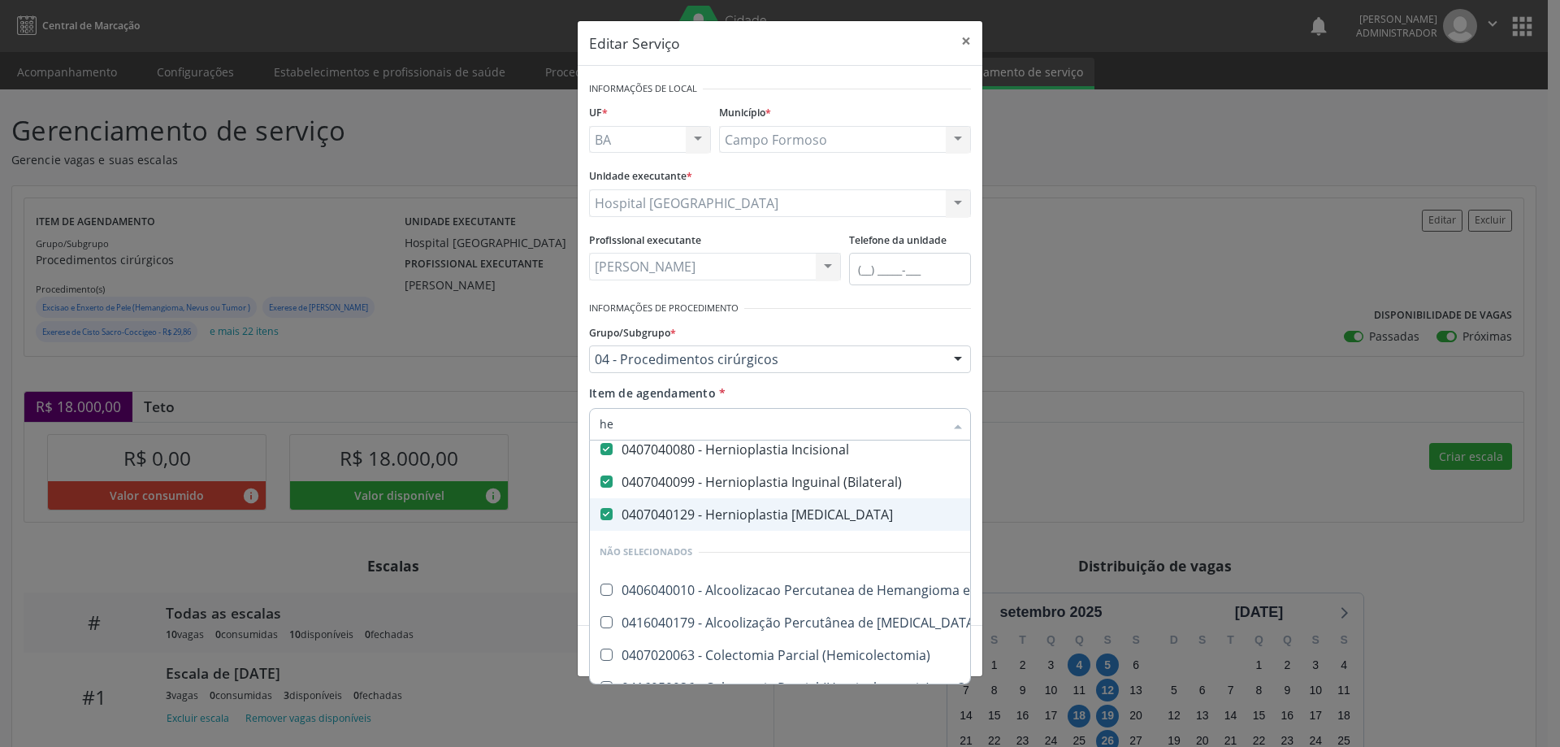
type input "h"
checkbox Angiografico\) "true"
checkbox Hepático "true"
checkbox \(Unilateral\) "false"
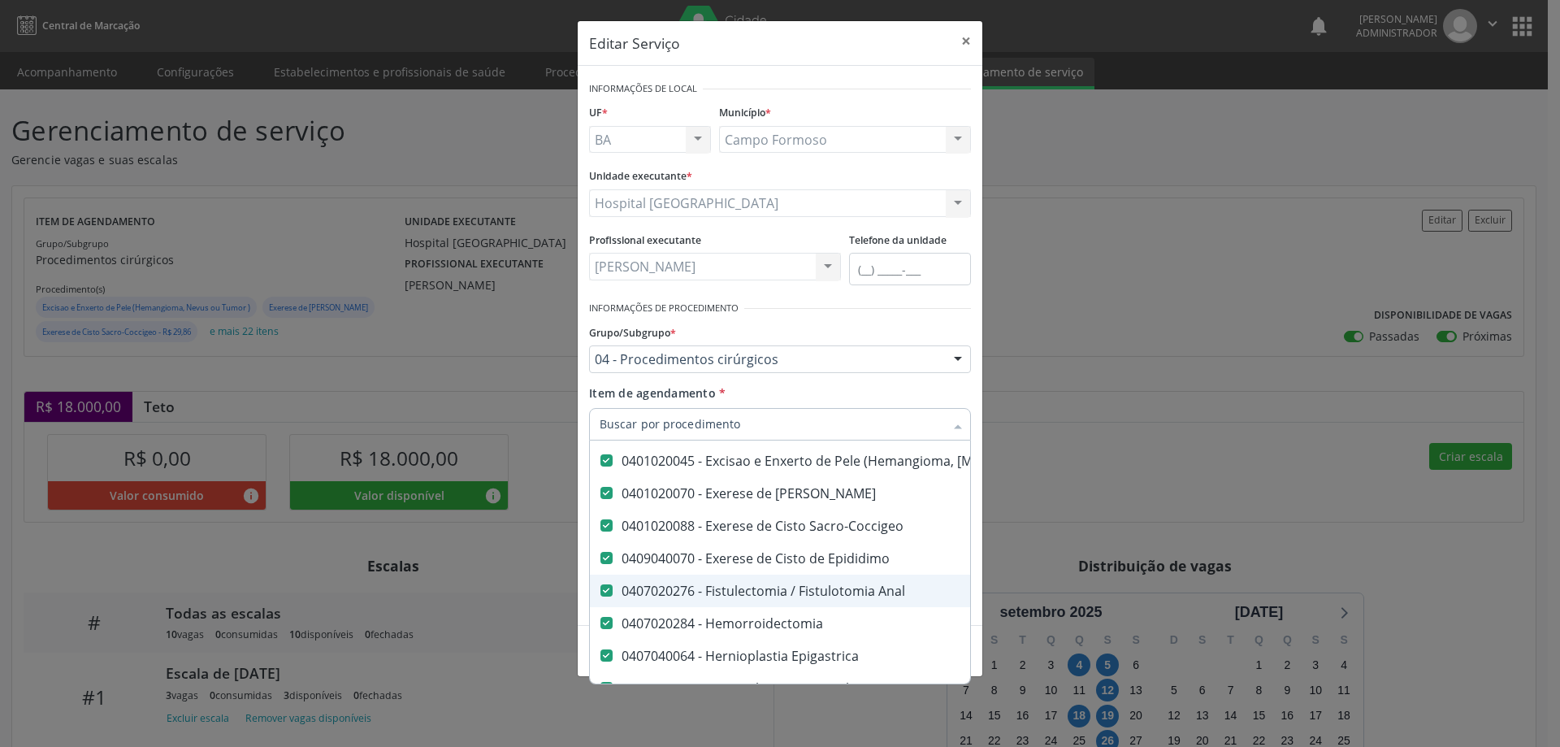
checkbox \(Bilateral\) "true"
checkbox Umbilical "true"
checkbox Bilateral\) "true"
checkbox Total "true"
checkbox Exploradora "true"
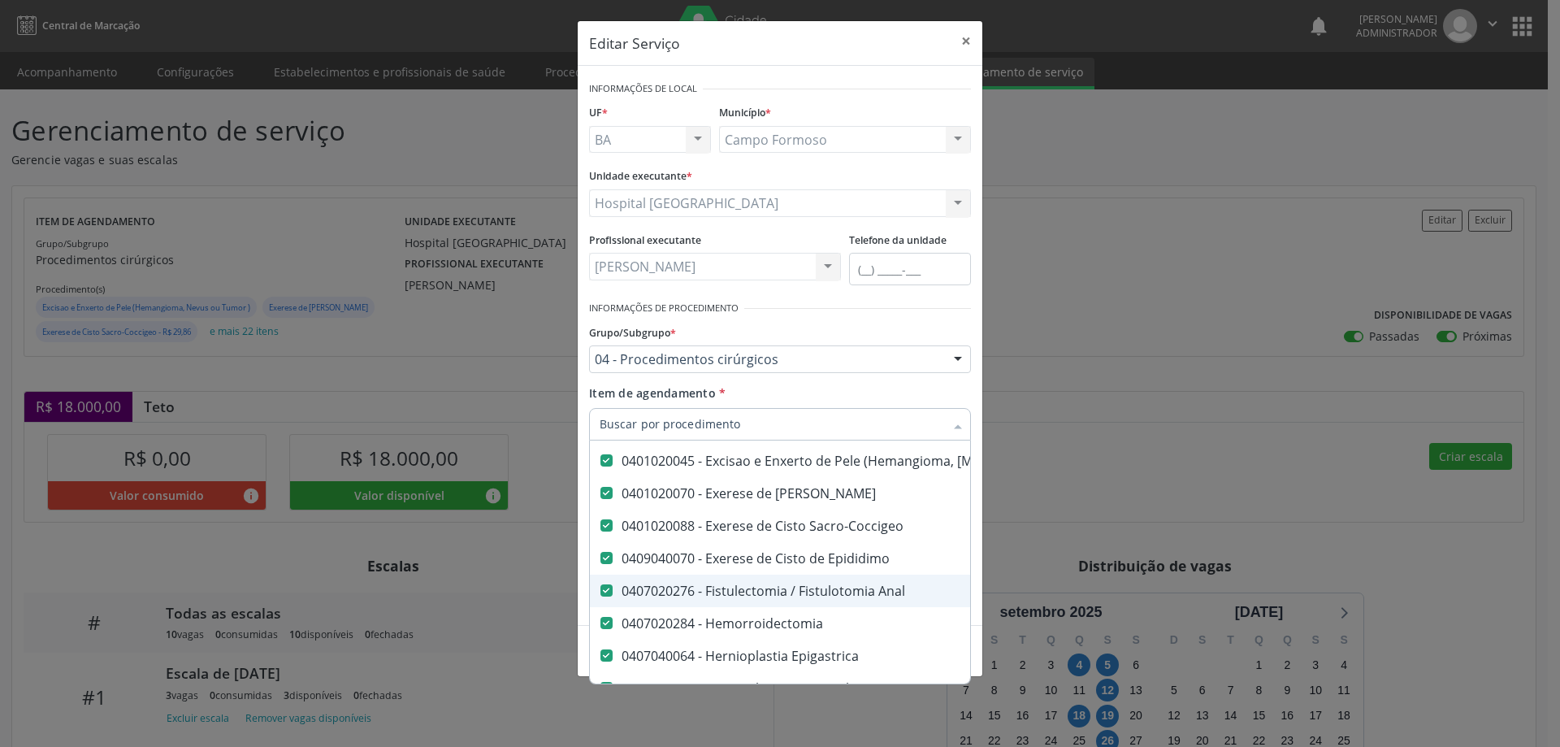
checkbox Simples "true"
checkbox Miomectomia "true"
checkbox Ooforoplastia "true"
checkbox Bilateral "true"
checkbox Unilateral "true"
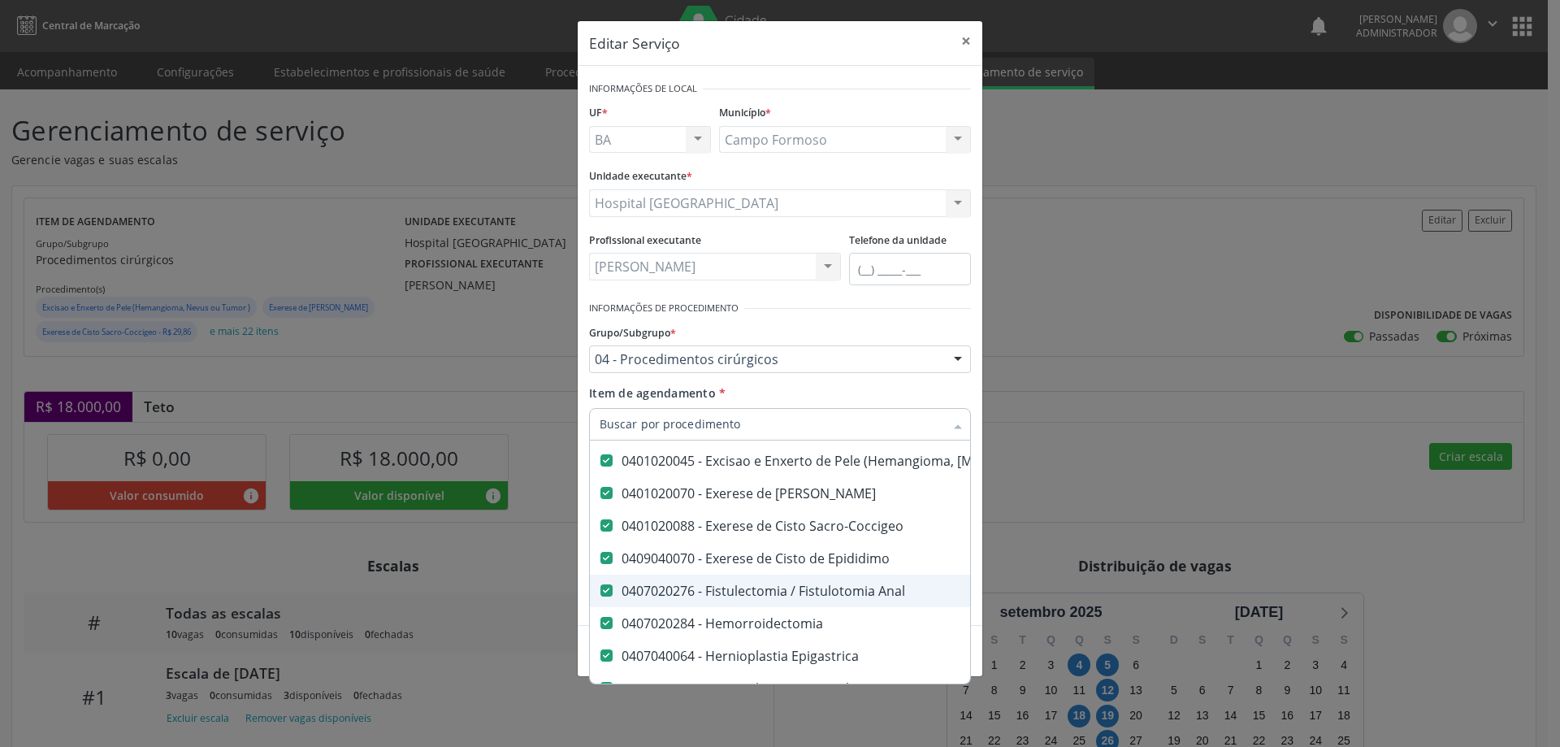
checkbox Postectomia "true"
checkbox Evisceracao\) "true"
checkbox Hidrocele "true"
checkbox Varicocele "true"
checkbox Conservador "true"
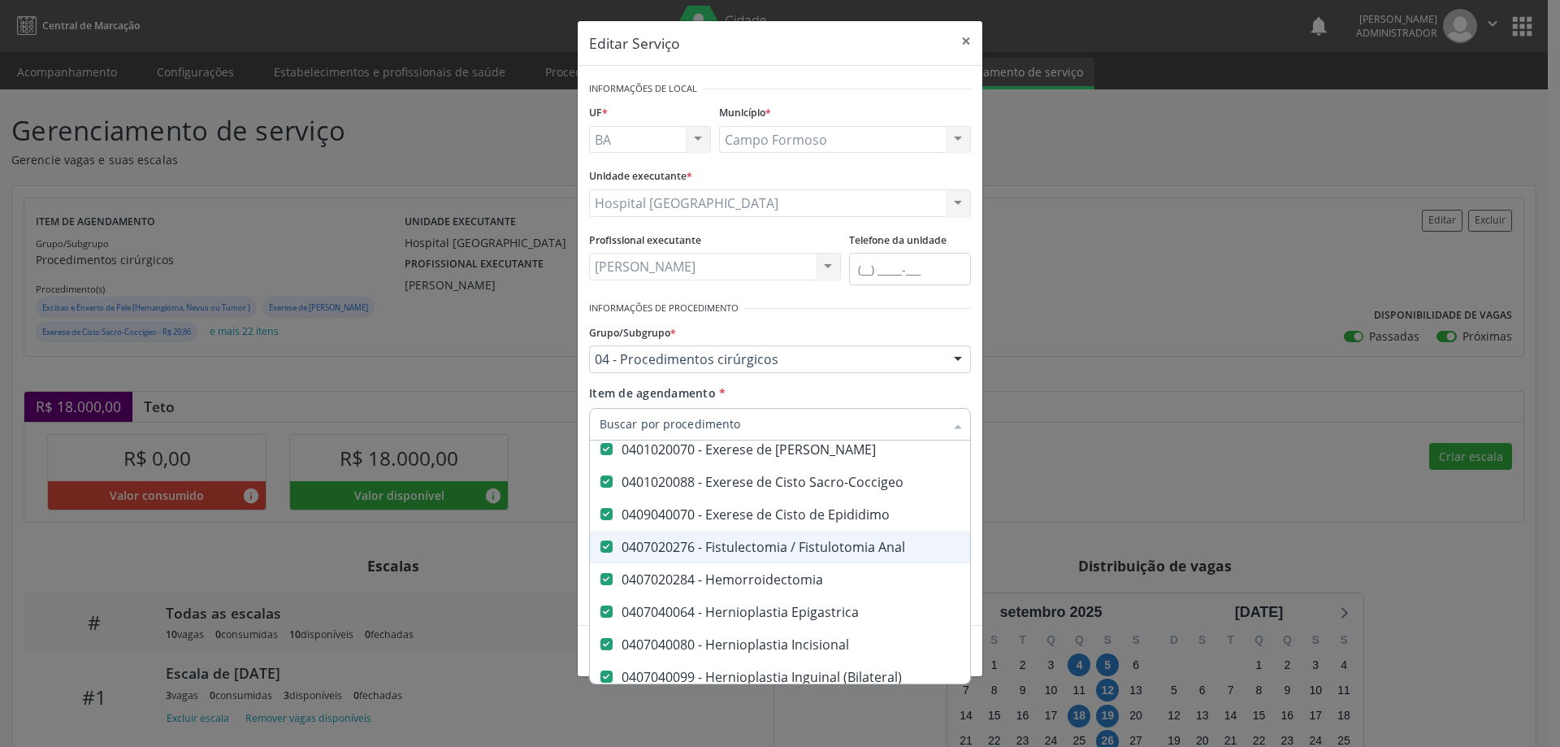
type input "m"
checkbox Postectomia "false"
checkbox Evisceracao\) "false"
checkbox Hidrocele "false"
checkbox Varicocele "false"
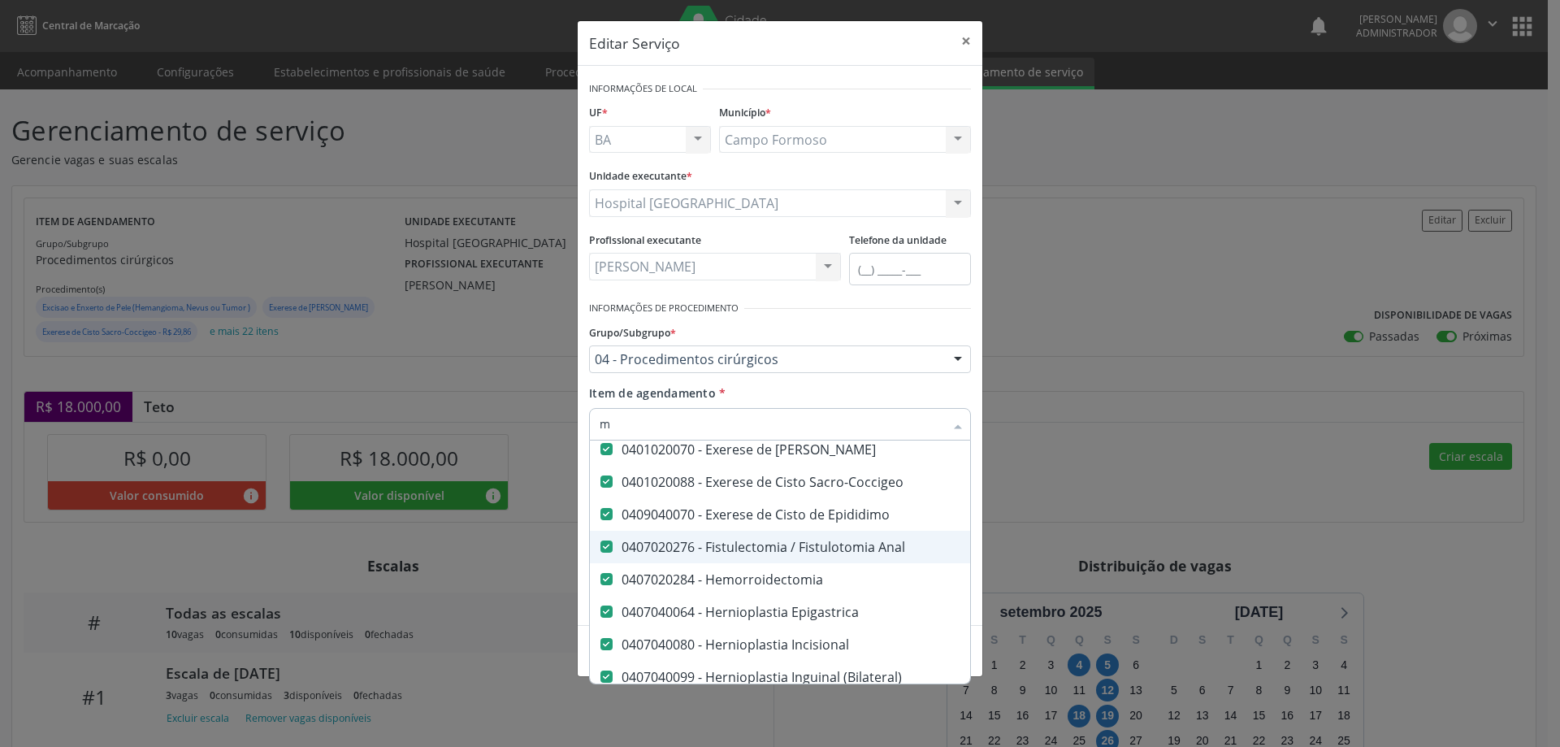
checkbox Conservador "false"
checkbox \(Unilateral\) "false"
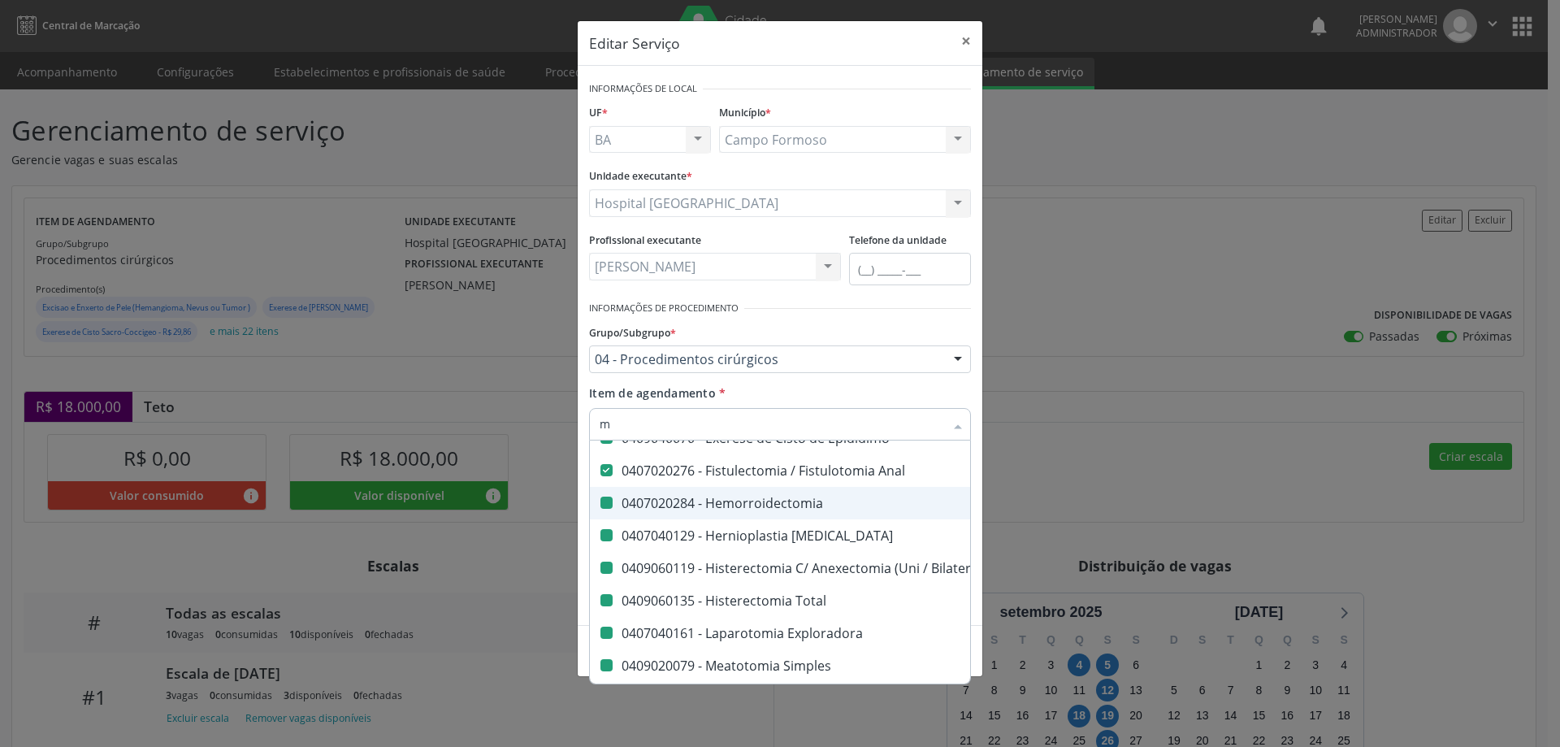
type input "me"
checkbox Umbilical "false"
checkbox Bilateral\) "false"
checkbox Exploradora "false"
checkbox Simples "false"
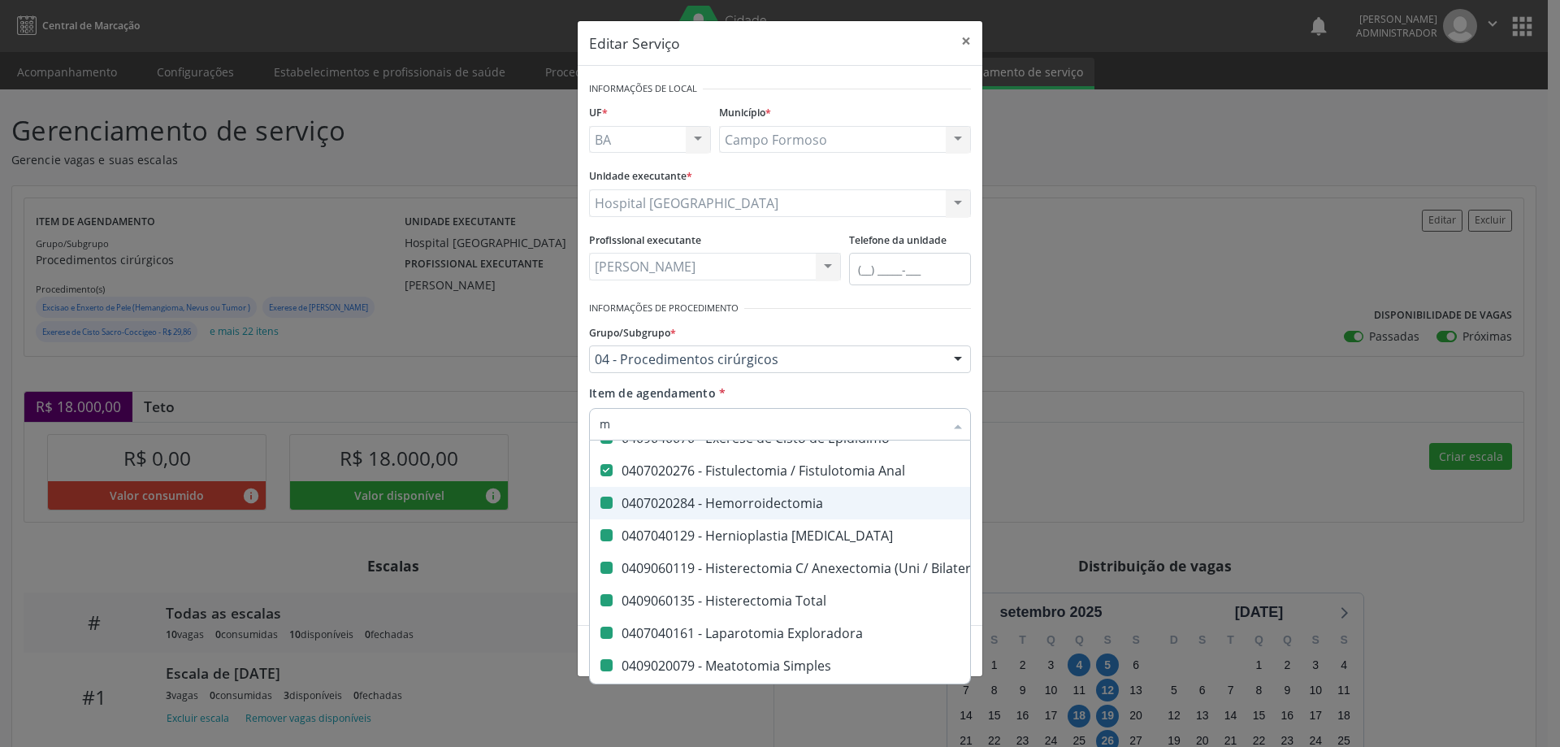
checkbox Miomectomia "false"
checkbox Ooforoplastia "false"
checkbox Postectomia "false"
checkbox Evisceracao\) "false"
checkbox Hidrocele "false"
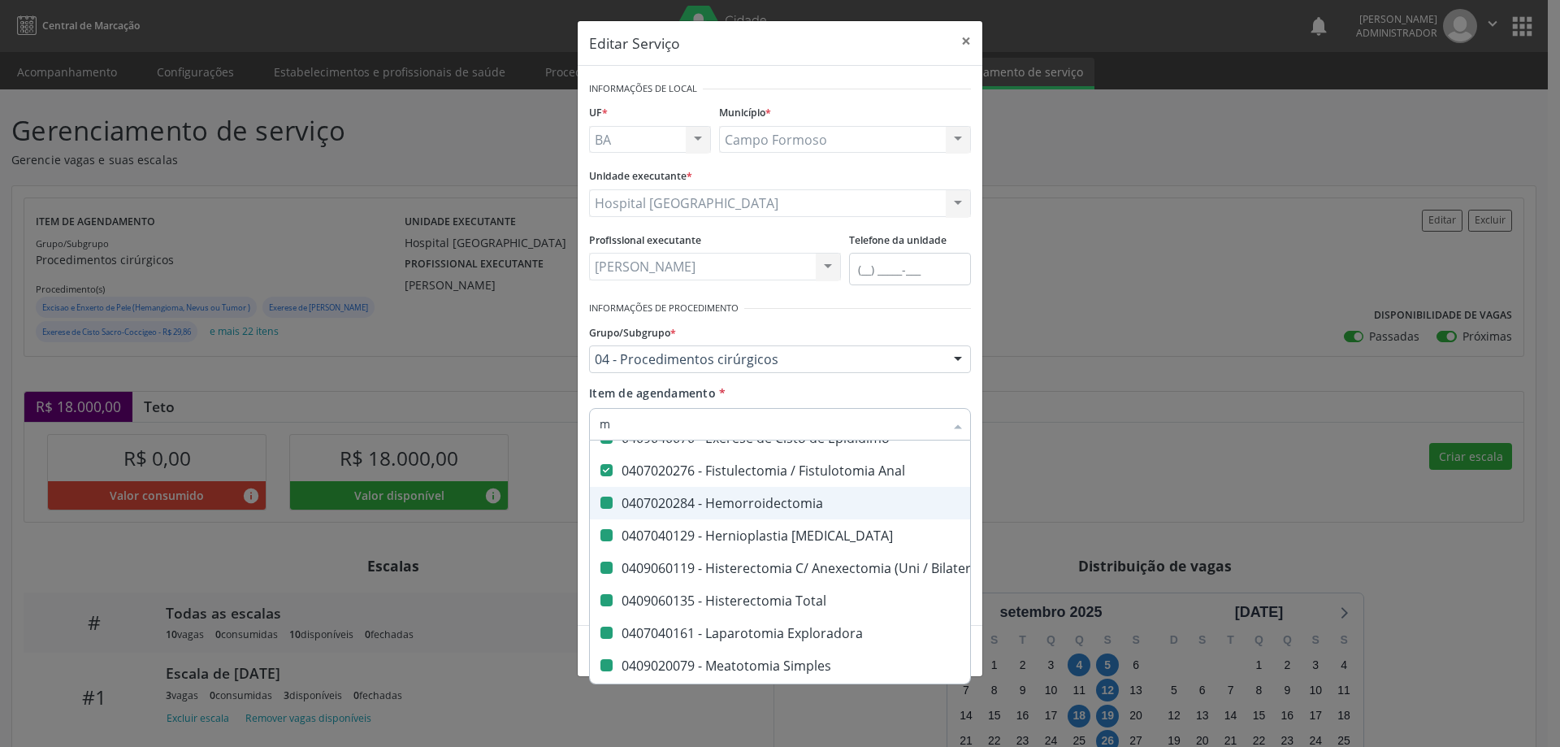
checkbox Varicocele "false"
checkbox Conservador "false"
checkbox Total "false"
checkbox Hemorroidectomia "false"
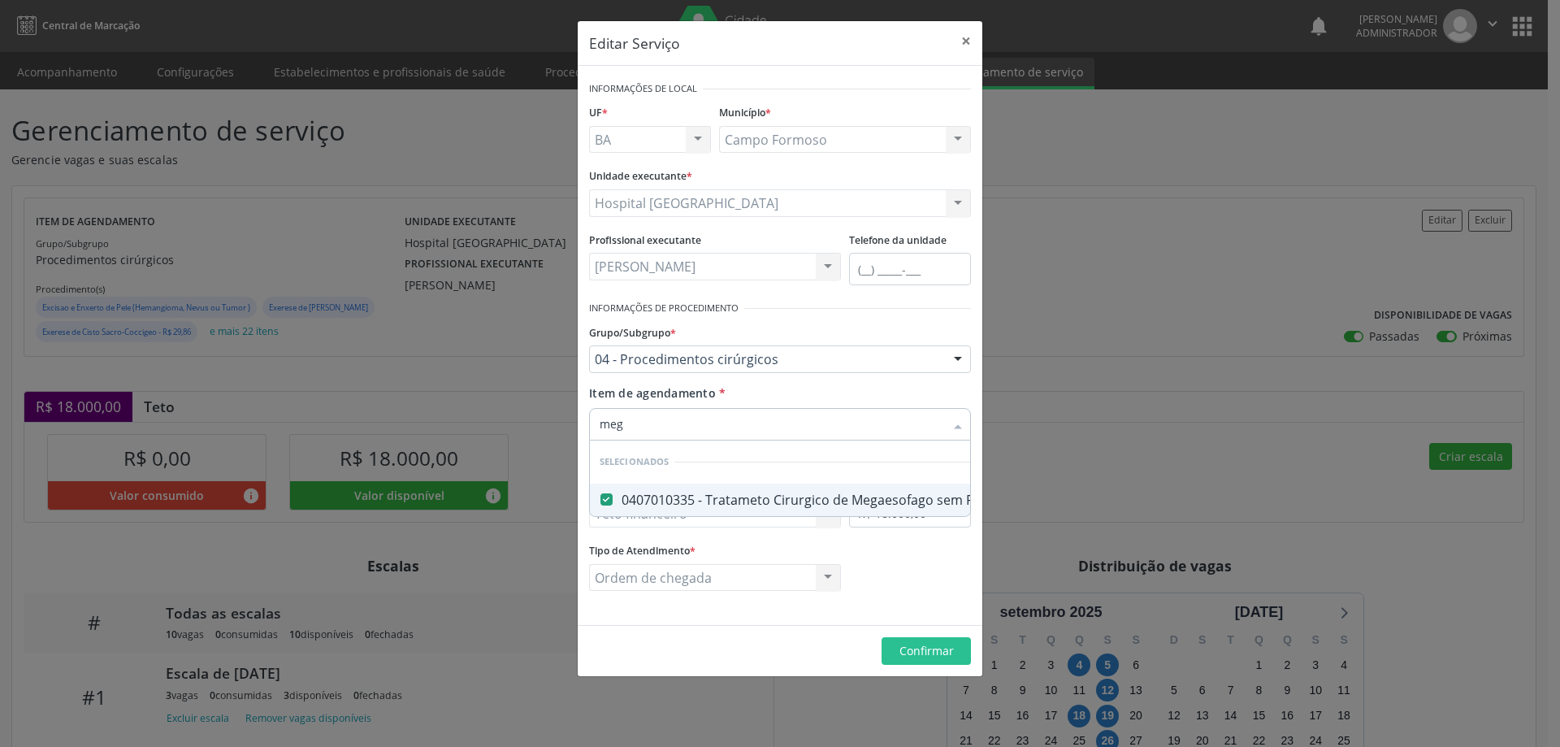
type input "mega"
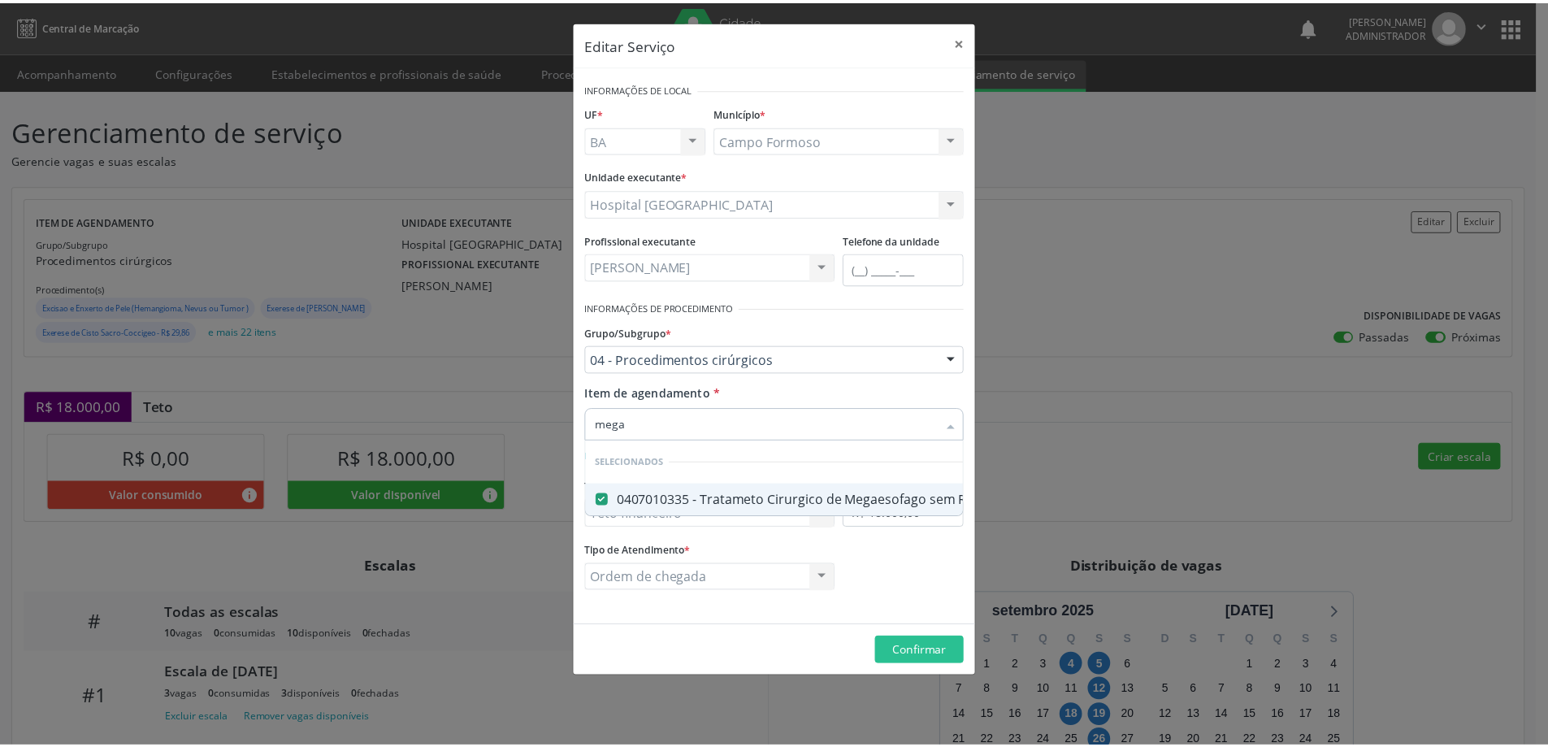
scroll to position [0, 0]
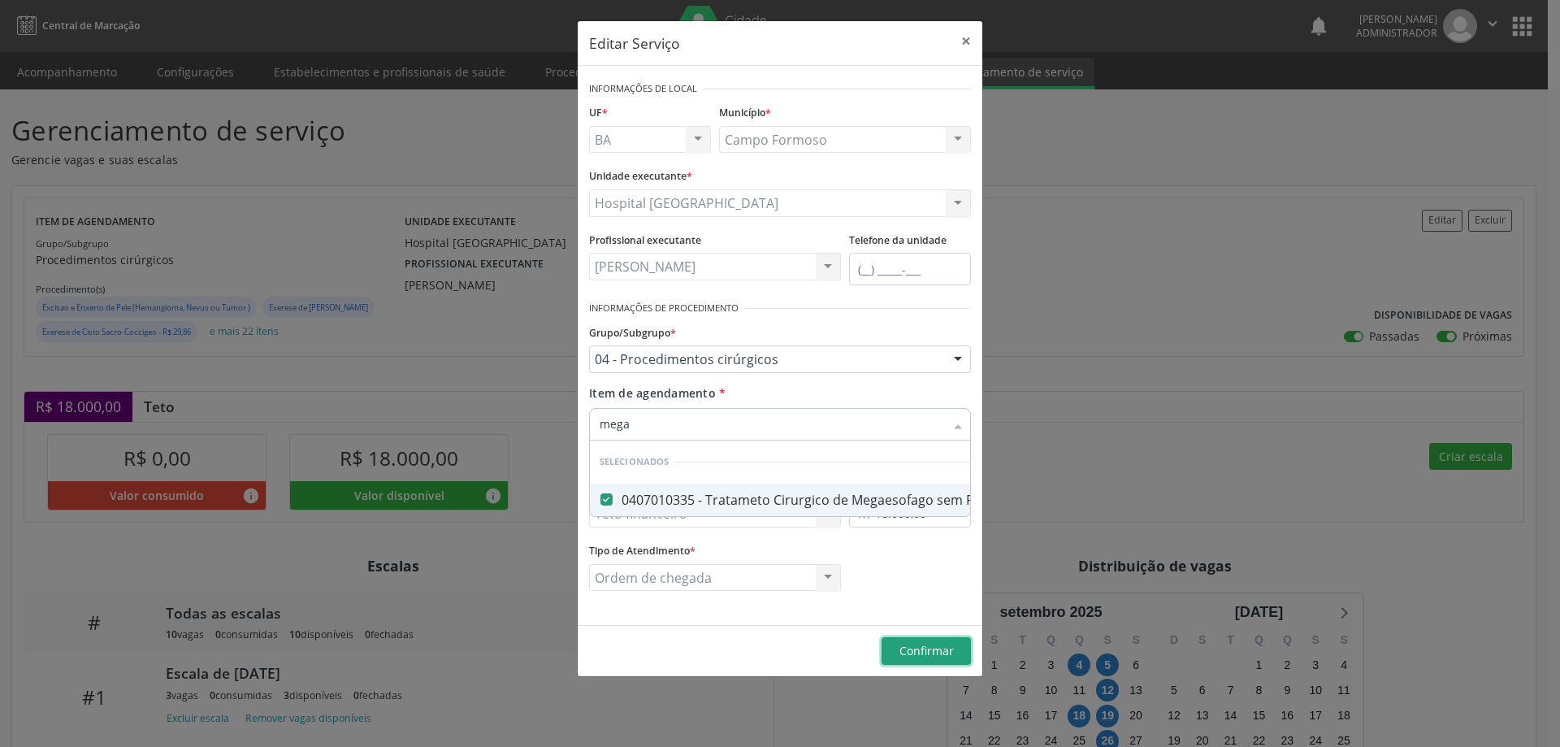
click at [946, 648] on div "Editar Serviço × Informações de Local UF * BA BA Nenhum resultado encontrado pa…" at bounding box center [780, 348] width 406 height 657
click at [901, 648] on span "Confirmar" at bounding box center [927, 650] width 54 height 15
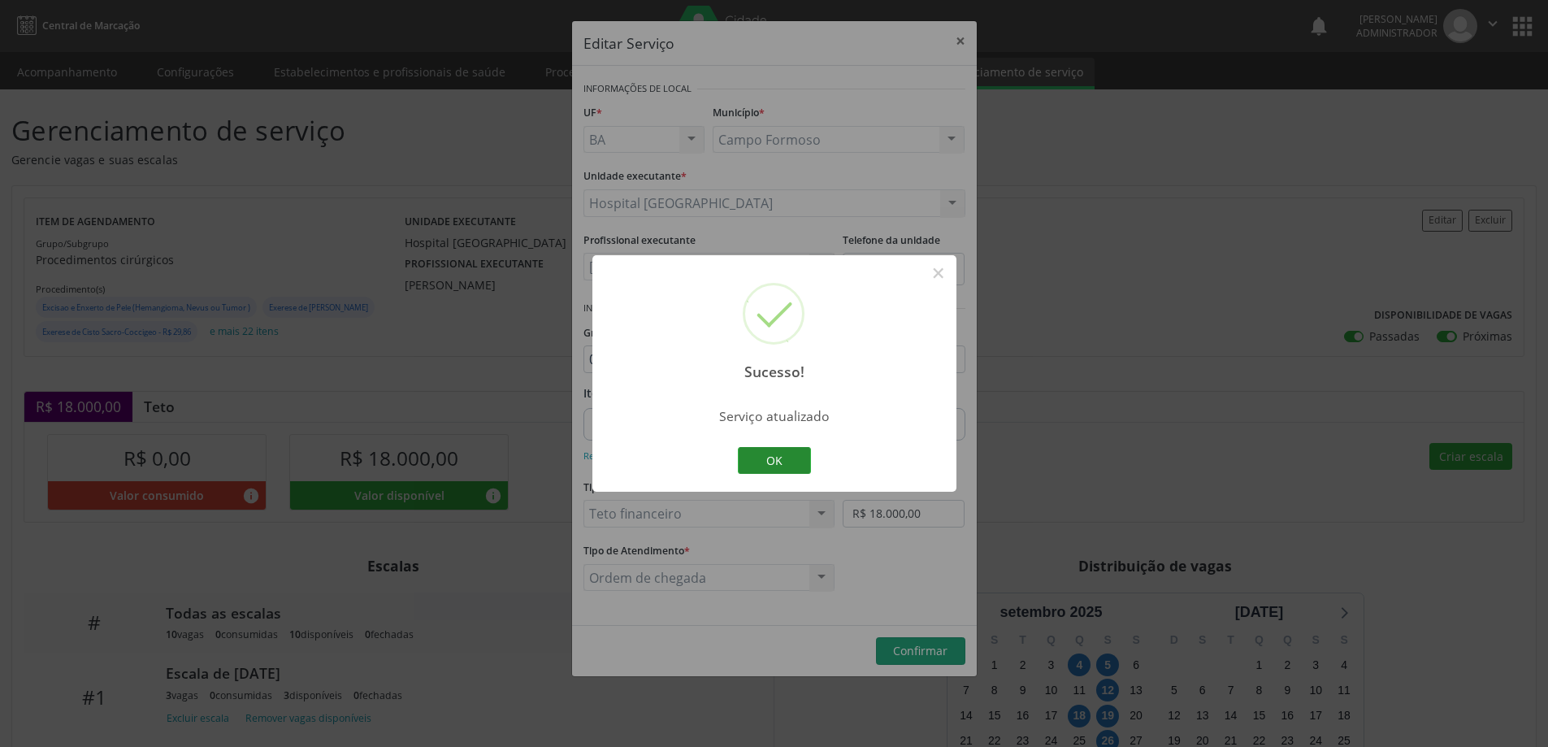
click at [789, 456] on button "OK" at bounding box center [774, 461] width 73 height 28
